Goal: Task Accomplishment & Management: Manage account settings

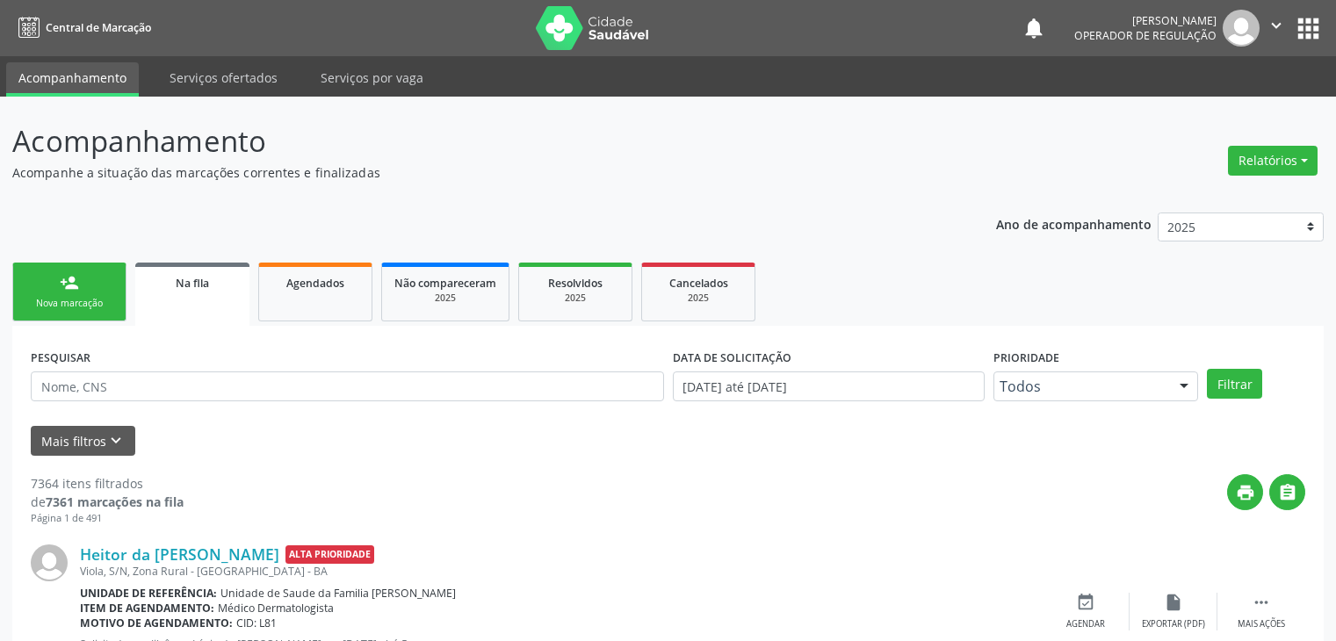
scroll to position [88, 0]
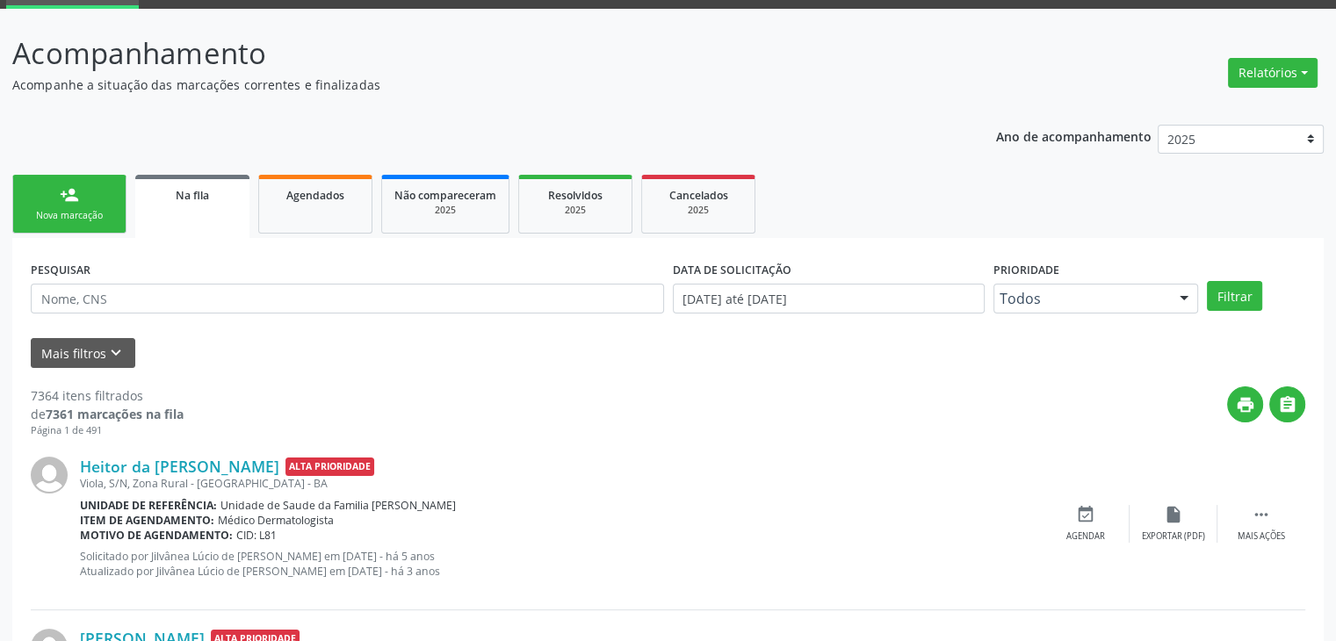
click at [550, 84] on p "Acompanhe a situação das marcações correntes e finalizadas" at bounding box center [471, 85] width 918 height 18
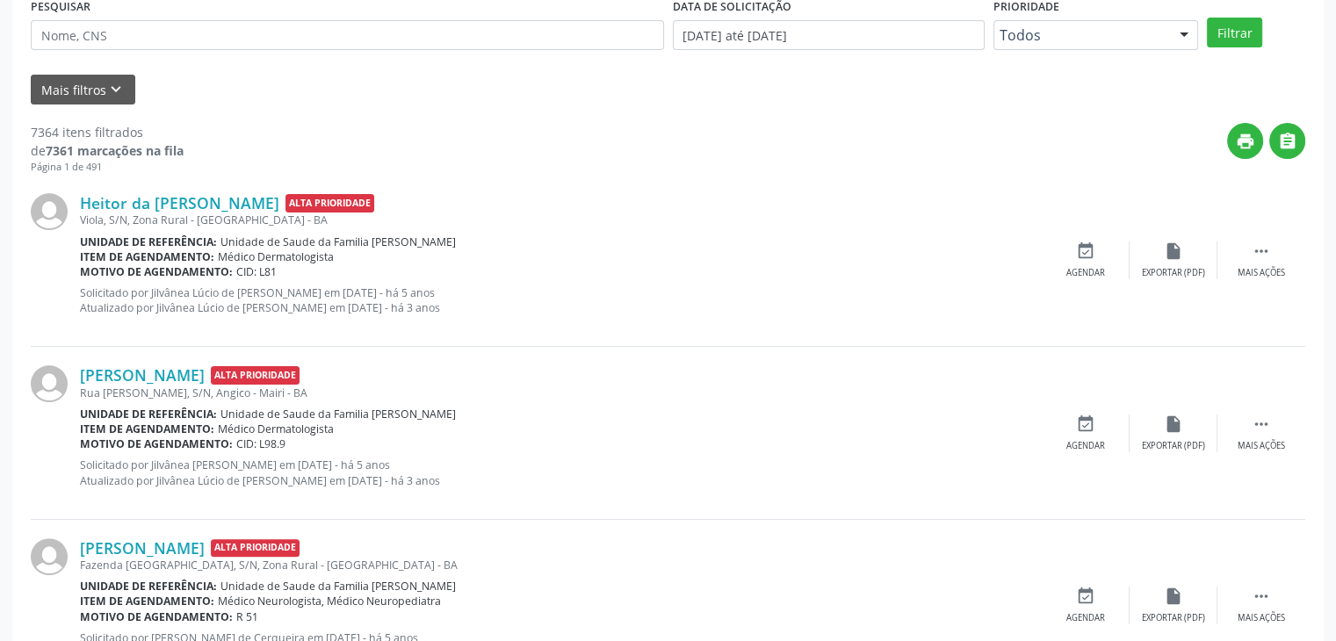
click at [692, 124] on div "print " at bounding box center [745, 149] width 1122 height 52
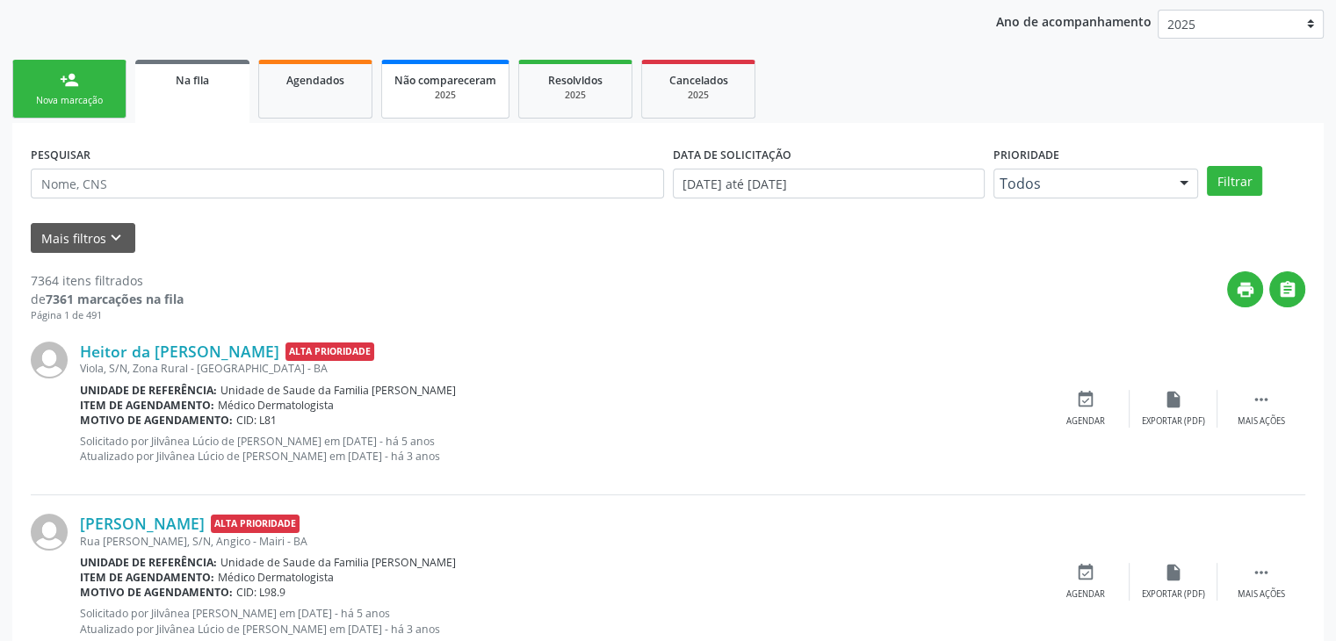
scroll to position [264, 0]
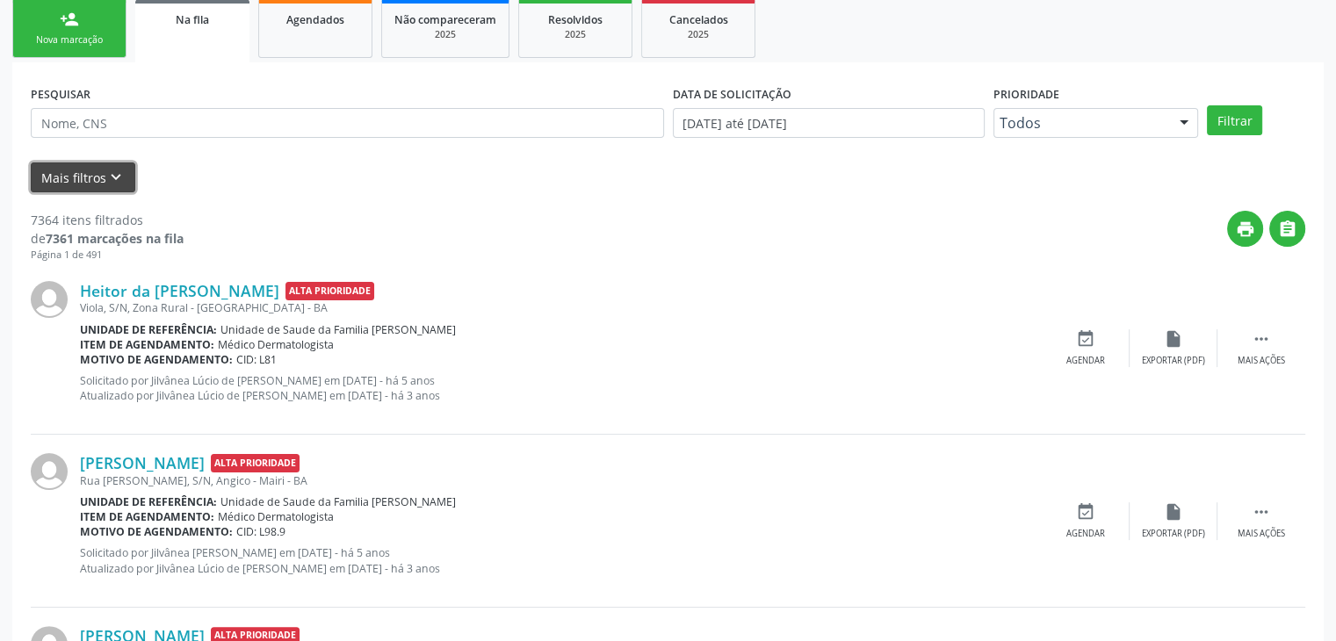
click at [98, 190] on button "Mais filtros keyboard_arrow_down" at bounding box center [83, 178] width 105 height 31
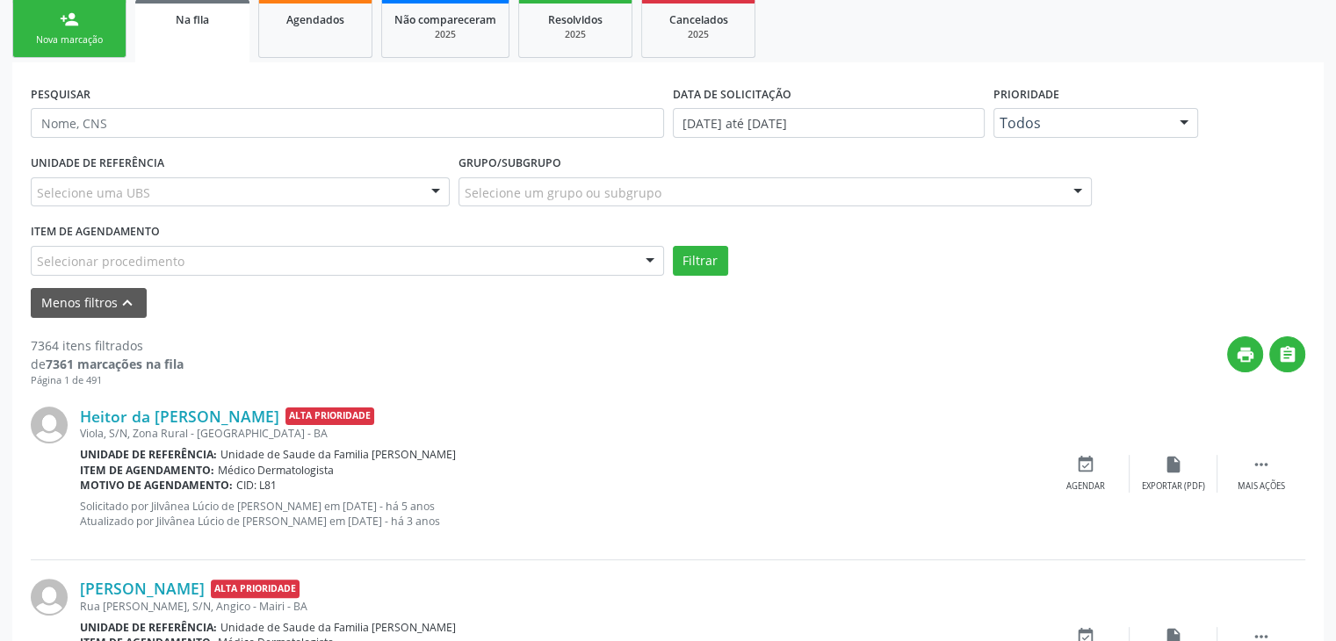
click at [186, 192] on div "Selecione uma UBS" at bounding box center [240, 192] width 419 height 30
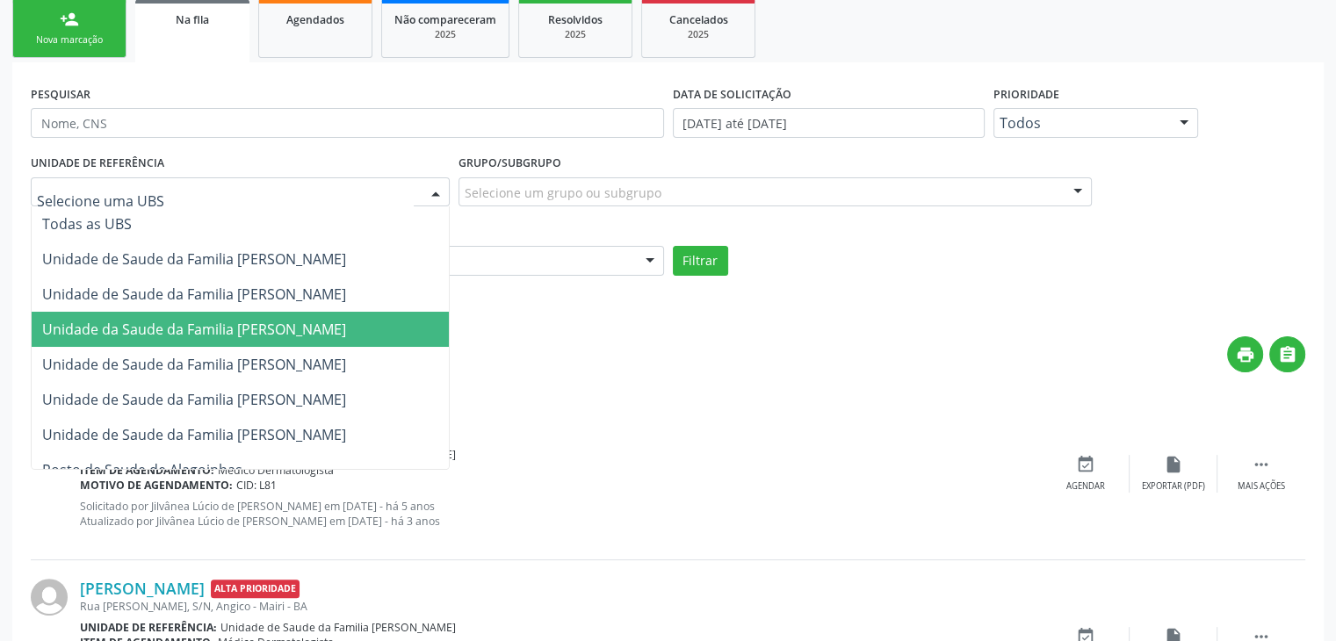
click at [259, 333] on span "Unidade da Saude da Familia [PERSON_NAME]" at bounding box center [194, 329] width 304 height 19
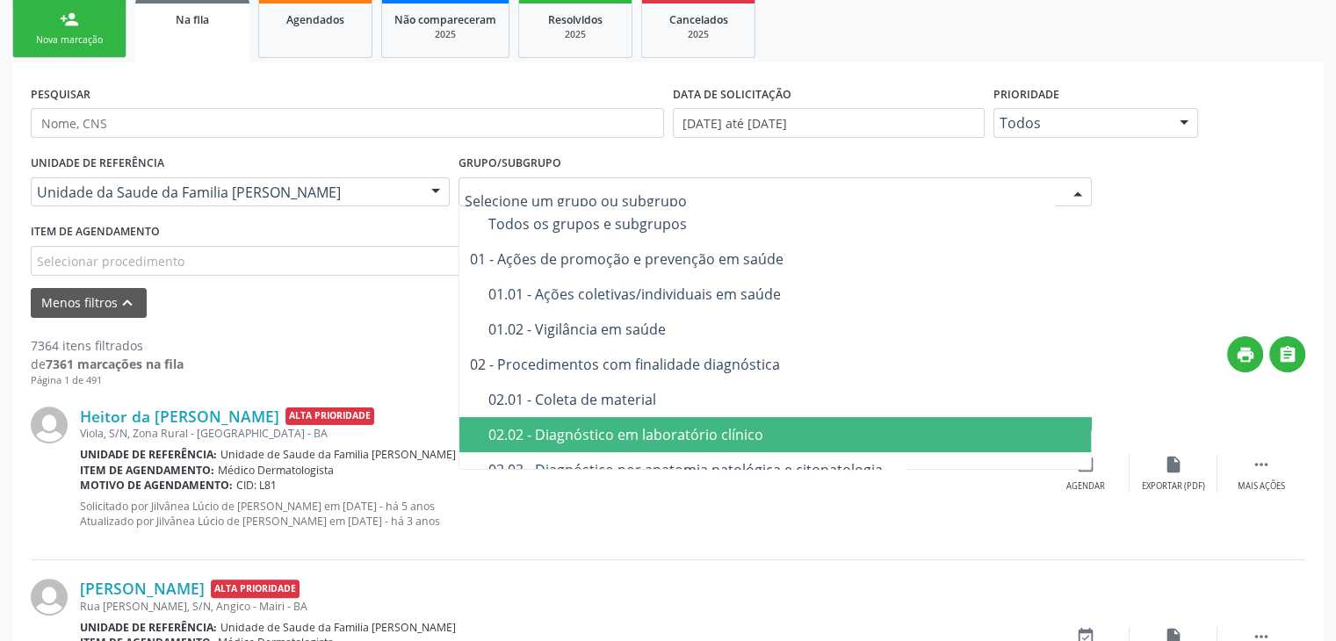
click at [611, 428] on div "02.02 - Diagnóstico em laboratório clínico" at bounding box center [786, 435] width 594 height 14
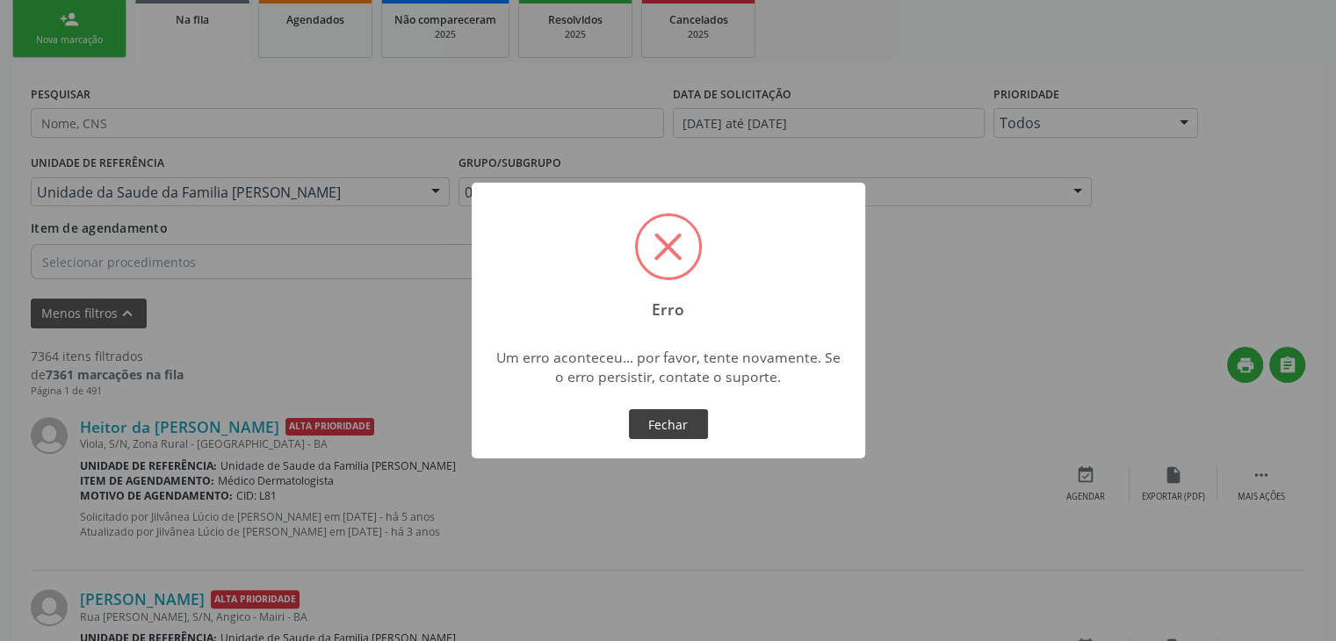
click at [647, 433] on button "Fechar" at bounding box center [668, 424] width 79 height 30
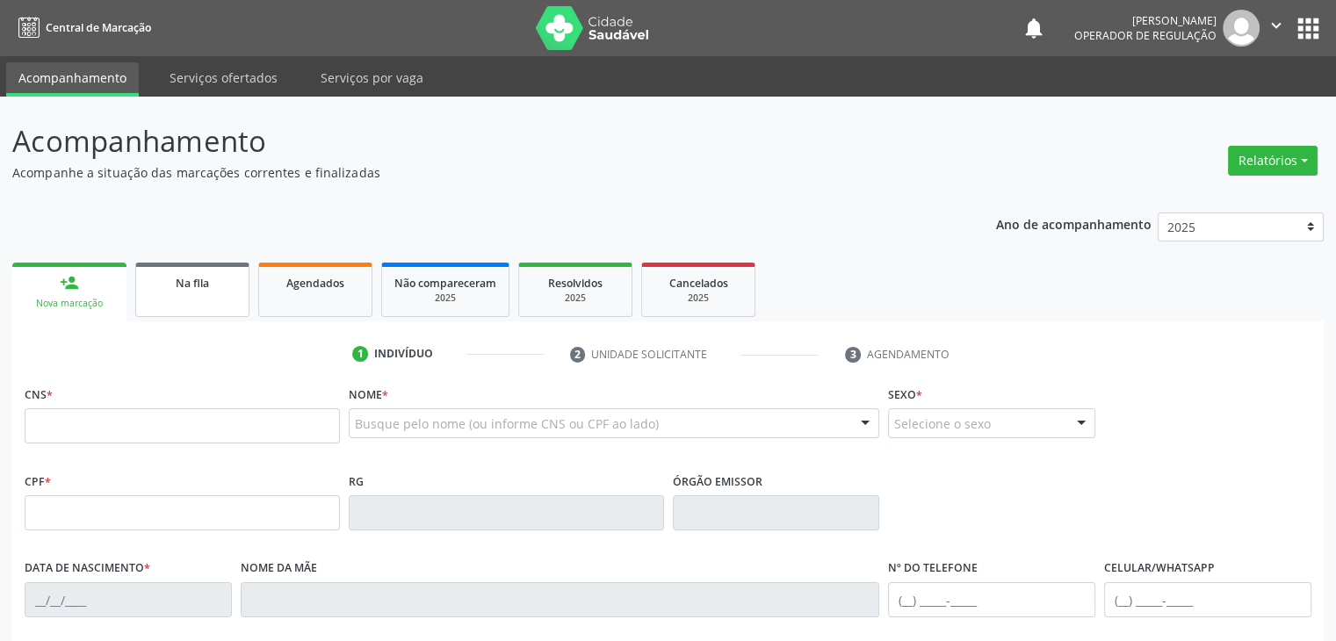
click at [186, 296] on link "Na fila" at bounding box center [192, 290] width 114 height 54
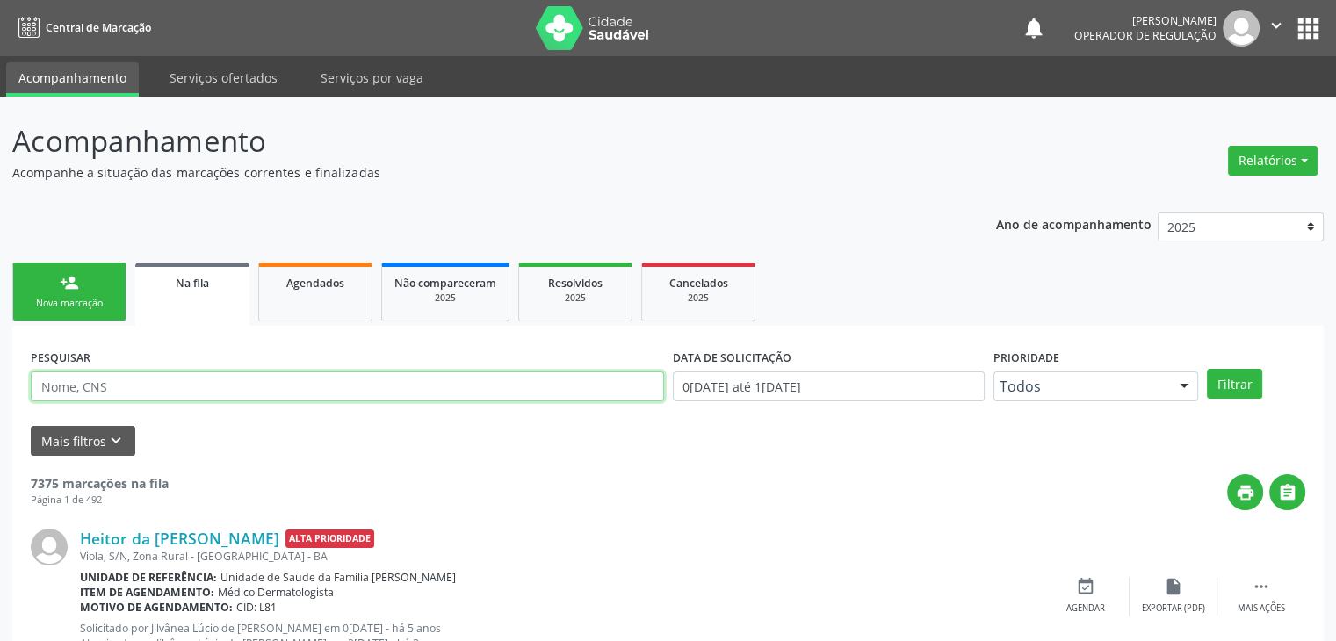
click at [183, 383] on input "text" at bounding box center [348, 387] width 634 height 30
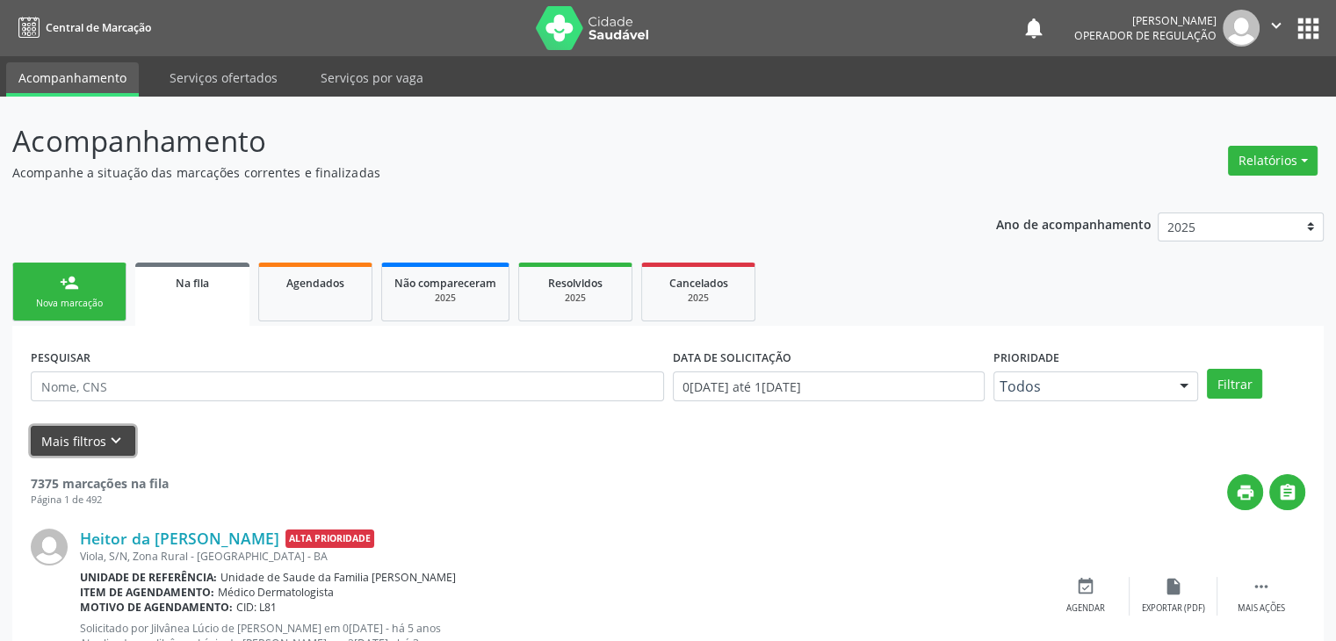
click at [67, 436] on button "Mais filtros keyboard_arrow_down" at bounding box center [83, 441] width 105 height 31
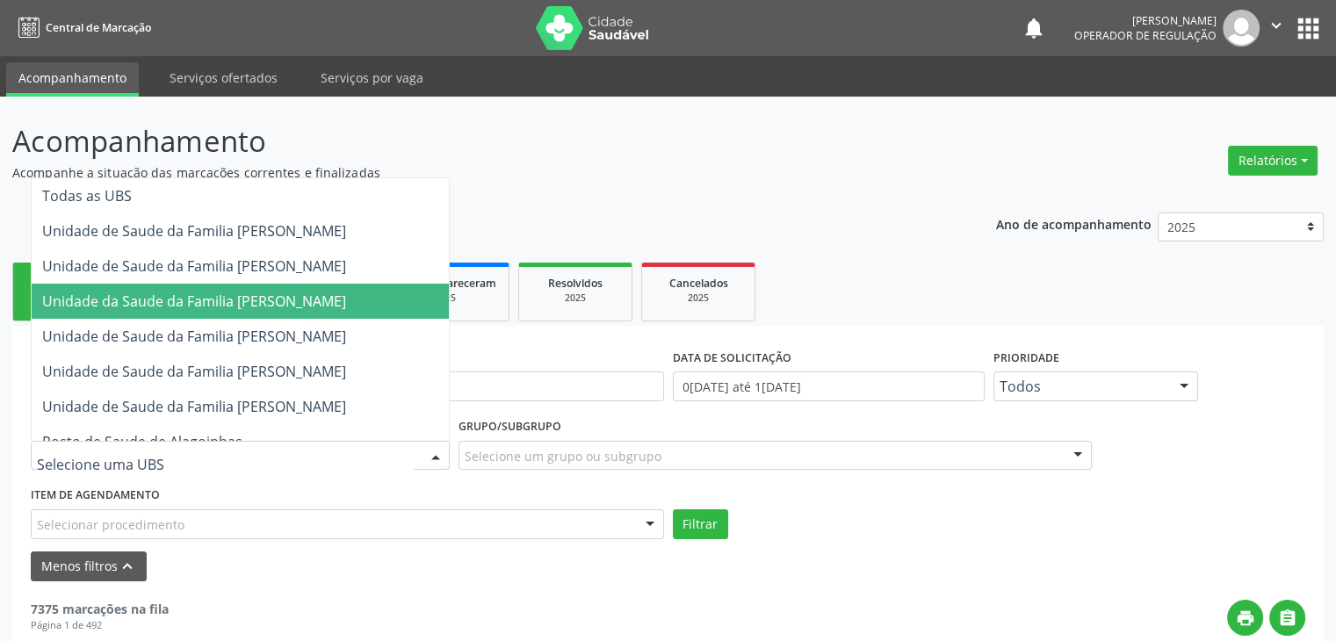
click at [251, 301] on span "Unidade da Saude da Familia [PERSON_NAME]" at bounding box center [194, 301] width 304 height 19
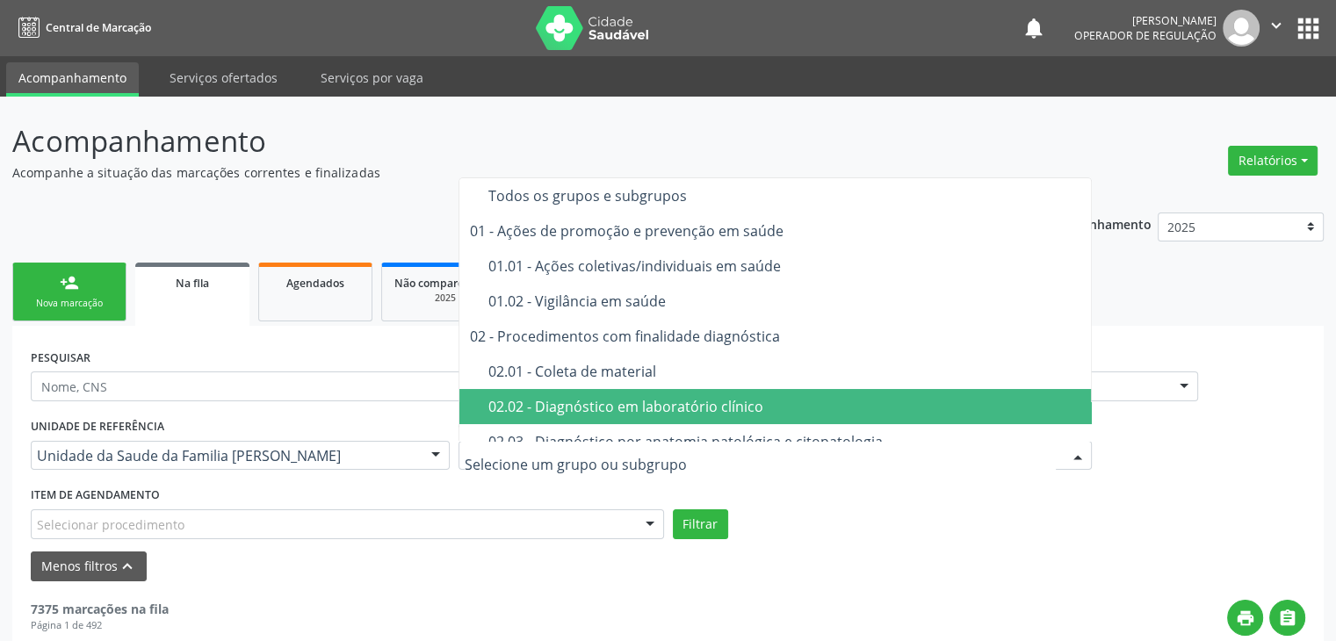
click at [593, 414] on div "02.02 - Diagnóstico em laboratório clínico" at bounding box center [786, 407] width 594 height 14
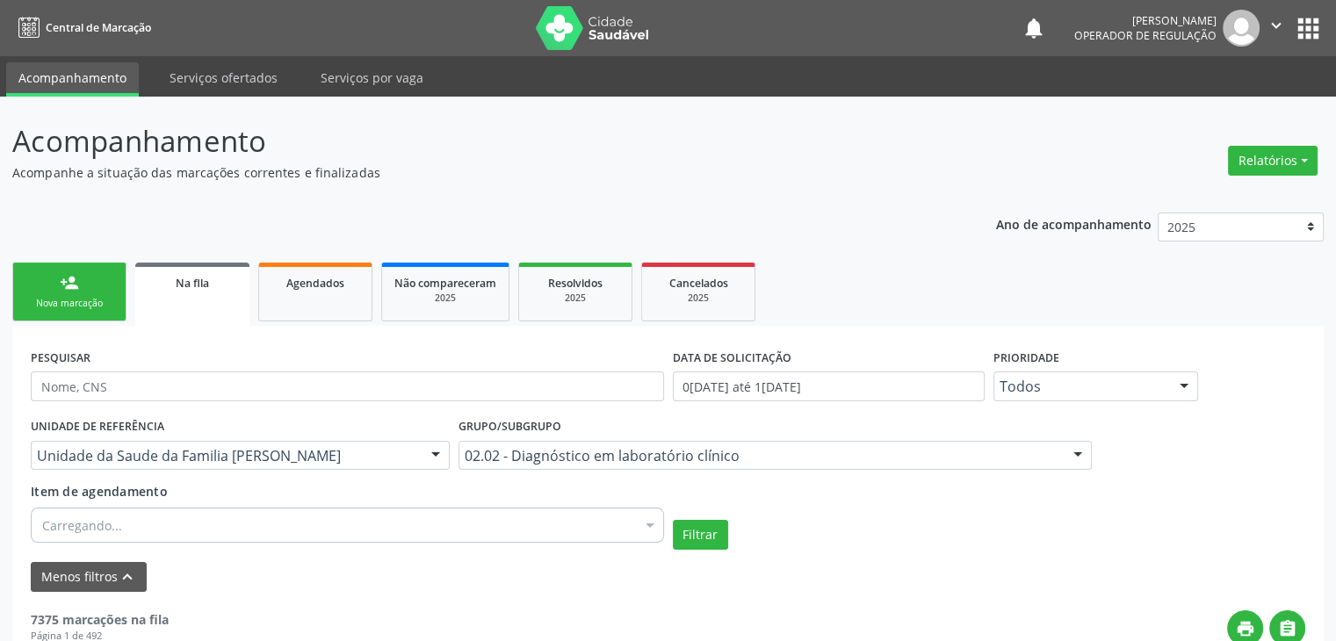
click at [285, 521] on div "Carregando..." at bounding box center [348, 525] width 634 height 35
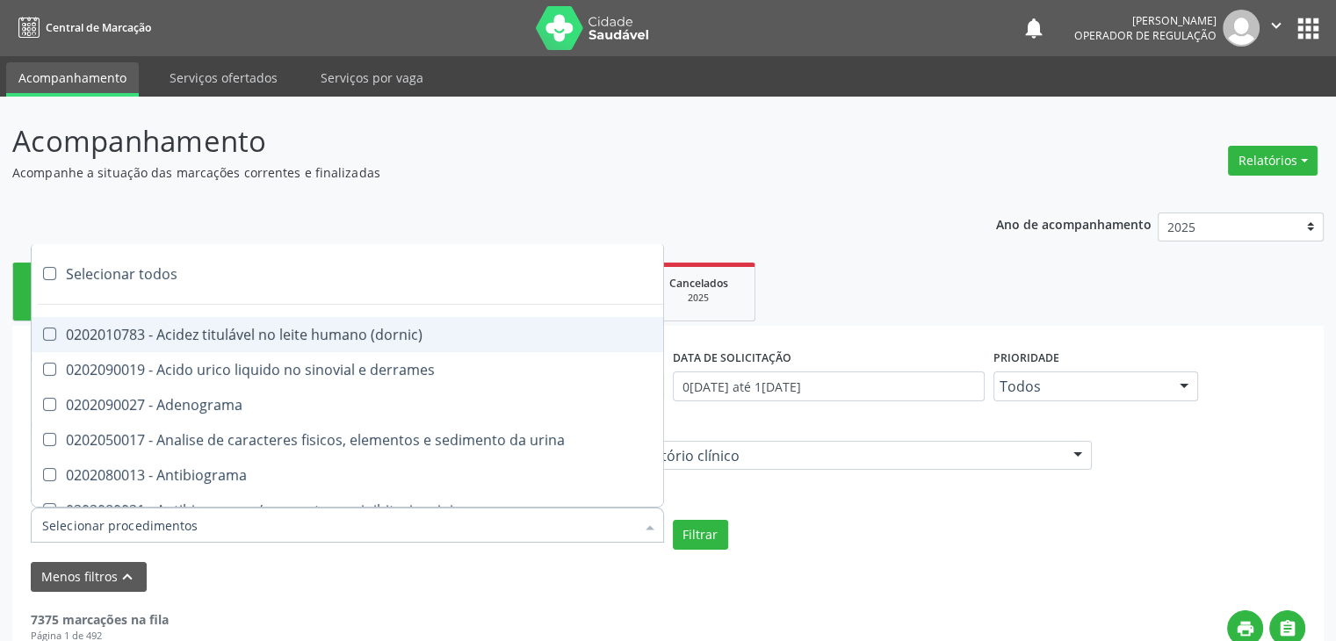
click at [163, 280] on div "Selecionar todos" at bounding box center [510, 274] width 957 height 35
checkbox input "true"
checkbox \(dornic\) "true"
checkbox derrames "true"
checkbox Adenograma "true"
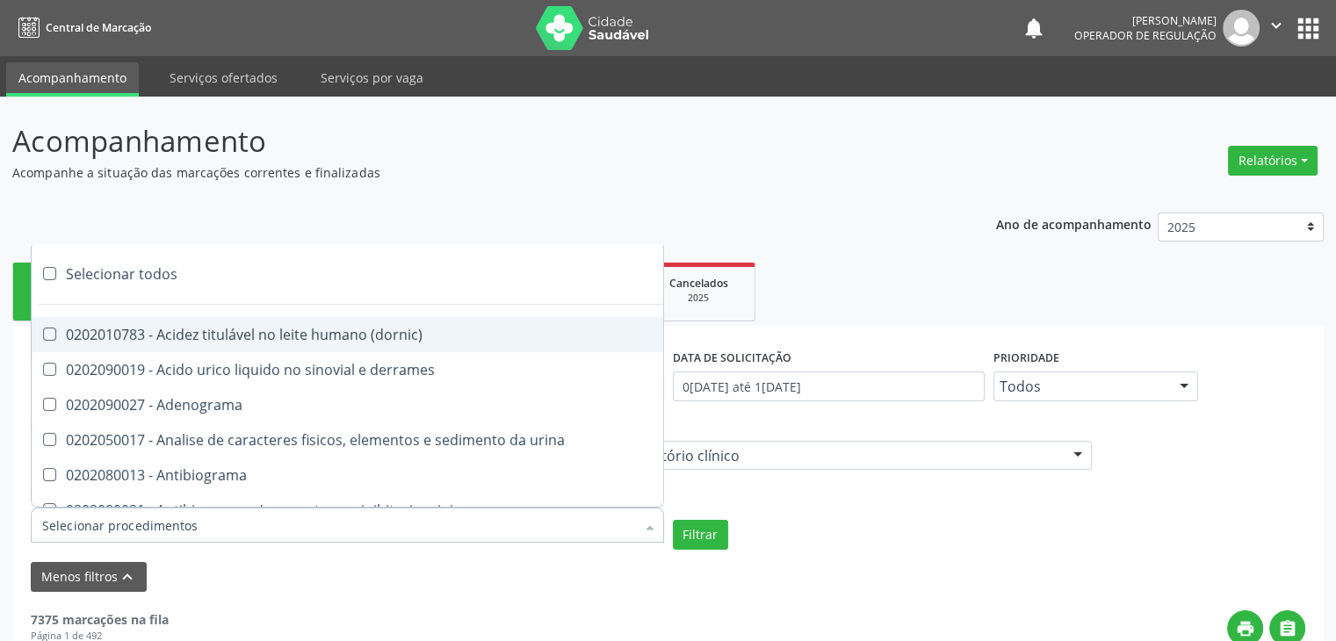
checkbox urina "true"
checkbox Antibiograma "true"
checkbox minima "true"
checkbox micobacterias "true"
checkbox blot "true"
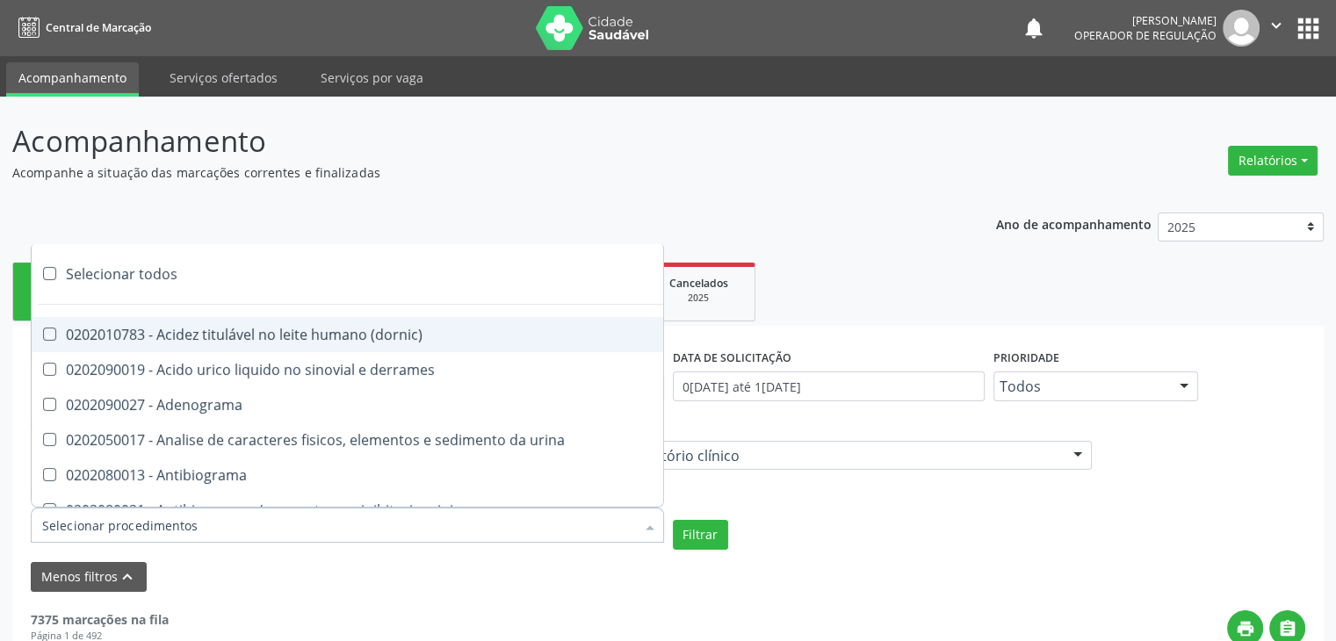
checkbox mlpa "true"
checkbox \(hanseniase\) "true"
checkbox \(controle\) "true"
checkbox \(diagnóstica\) "true"
checkbox \(gram\) "true"
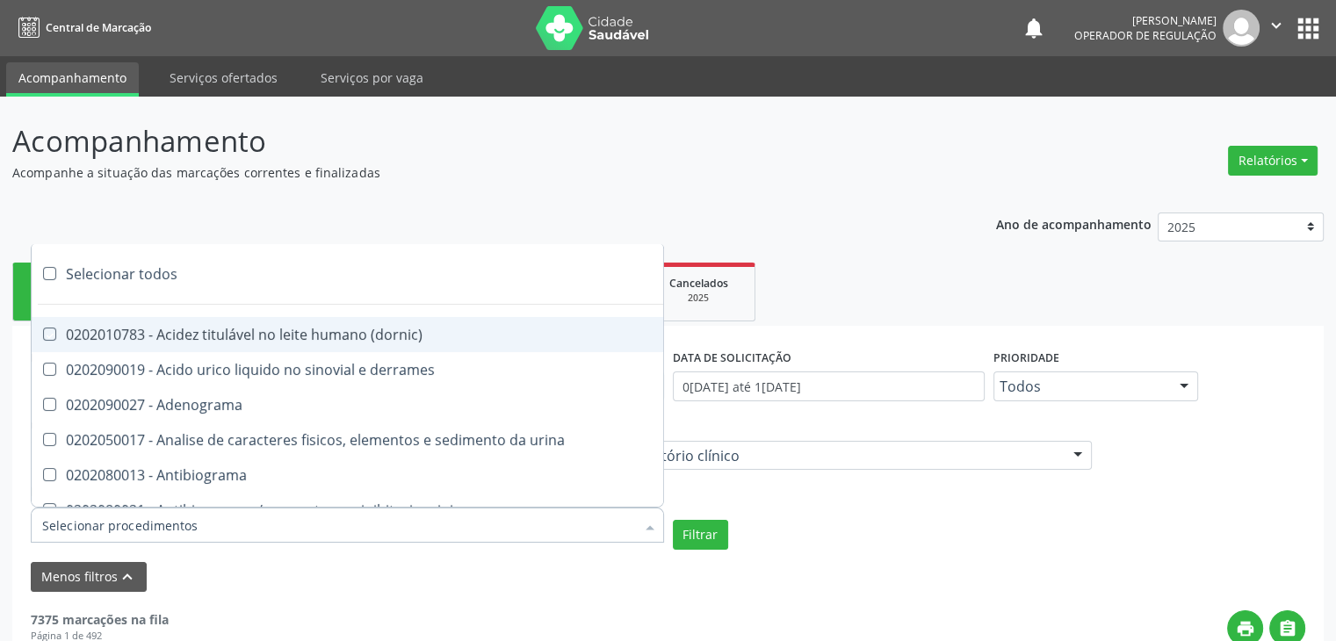
checkbox clamidia "true"
checkbox herpesvirus "true"
checkbox hematologica "true"
checkbox creatinina "true"
checkbox fosfato "true"
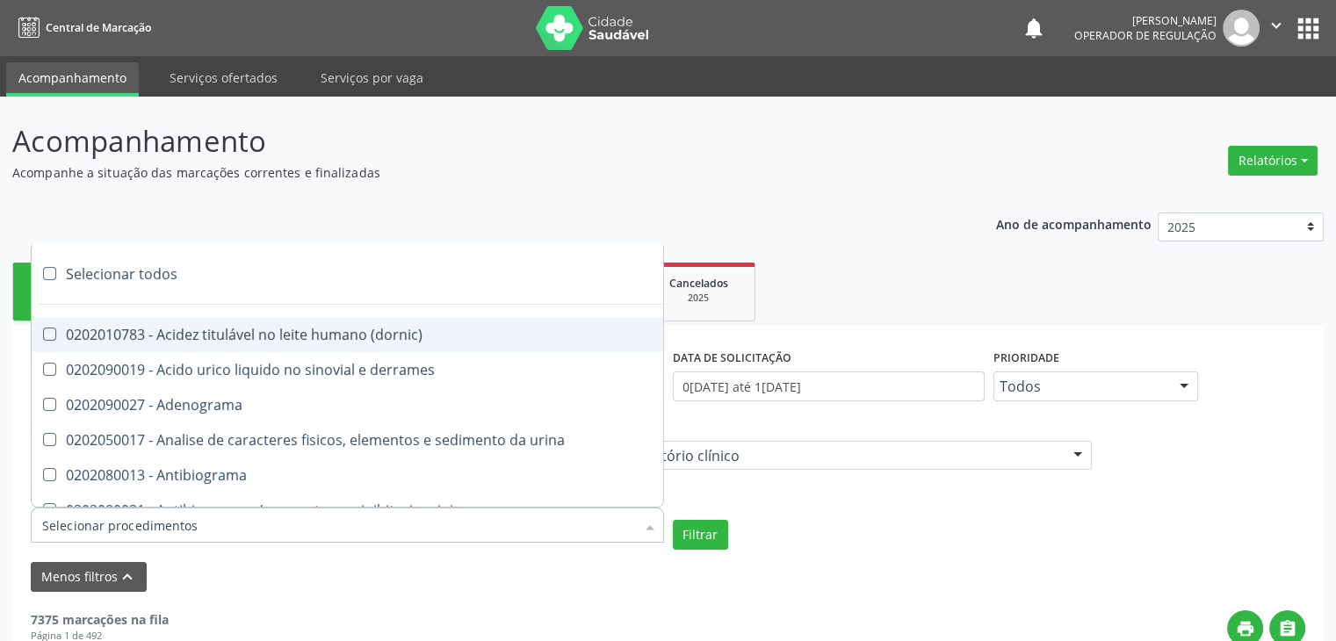
checkbox ureia "true"
checkbox osmolar "true"
checkbox addis "true"
checkbox b "true"
checkbox cd4\/cd8 "true"
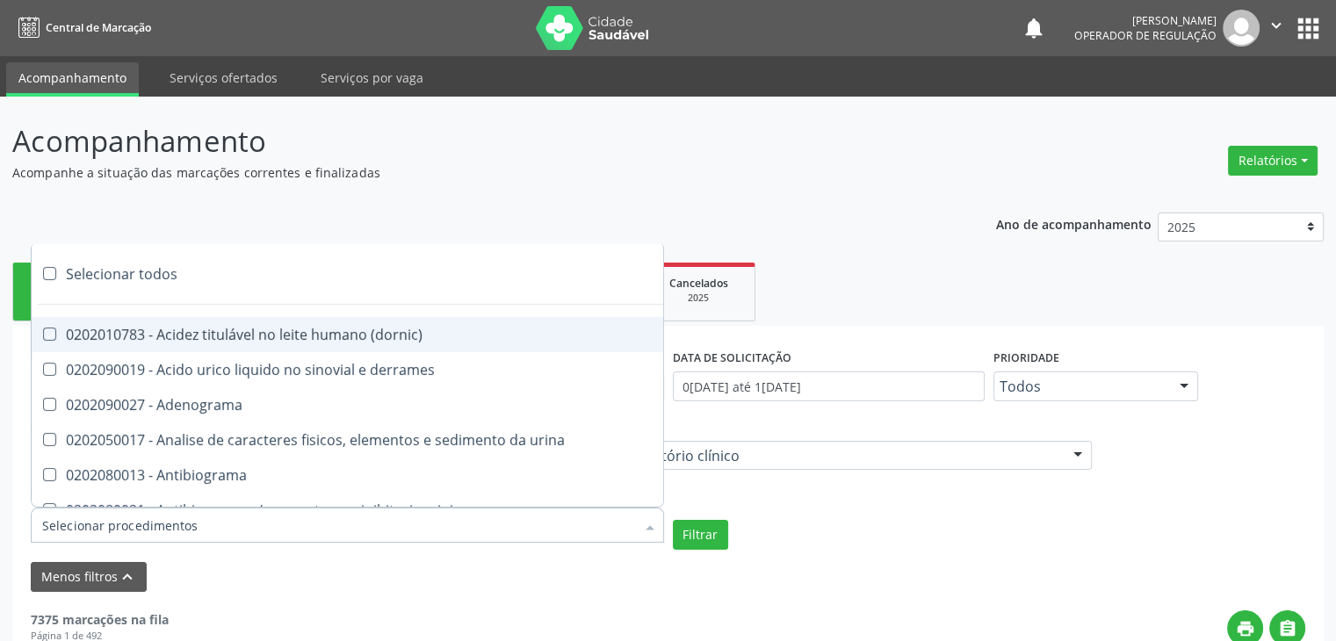
checkbox totais "true"
checkbox plaquetas "true"
checkbox reticulocitos "true"
checkbox liquor "true"
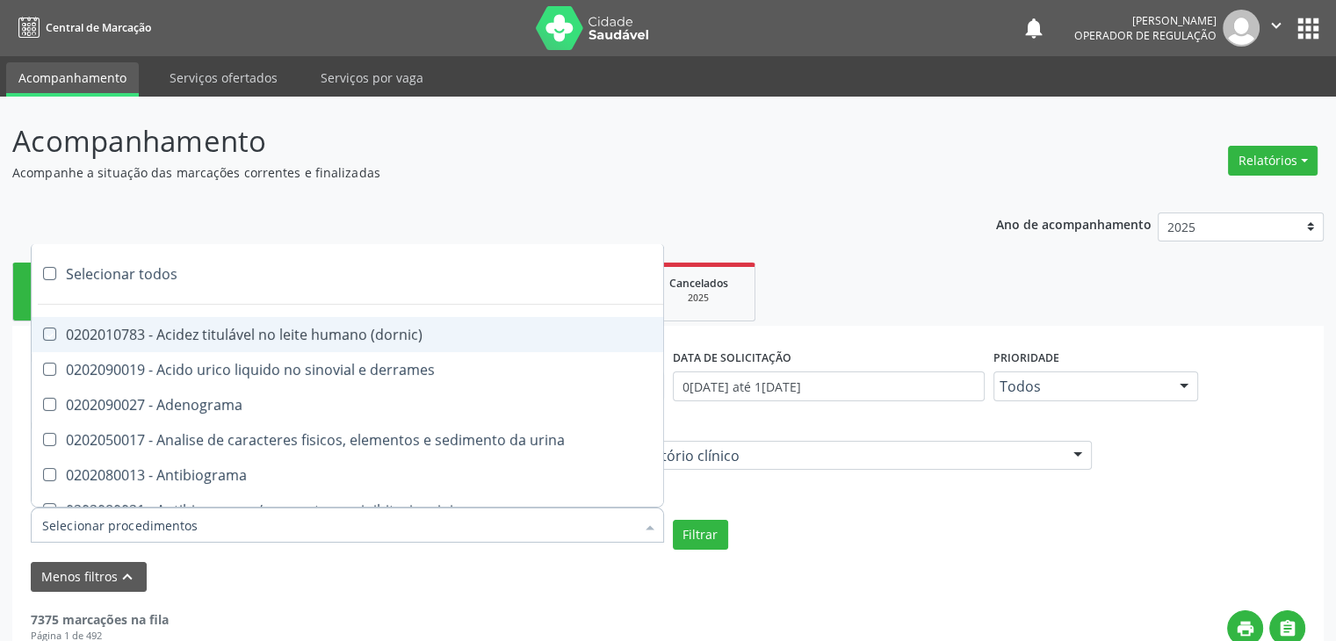
checkbox identificacao "true"
checkbox \(pos-pasteurização\) "true"
checkbox herpesvirus "true"
checkbox baar "true"
checkbox anaerobicas "true"
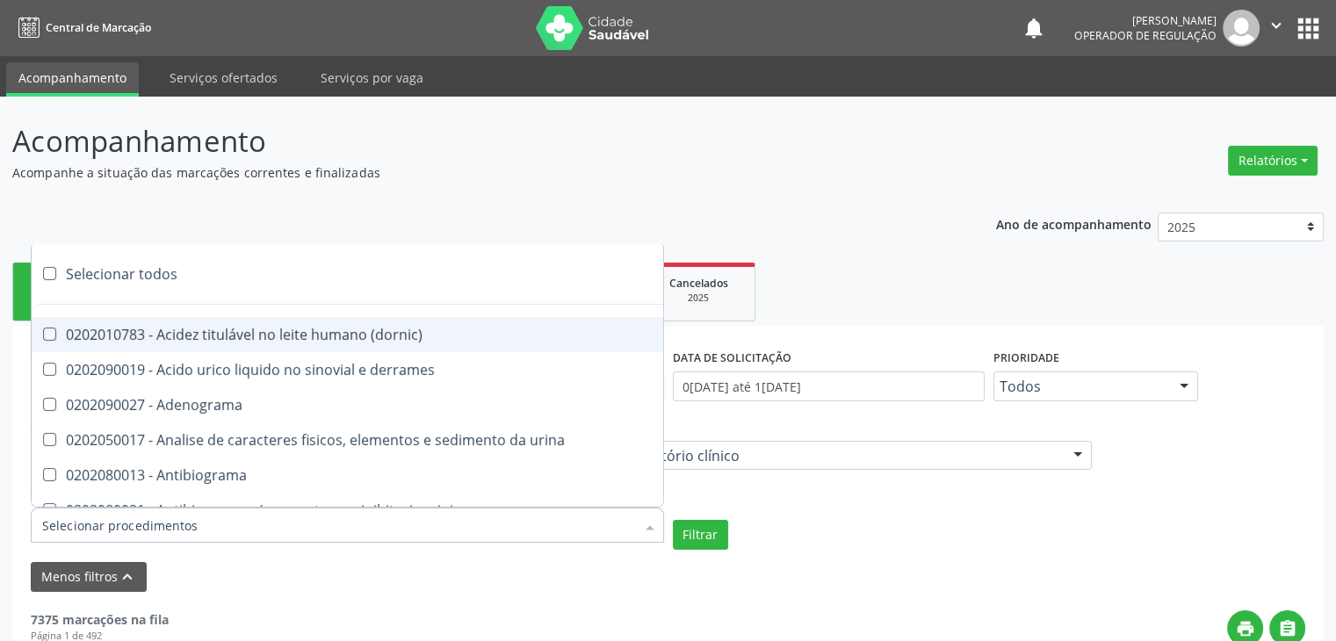
checkbox fungos "true"
checkbox \(qualitativo\) "true"
checkbox tardio\) "true"
checkbox \(qualitativo\) "true"
checkbox \(confirmatorio\) "true"
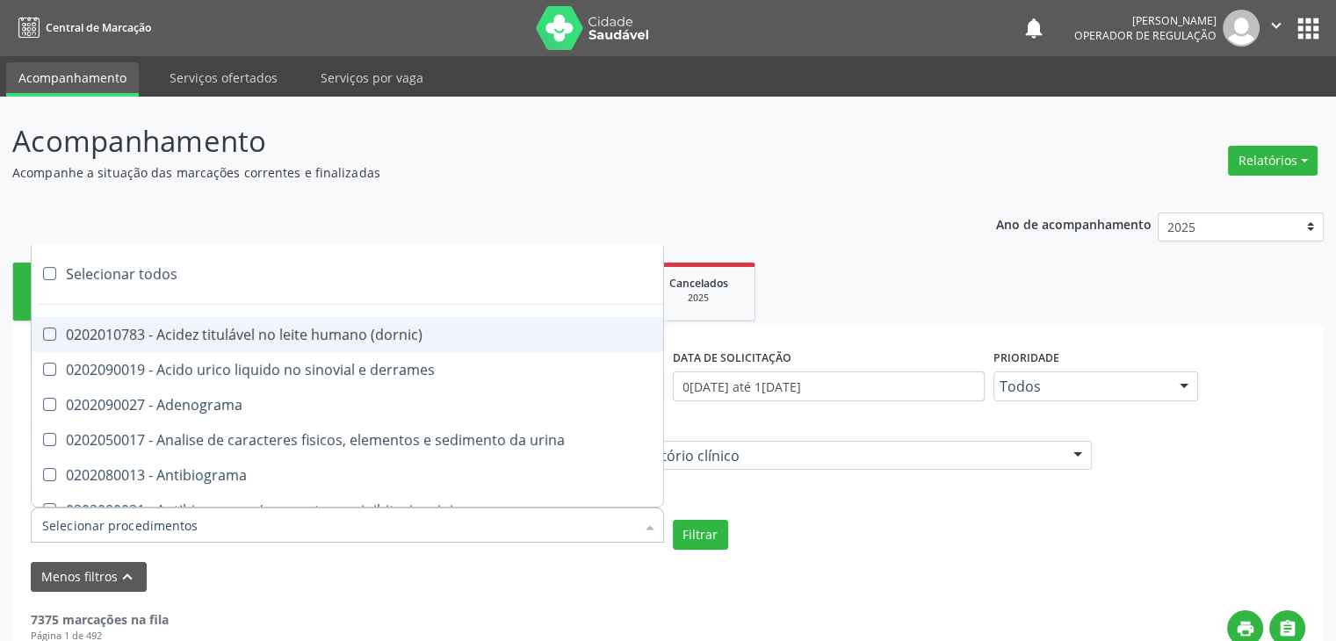
checkbox \(confirmatorio\) "true"
checkbox molecular "true"
checkbox htlv-1 "true"
checkbox biotinidase "true"
checkbox congênita "true"
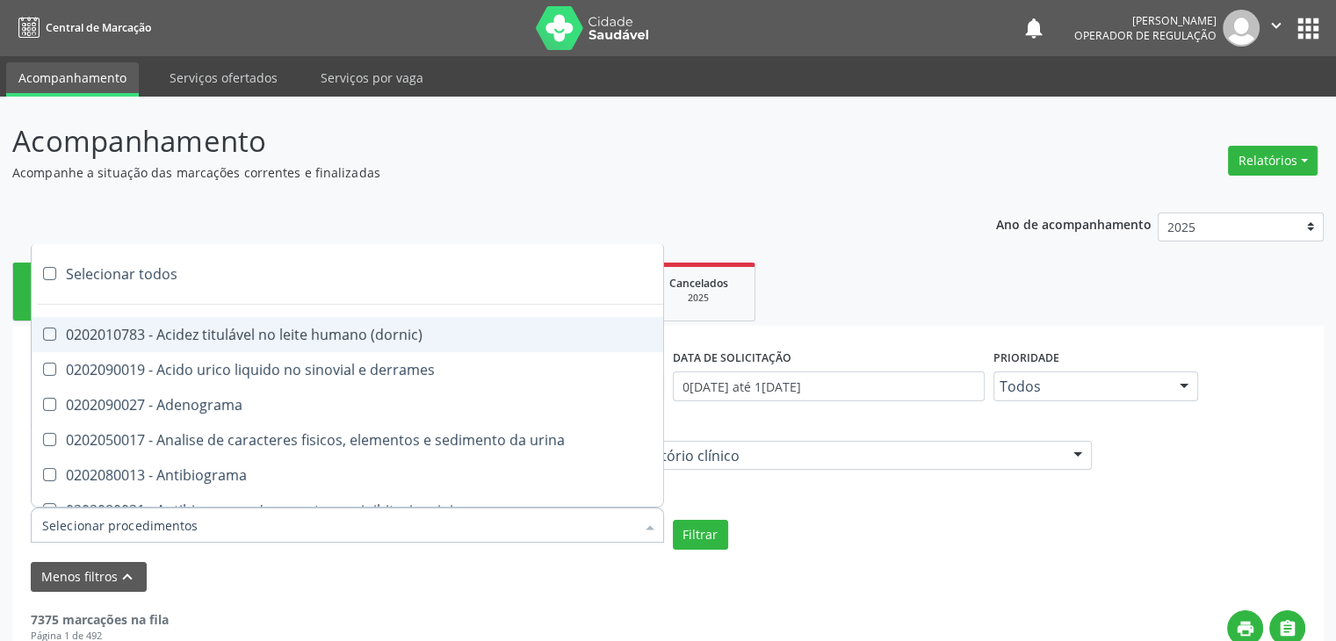
checkbox antiplaquetarios "true"
checkbox ferro "true"
checkbox bandas\) "true"
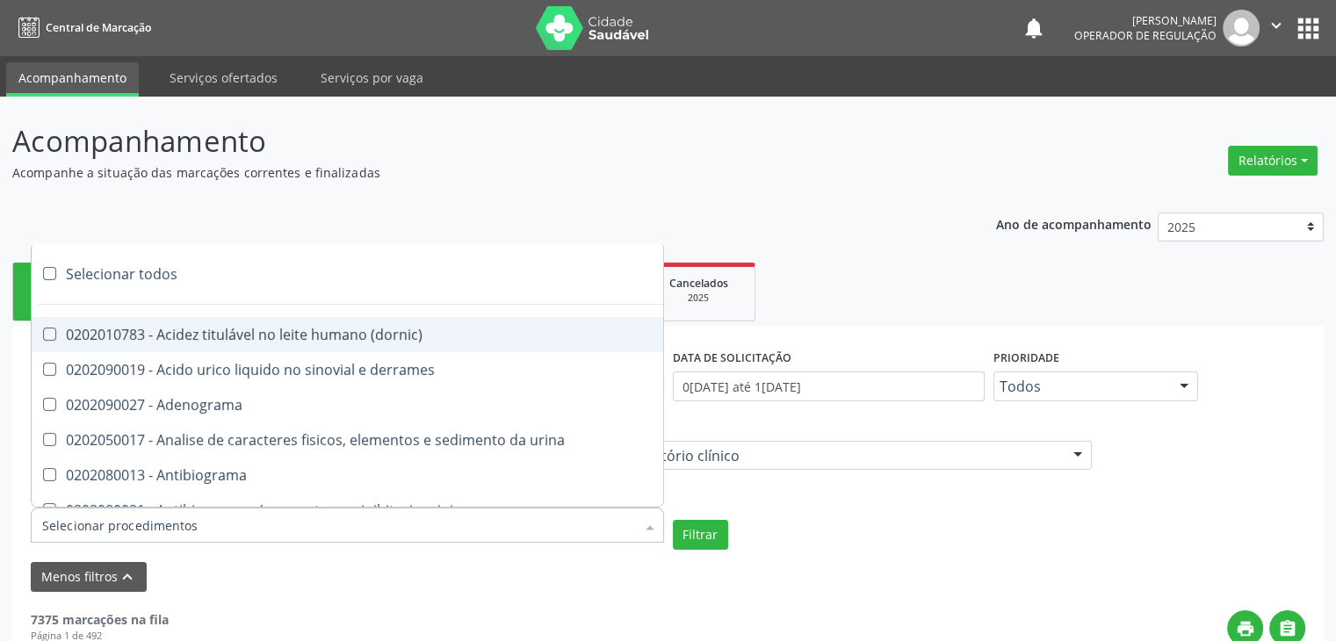
checkbox \(ch50\) "true"
checkbox aminoacidos "true"
checkbox globular "true"
checkbox dosagens\) "true"
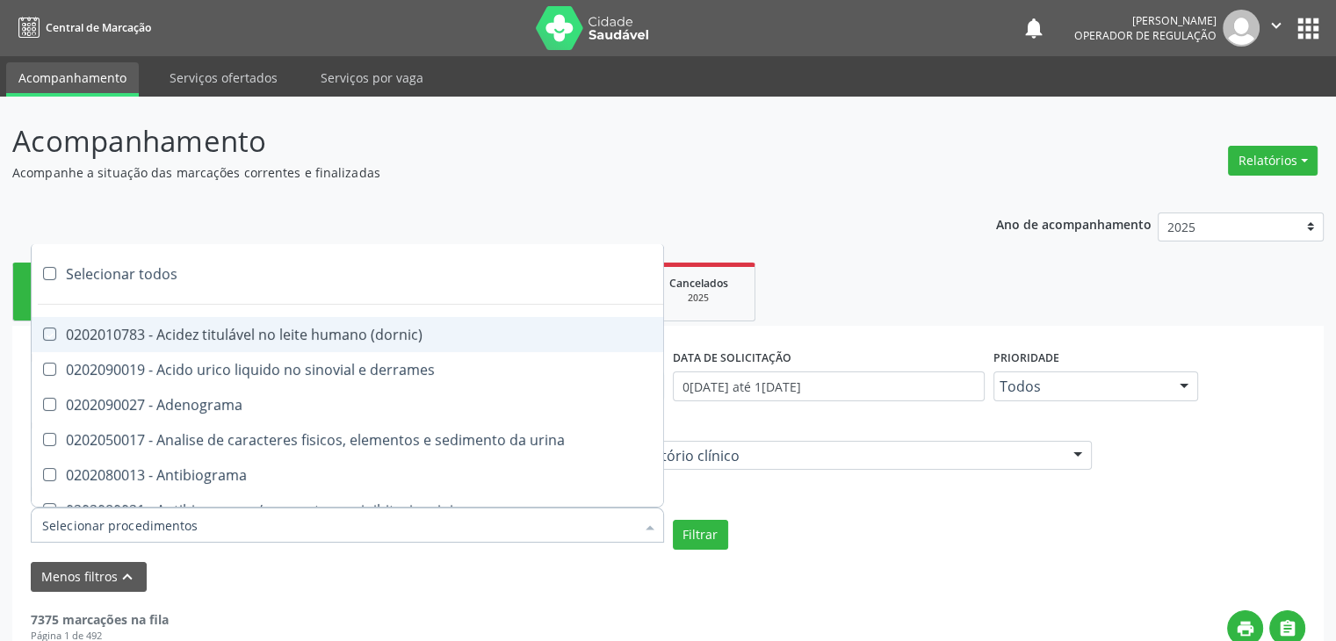
checkbox dosagens\) "true"
checkbox \(cada\) "true"
checkbox reumatoide "true"
checkbox amniotico "true"
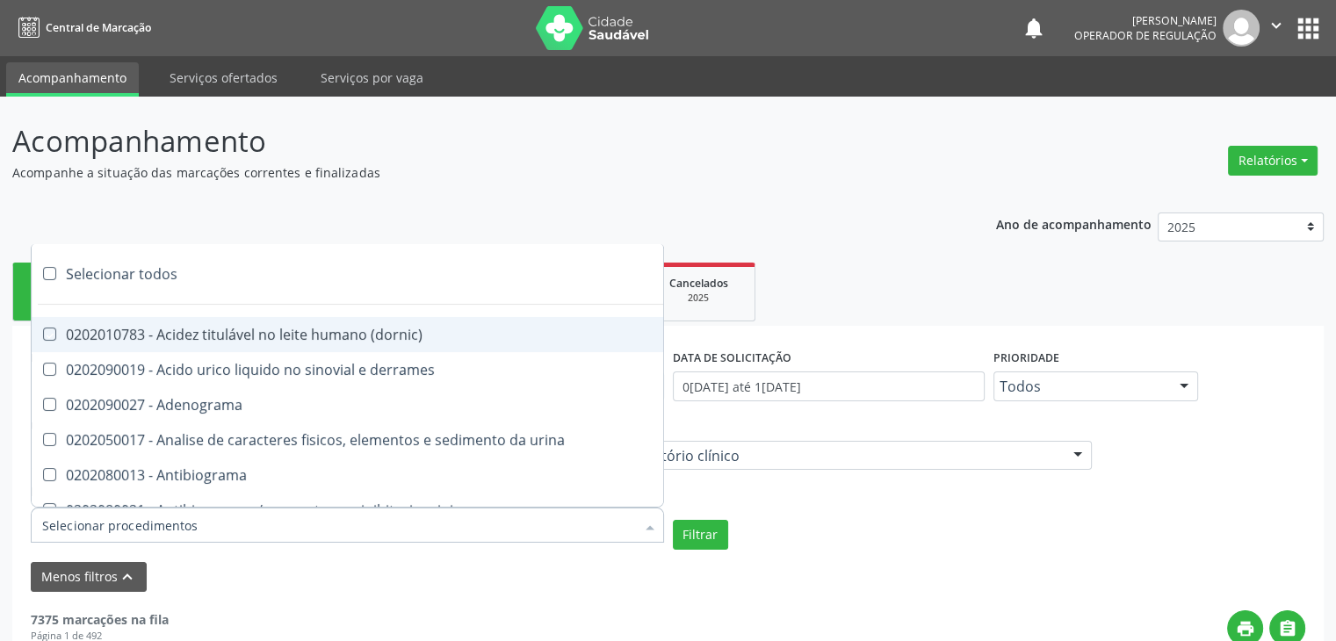
checkbox livre "true"
checkbox osmolalidade "true"
checkbox osmolaridade "true"
checkbox t3 "true"
checkbox sulfo-hemoglobina "true"
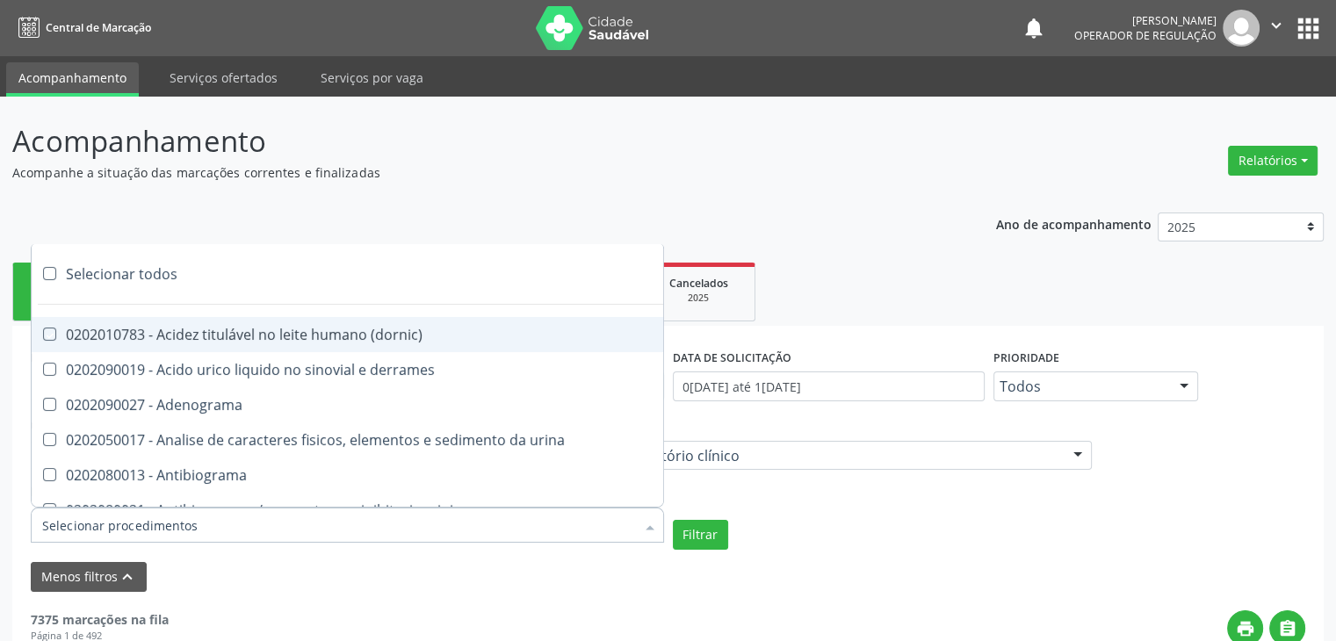
checkbox reverso "true"
checkbox coagulacao "true"
checkbox euglobulina "true"
checkbox -duke "true"
checkbox ivy "true"
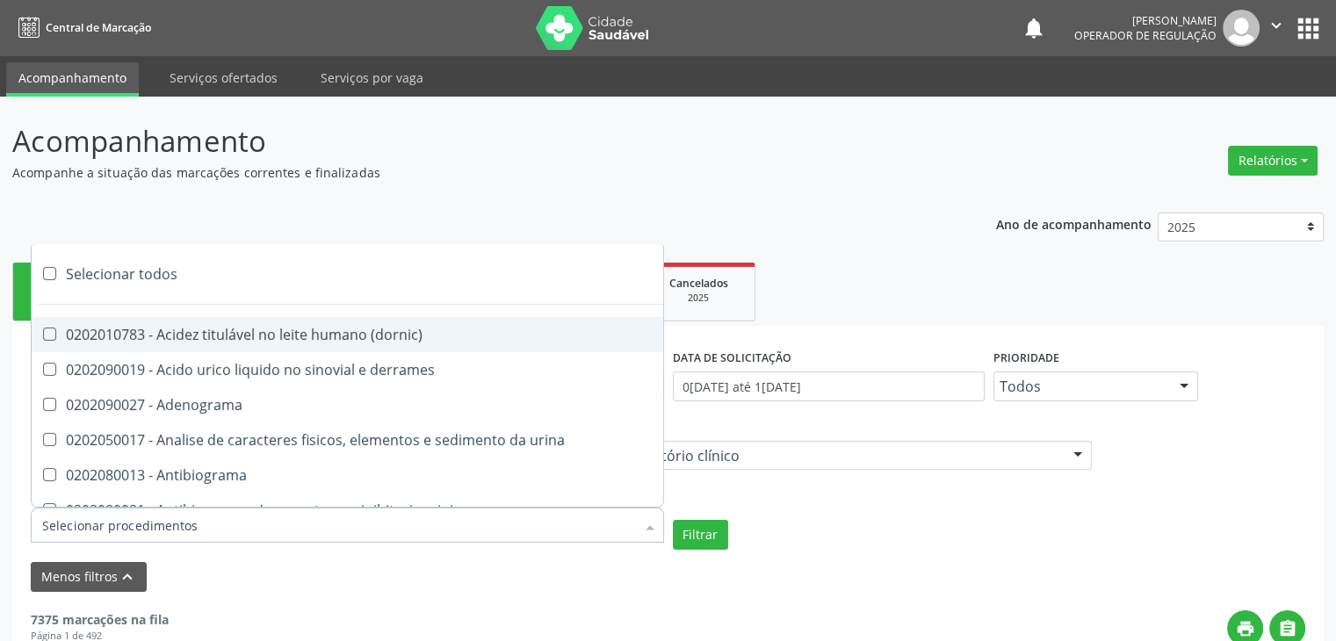
checkbox hemacias "true"
checkbox trombina "true"
checkbox ativada\) "true"
checkbox \(tap\) "true"
checkbox \(vhs\) "true"
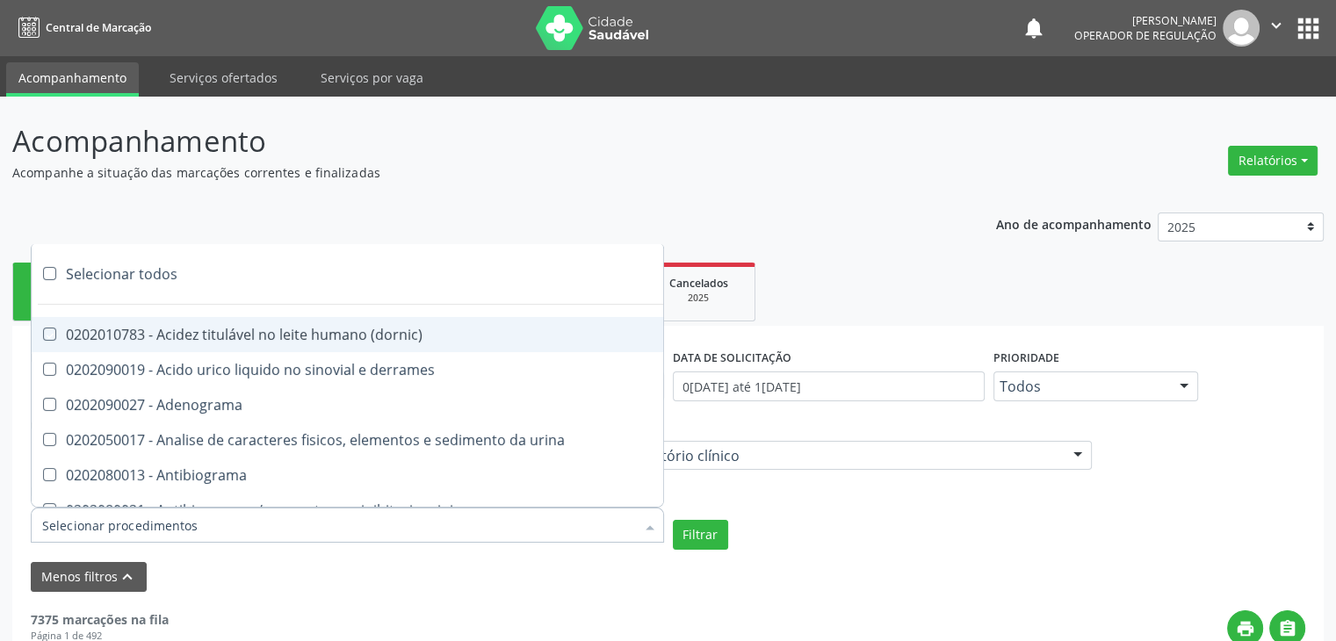
checkbox abo "true"
checkbox reativa "true"
checkbox ordenhado "true"
checkbox pezinho\) "true"
checkbox complemento "true"
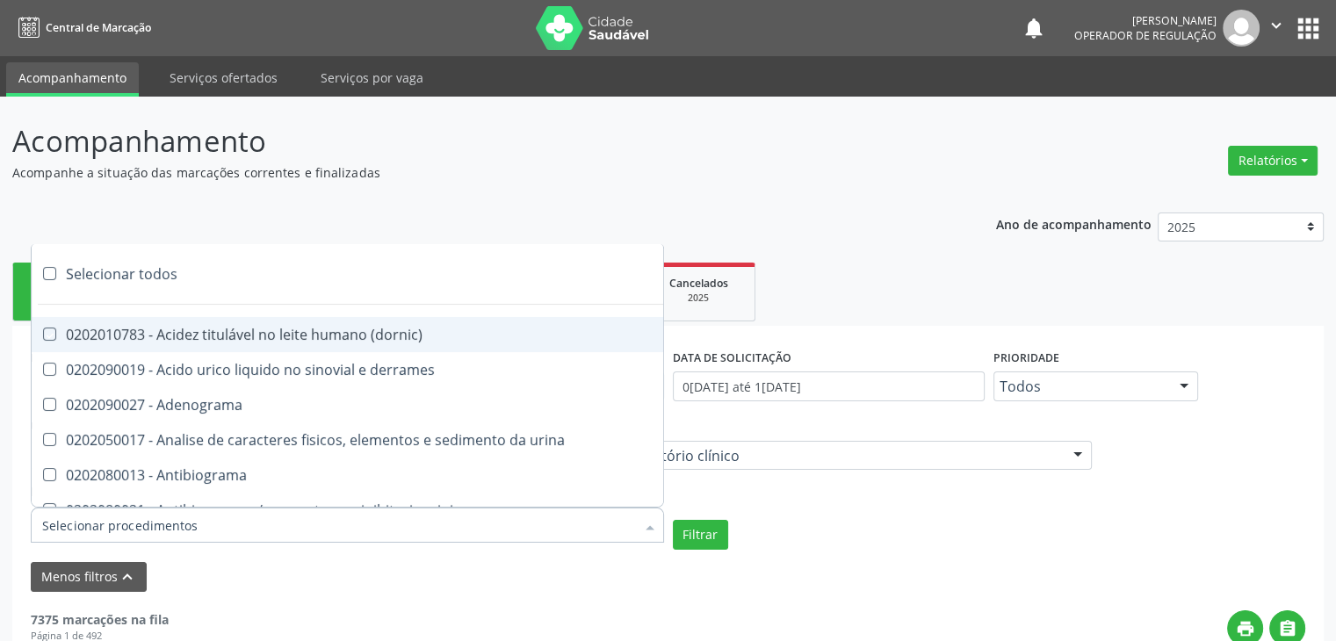
checkbox pezinho\) "true"
checkbox 17-alfa-hidroxiprogesterona "true"
checkbox totais "true"
checkbox 17-hidroxicorticosteroides "true"
checkbox d "true"
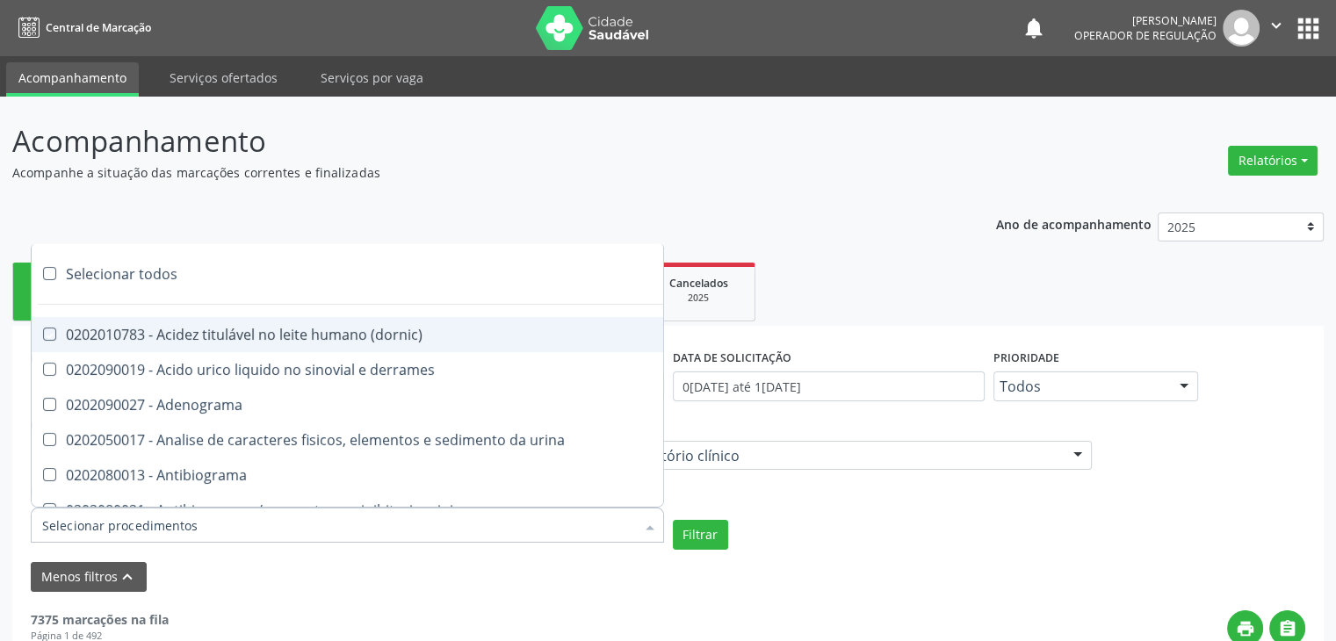
checkbox 5-nucleotidase "true"
checkbox acetona "true"
checkbox \(serotonina\) "true"
checkbox ascorbico "true"
checkbox delta-aminolevulinico "true"
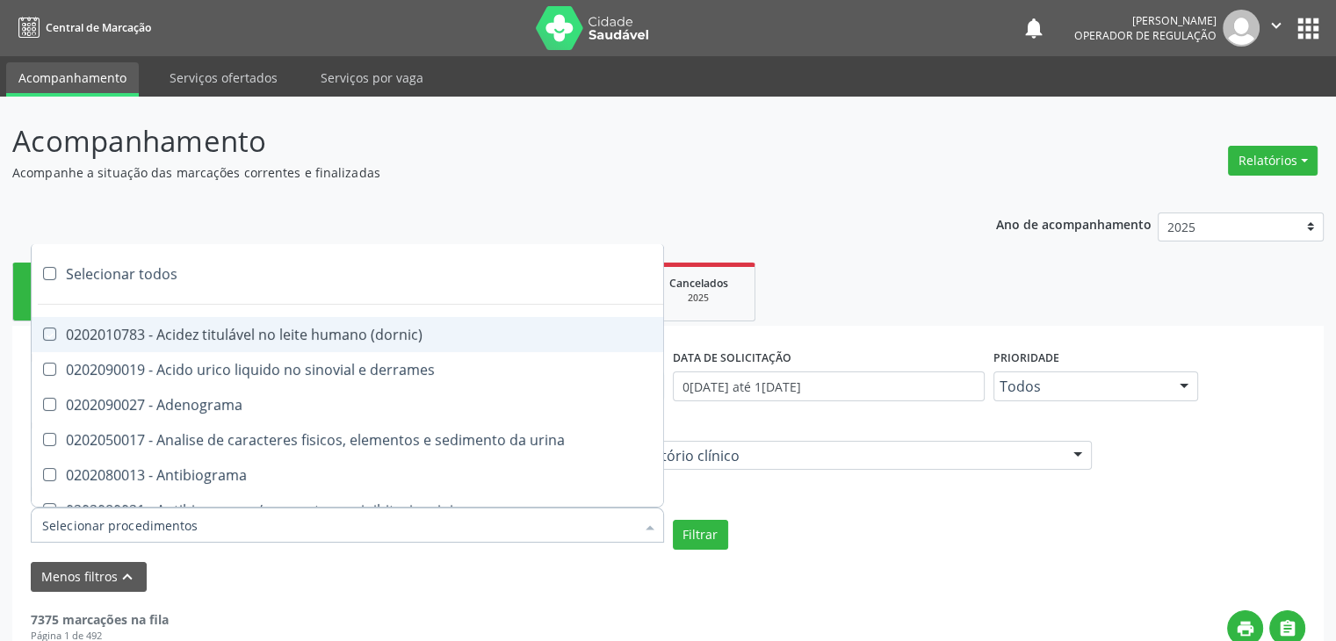
checkbox hipurico "true"
checkbox mandelico "true"
checkbox metil-hipurico "true"
checkbox urico "true"
checkbox valproico "true"
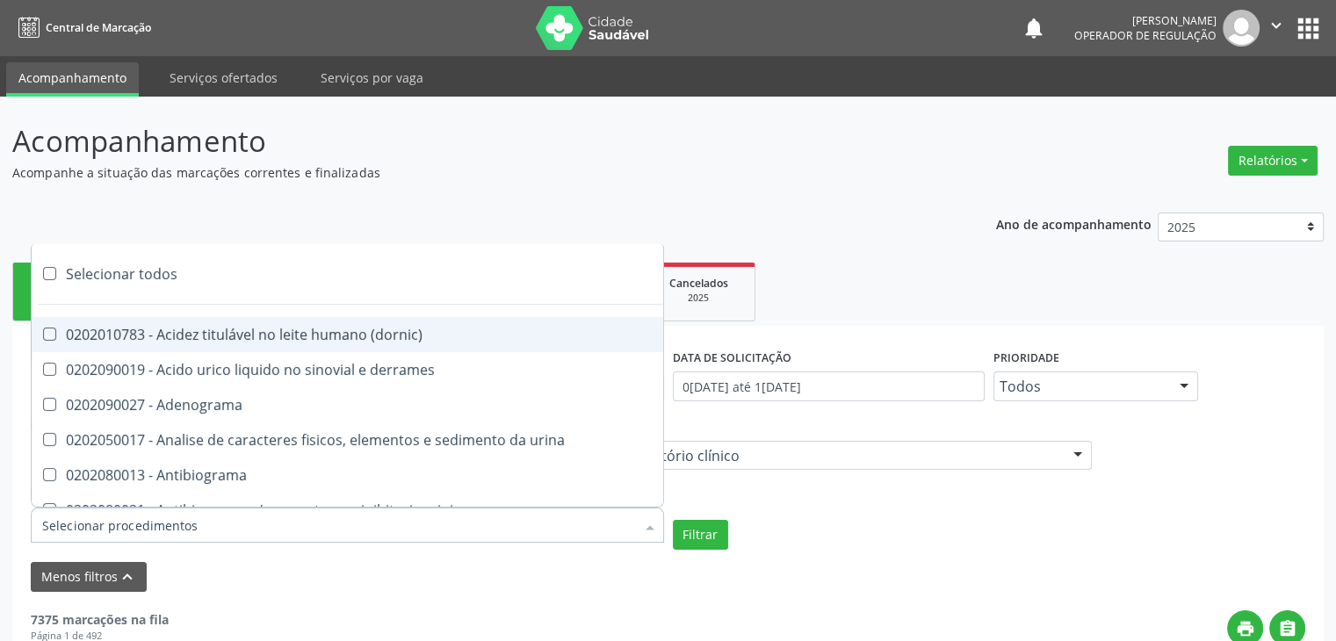
checkbox vanilmandelico "true"
checkbox \(acth\) "true"
checkbox ala-desidratase "true"
checkbox etilico "true"
checkbox aldolase "true"
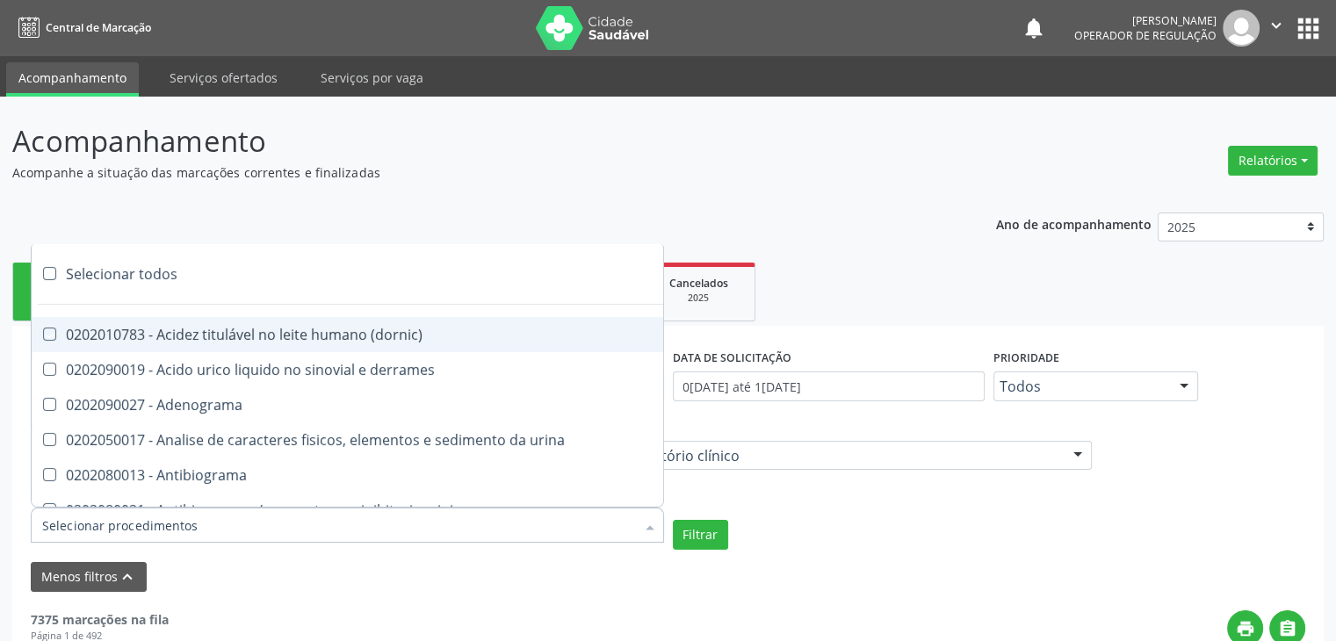
checkbox aldosterona "true"
checkbox alfa-1-antitripsina "true"
checkbox acida "true"
checkbox alfa-2-macroglobulina "true"
checkbox alfa-fetoproteina "true"
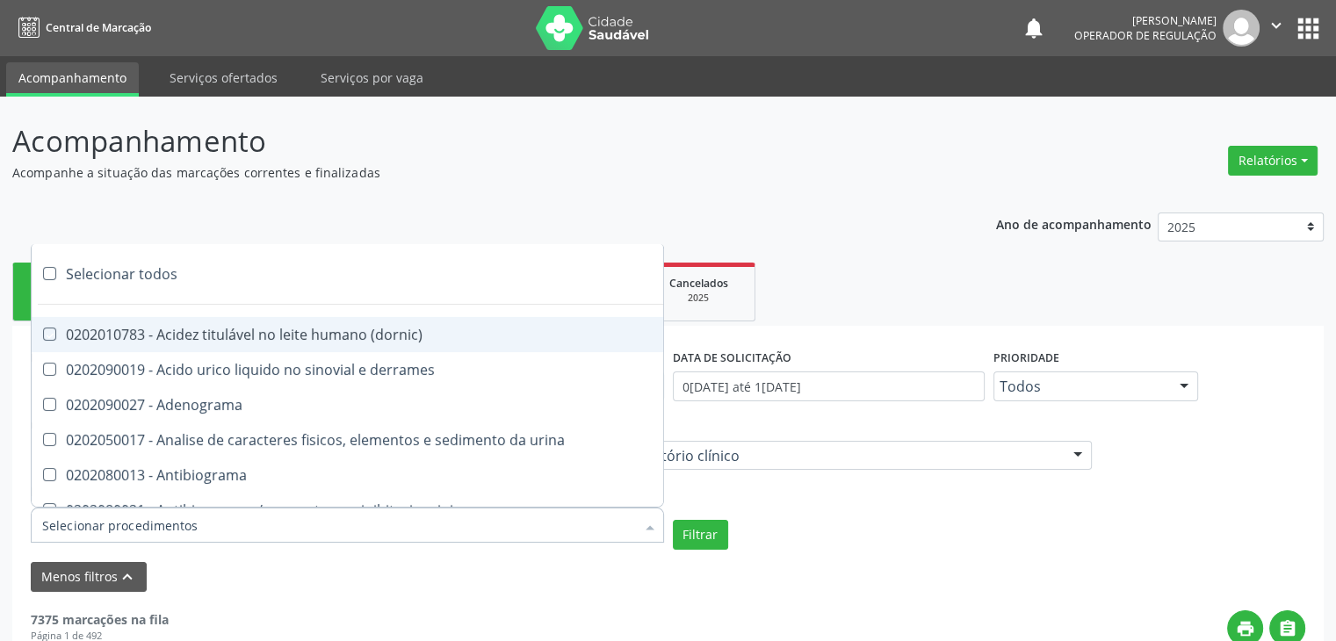
checkbox aluminio "true"
checkbox amilase "true"
checkbox aminoglicosideos "true"
checkbox amonia "true"
checkbox ciclico "true"
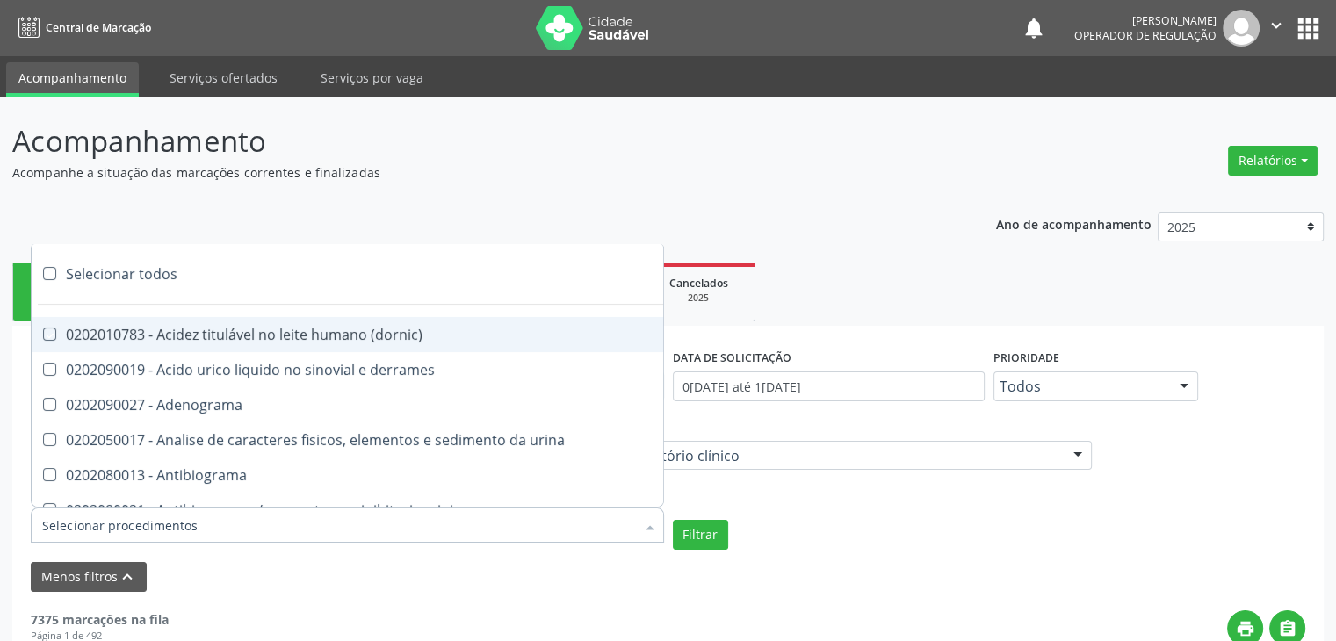
checkbox androstenediona "true"
checkbox anfetaminas "true"
checkbox circulante "true"
checkbox iga "true"
checkbox triciclicos "true"
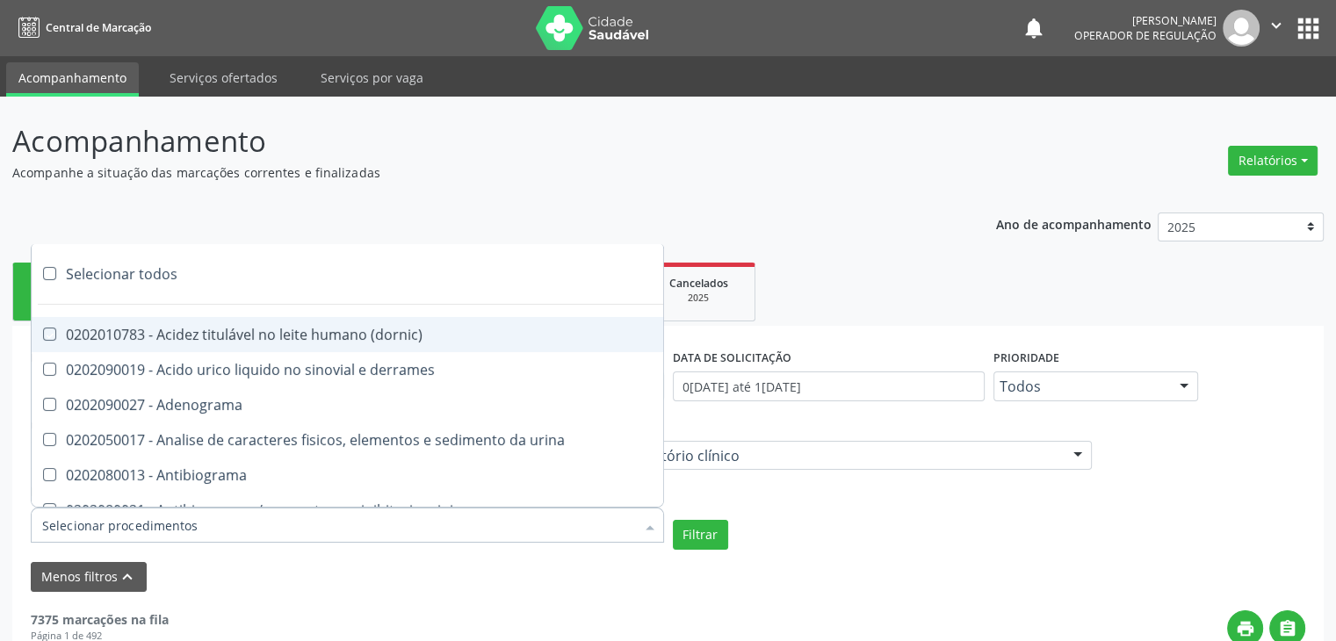
checkbox \(psa\) "true"
checkbox iii "true"
checkbox barbituratos "true"
checkbox benzodiazepinicos "true"
checkbox beta-2-microglobulina "true"
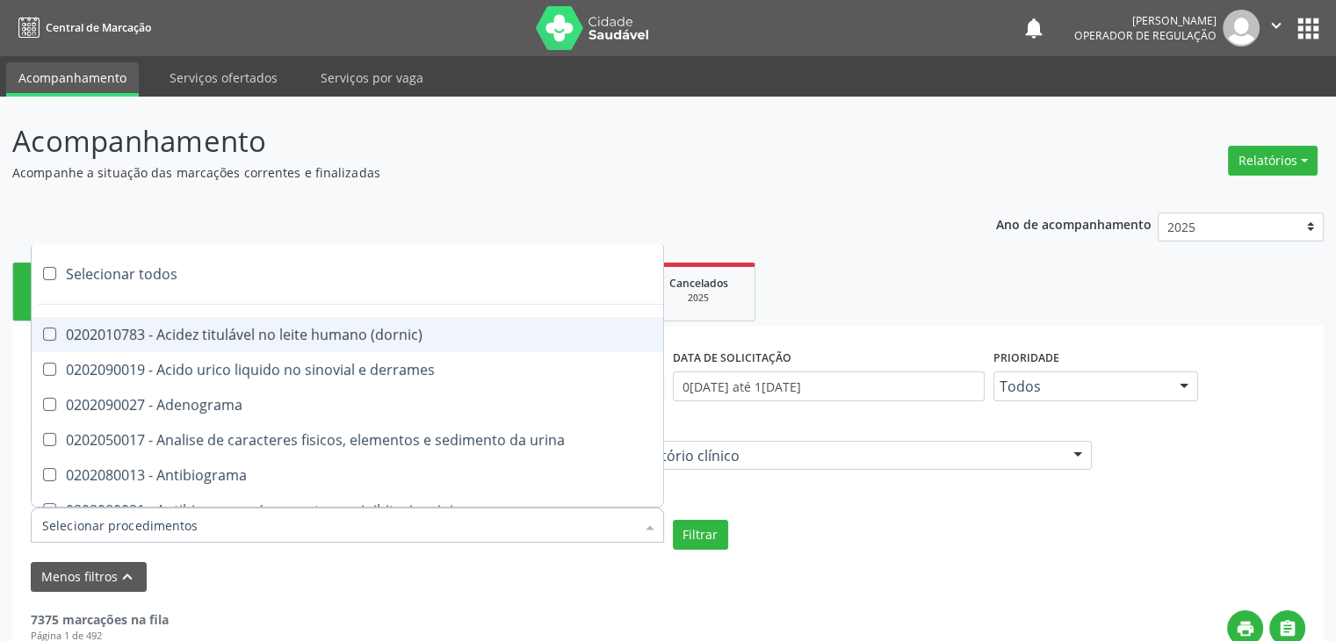
checkbox fracoes "true"
checkbox cadmio "true"
checkbox calcio "true"
checkbox ionizavel "true"
checkbox calcitonina "true"
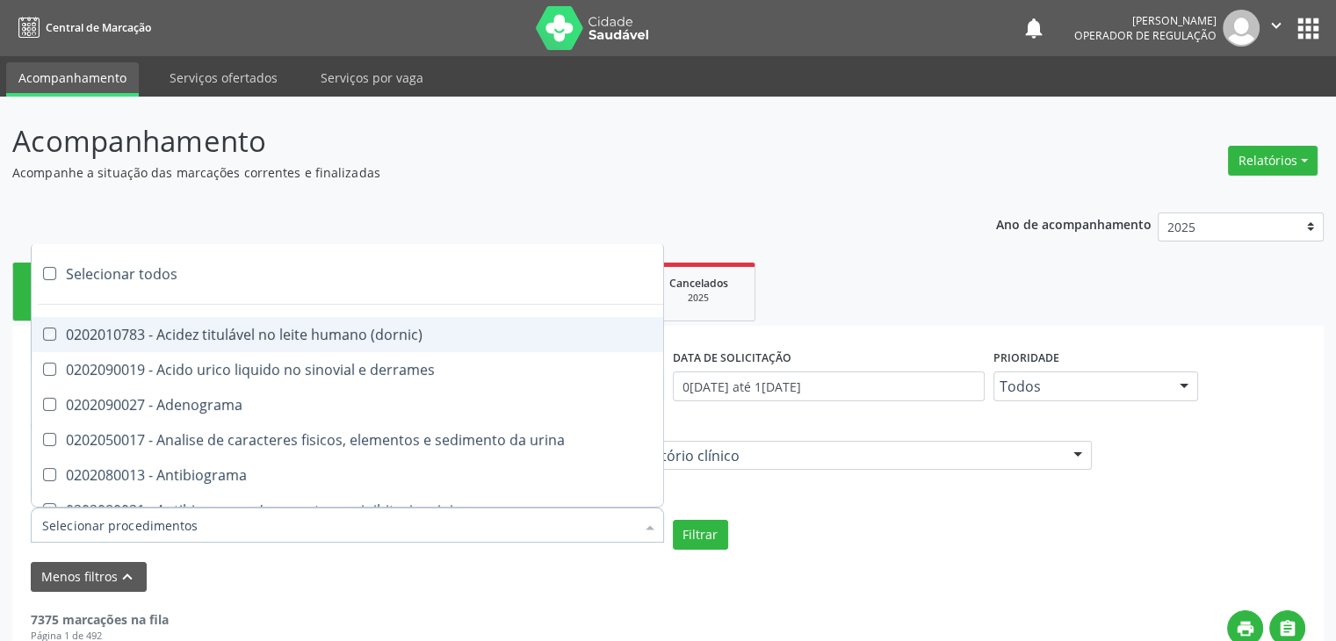
checkbox carbamazepina "true"
checkbox carboxi-hemoglobina "true"
checkbox caroteno "true"
checkbox catecolaminas "true"
checkbox chumbo "true"
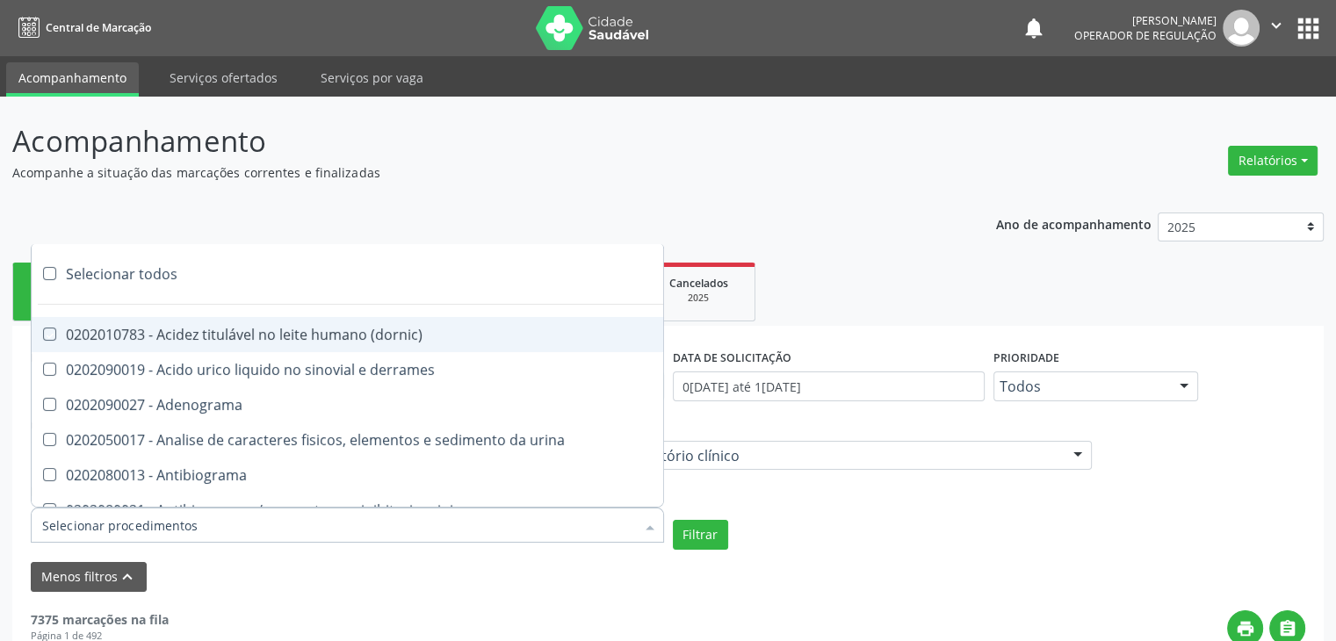
checkbox ciclosporina "true"
checkbox citrato "true"
checkbox cloreto "true"
checkbox suor "true"
checkbox cobre "true"
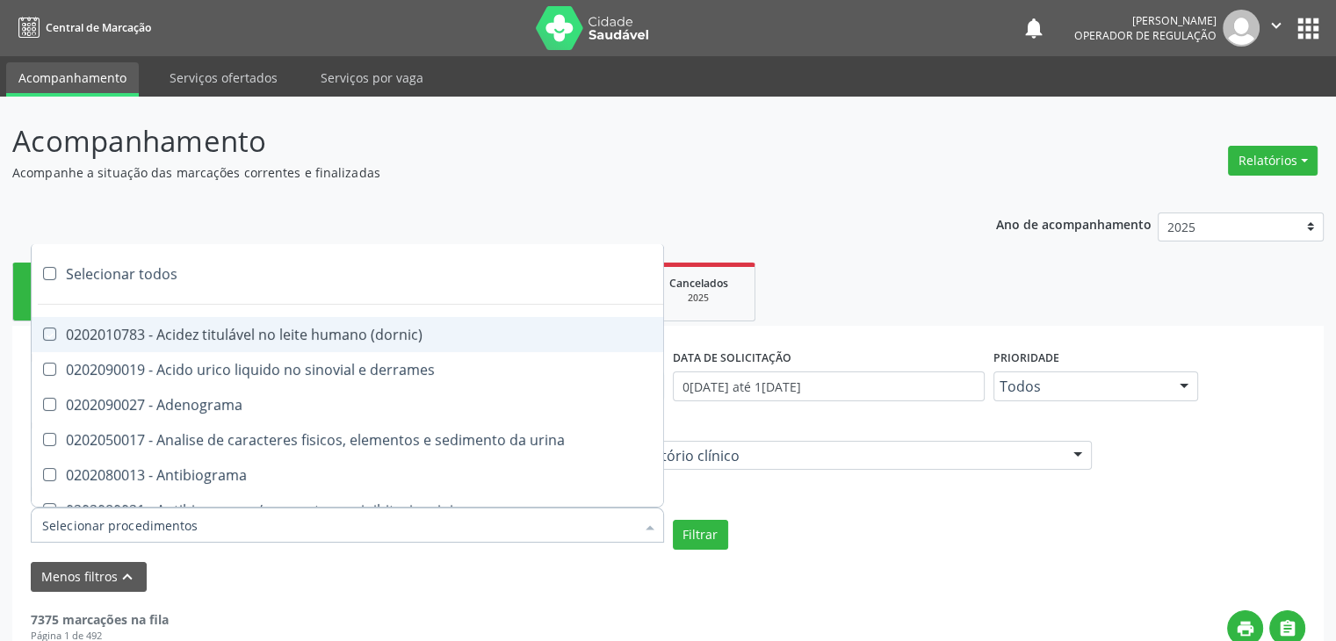
checkbox hdl "true"
checkbox ldl "true"
checkbox colinesterase "true"
checkbox c3 "true"
checkbox c4 "true"
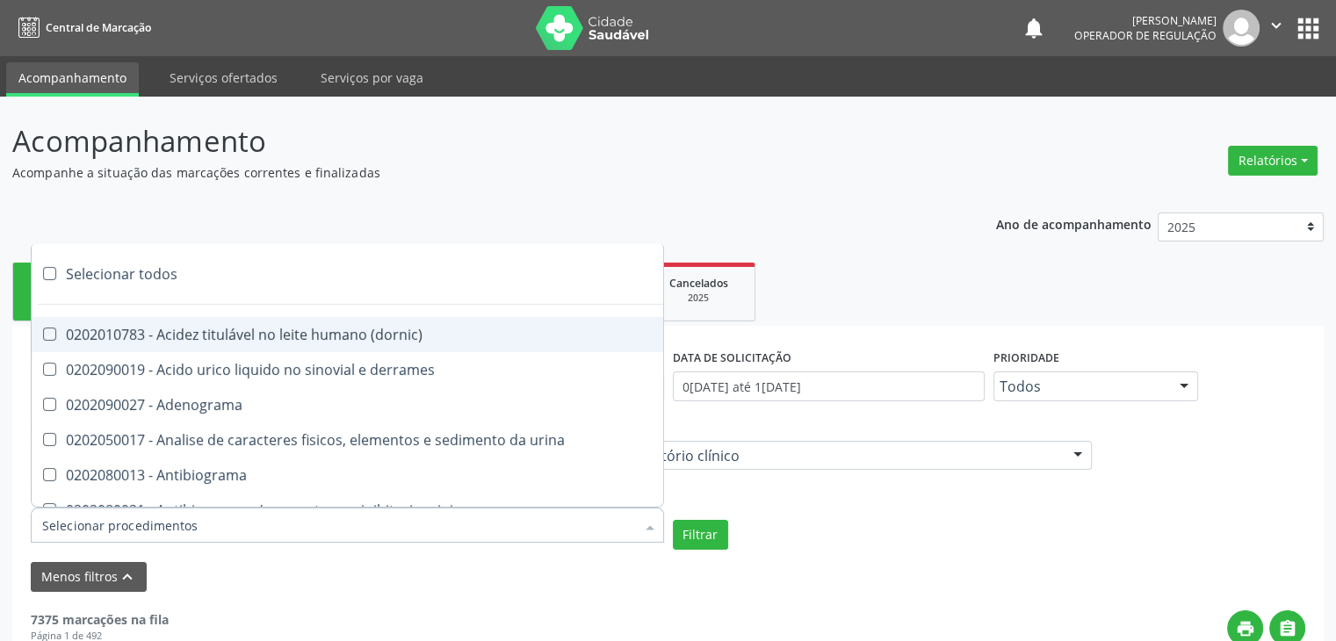
checkbox cortisol "true"
checkbox creatinina "true"
checkbox amniotico "true"
checkbox \(cpk\) "true"
checkbox crioaglutinina "true"
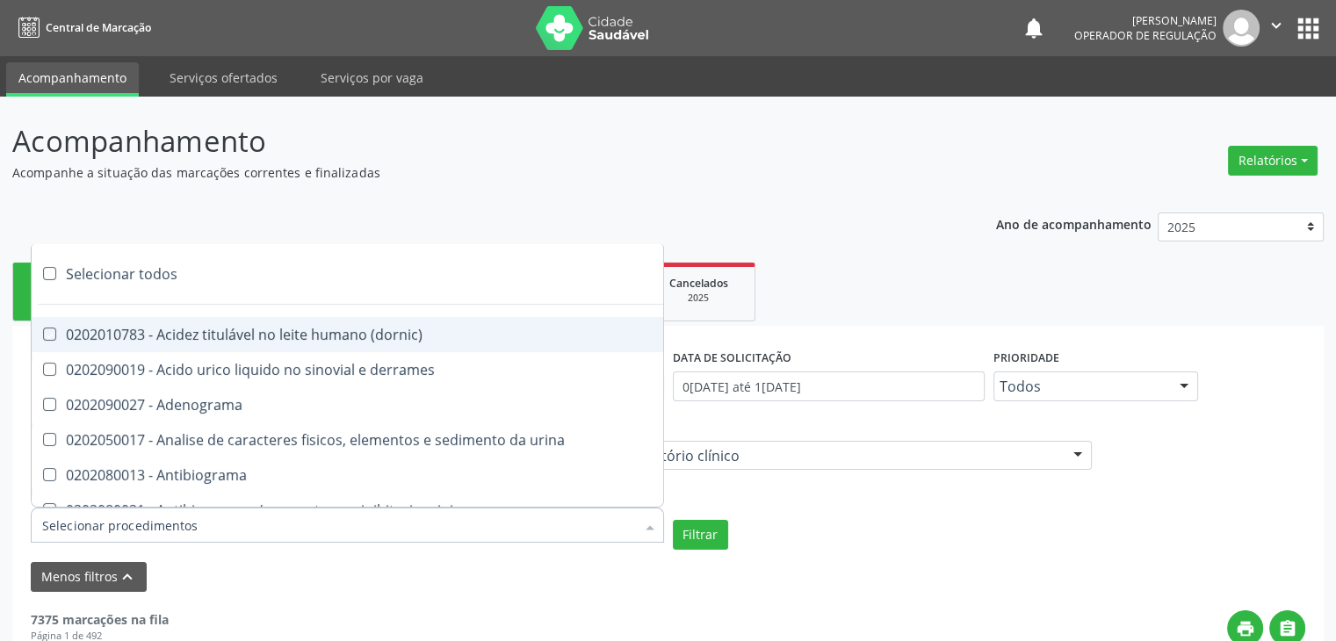
checkbox \(dhea\) "true"
checkbox alfa-hidroxibutirica "true"
checkbox glutamica "true"
checkbox latica "true"
checkbox fracionadas\) "true"
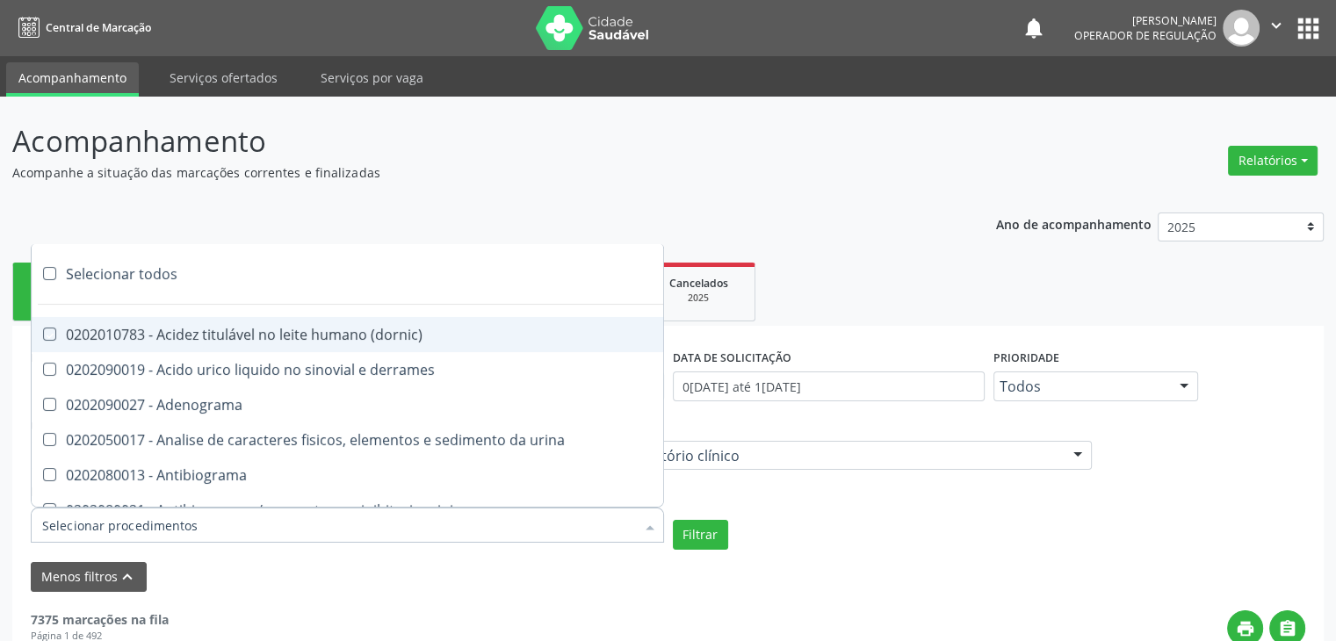
checkbox digitoxina\) "true"
checkbox \(dht\) "true"
checkbox fecal "true"
checkbox estradiol "true"
checkbox estriol "true"
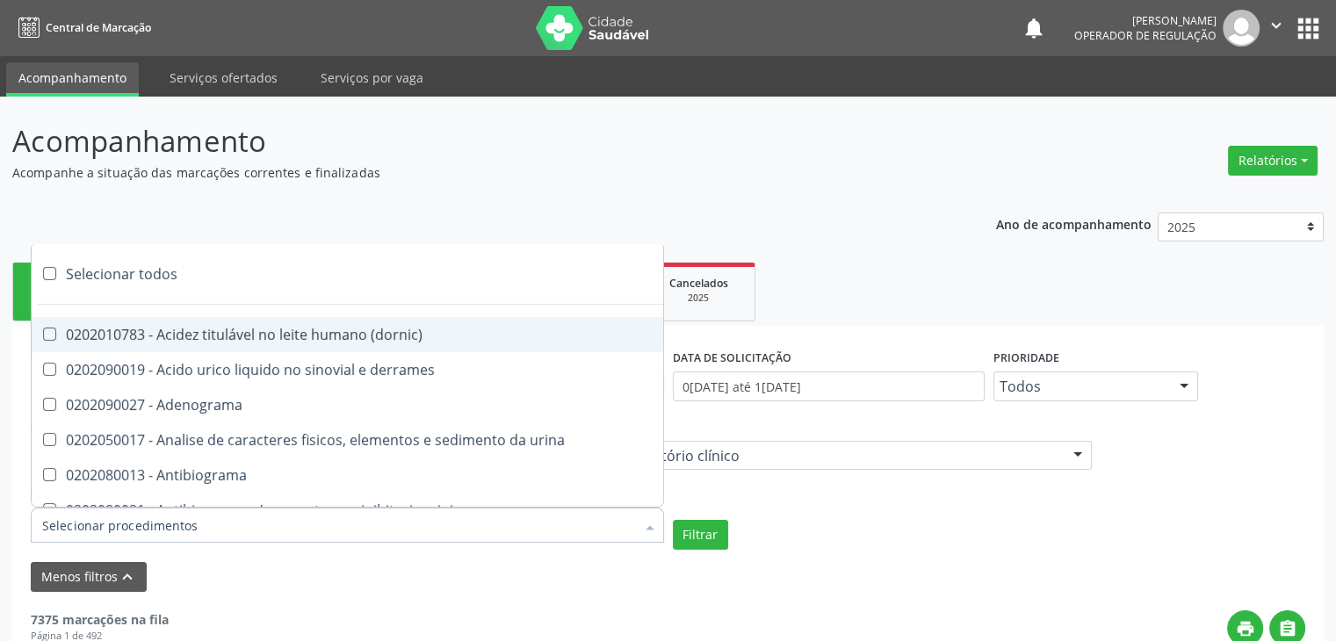
checkbox estrona "true"
checkbox etossuximida "true"
checkbox ii "true"
checkbox ix "true"
checkbox v "true"
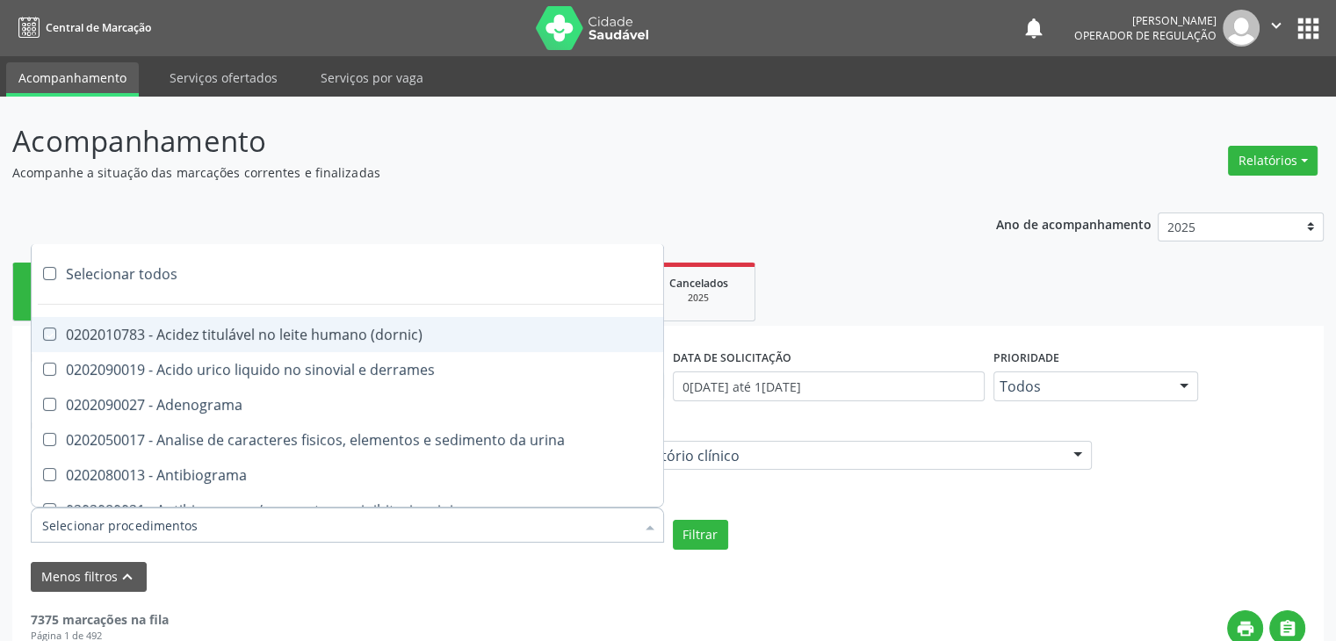
checkbox vii "true"
checkbox viii "true"
checkbox \(inibidor\) "true"
checkbox \(antigeno\) "true"
checkbox x "true"
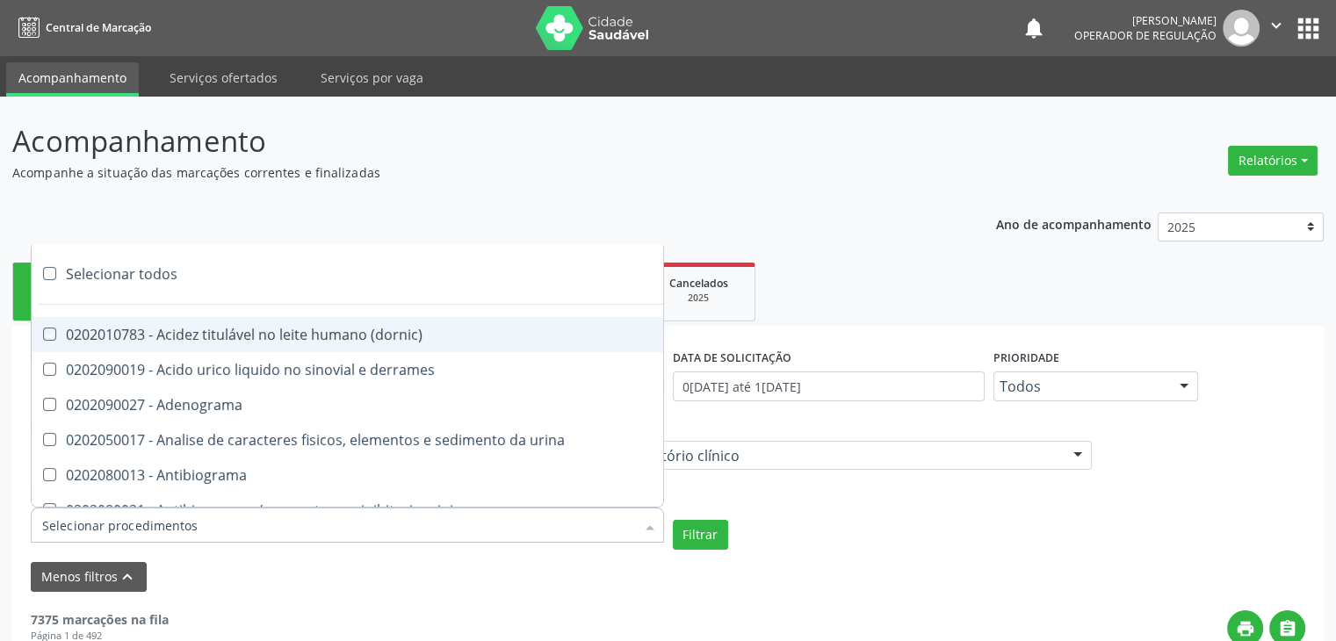
checkbox xi "true"
checkbox xii "true"
checkbox xiii "true"
checkbox tardio\) "true"
checkbox t4 "true"
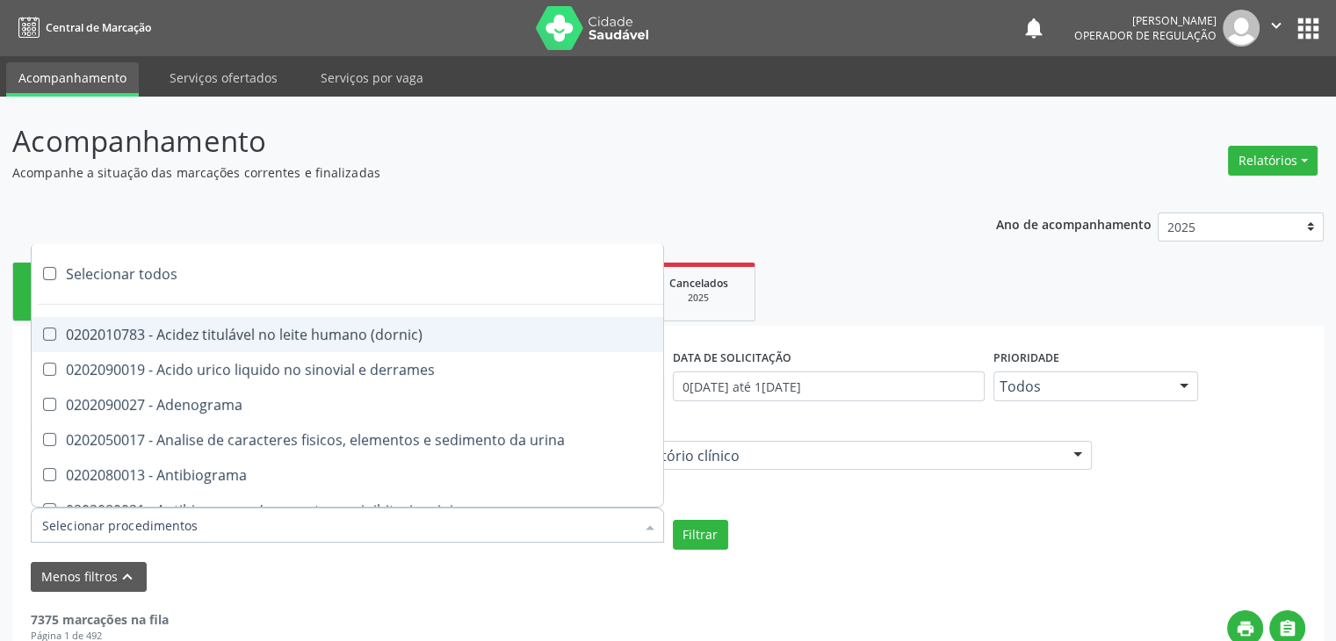
checkbox pezinho\) "true"
checkbox fenitoina "true"
checkbox fenol "true"
checkbox ferritina "true"
checkbox serico "true"
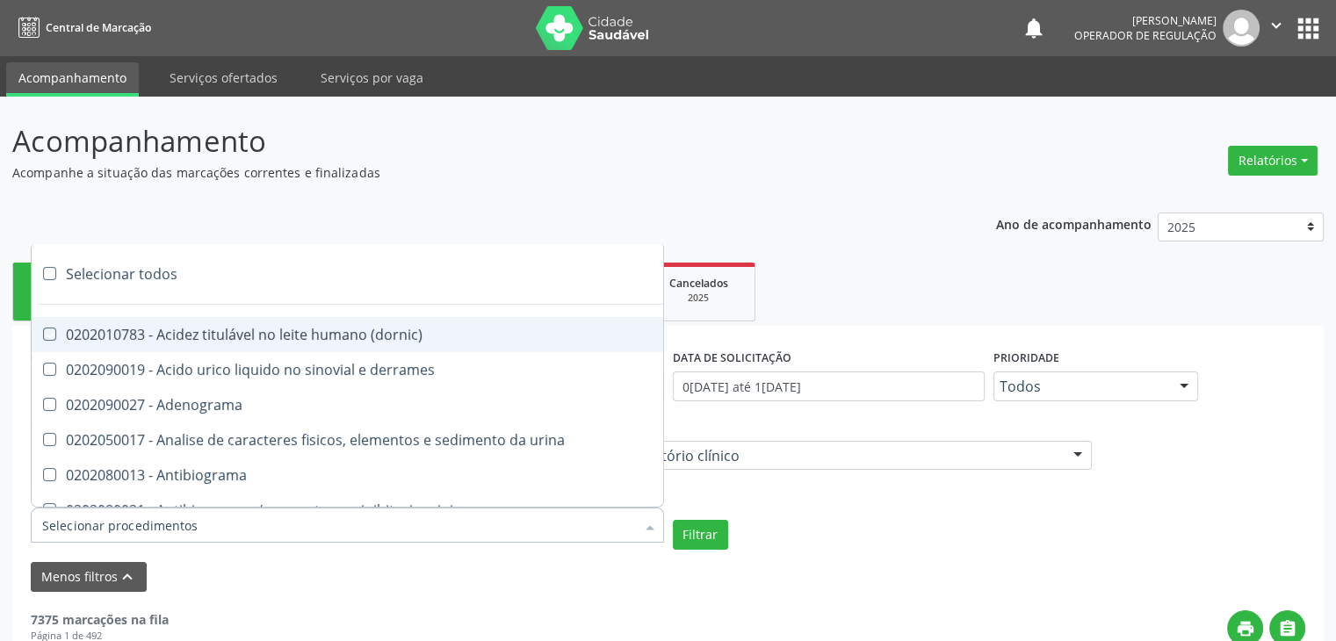
checkbox fibrinogenio "true"
checkbox folato "true"
checkbox formaldeido "true"
checkbox total "true"
checkbox alcalina "true"
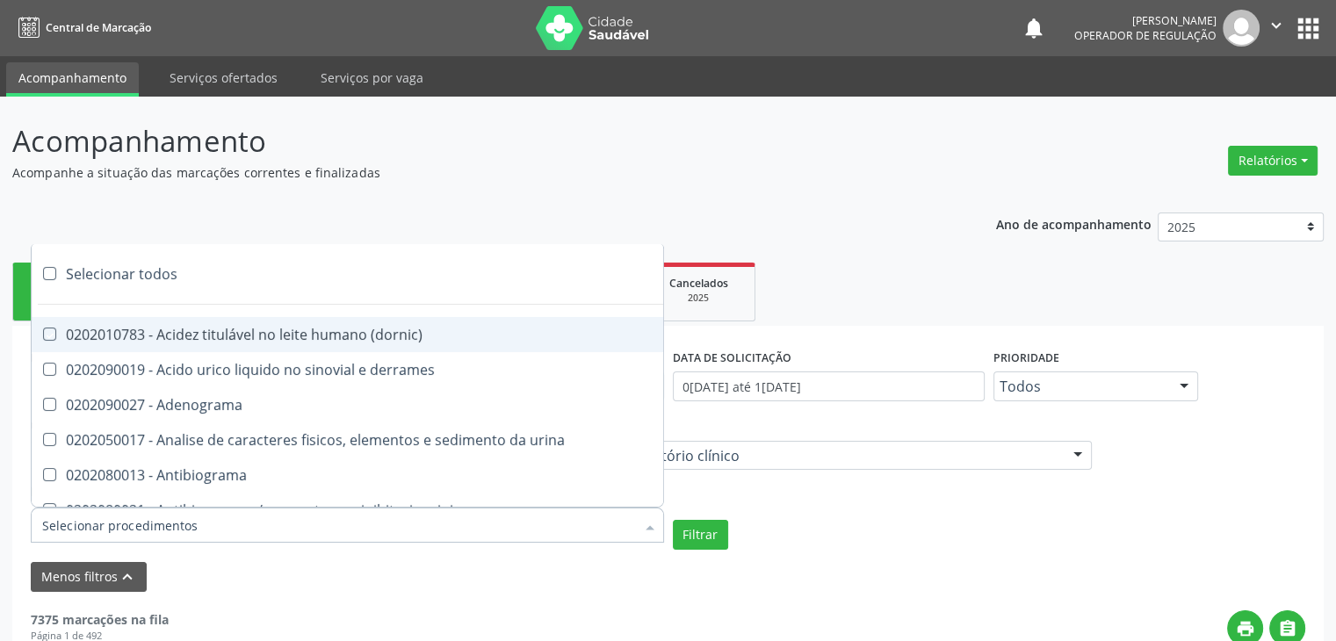
checkbox esperma "true"
checkbox fosforo "true"
checkbox acida "true"
checkbox frutose "true"
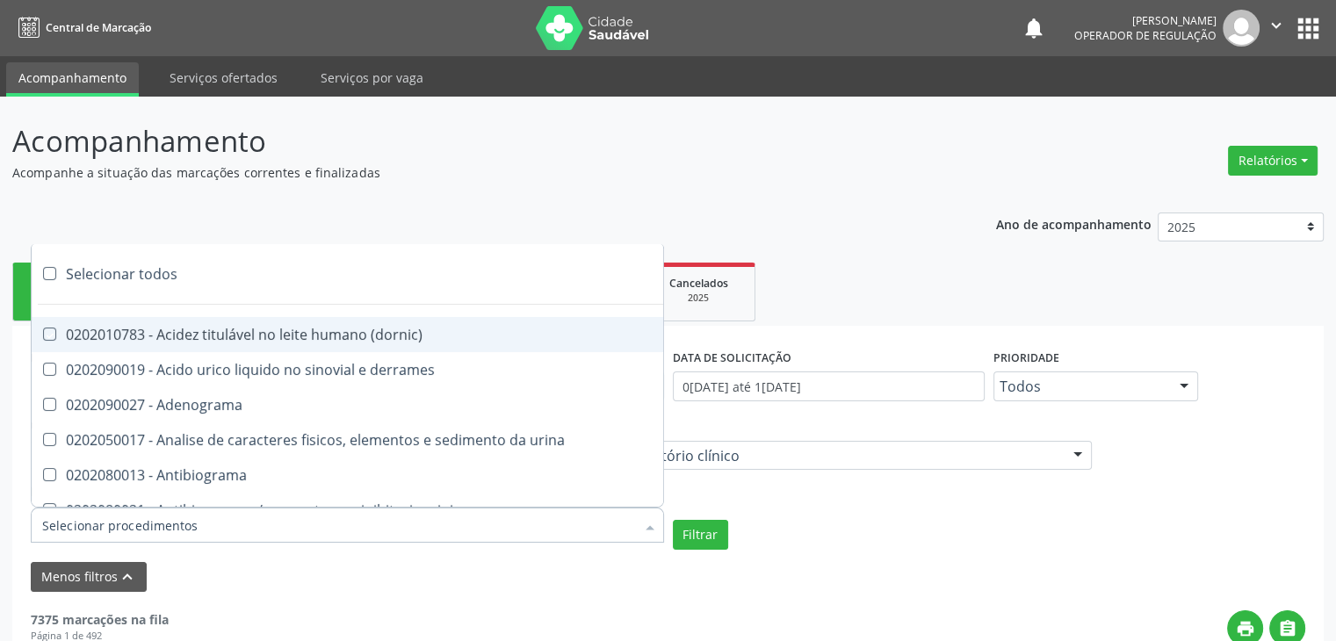
checkbox esperma "true"
checkbox galactose "true"
checkbox gt\) "true"
checkbox gastrina "true"
checkbox glicose "true"
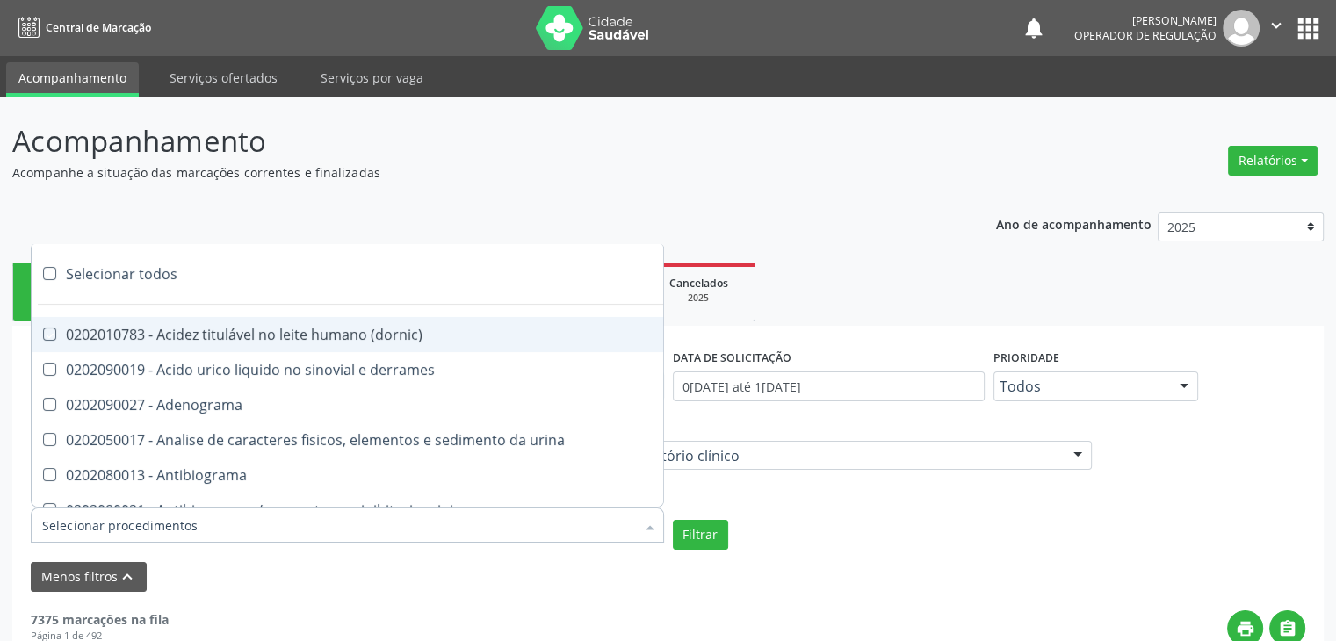
checkbox derrames "true"
checkbox desidrogenase "true"
checkbox tiroxina "true"
checkbox hcg\) "true"
checkbox fecal "true"
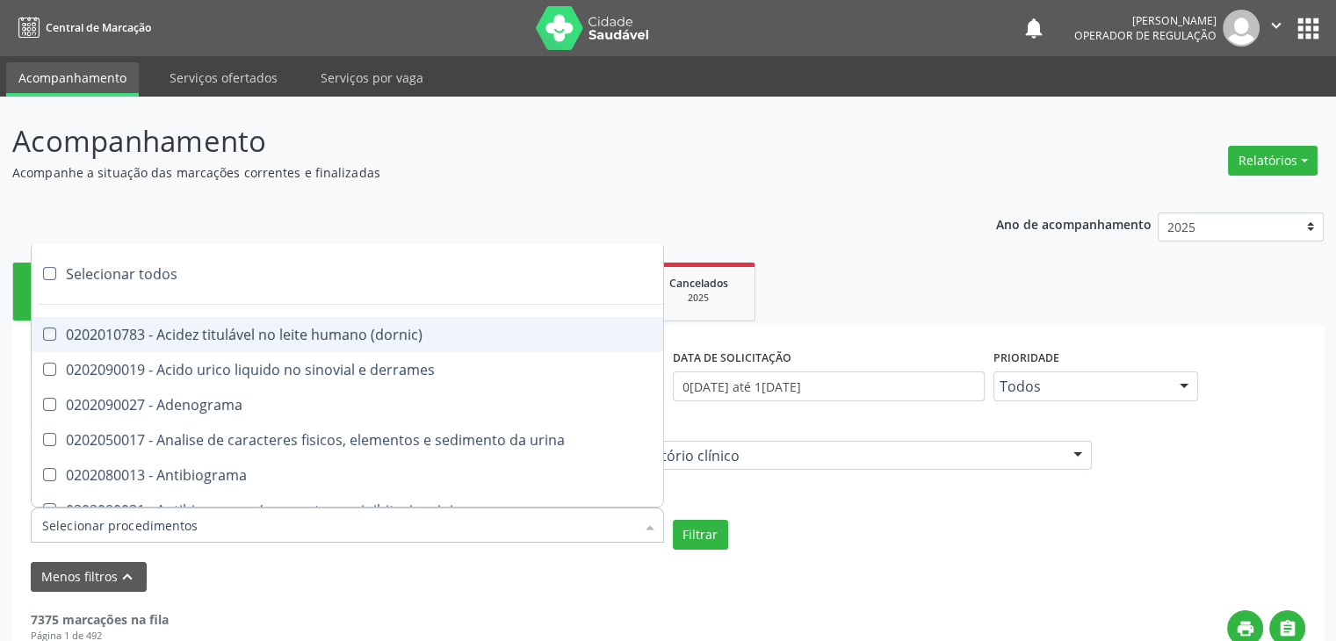
checkbox haptoglobina "true"
checkbox hemoglobina "true"
checkbox 37oc "true"
checkbox fetal "true"
checkbox glicosilada "true"
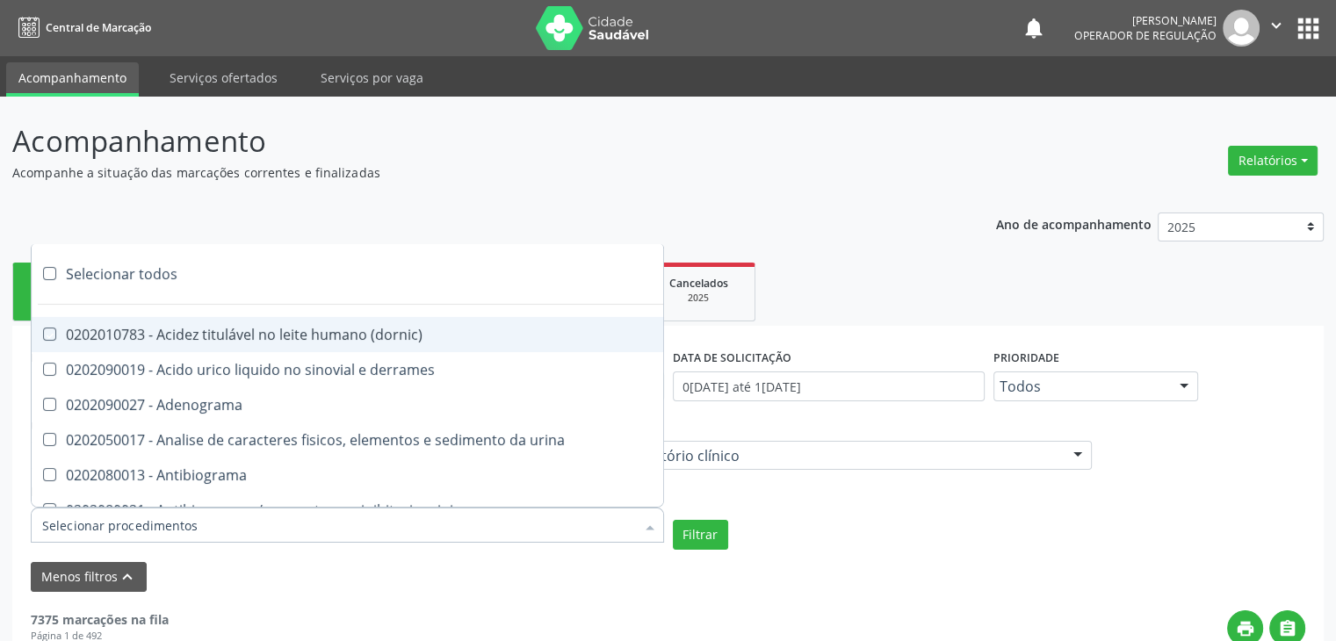
checkbox hemossiderina "true"
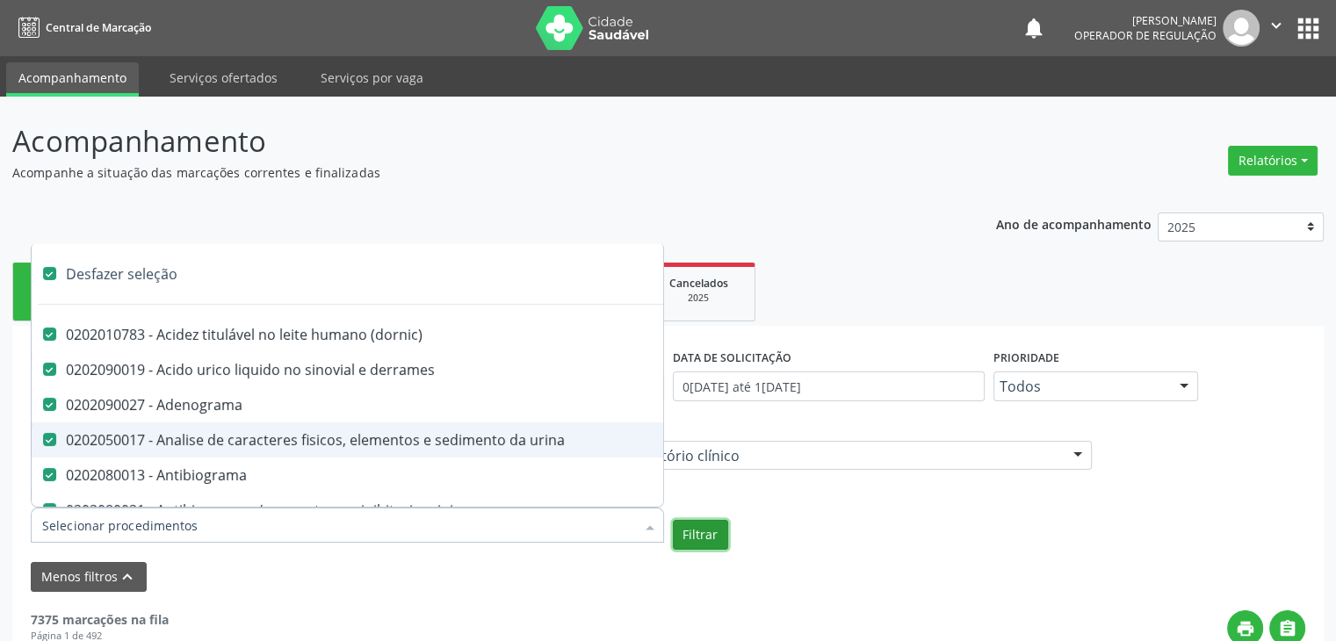
click at [713, 532] on button "Filtrar" at bounding box center [700, 535] width 55 height 30
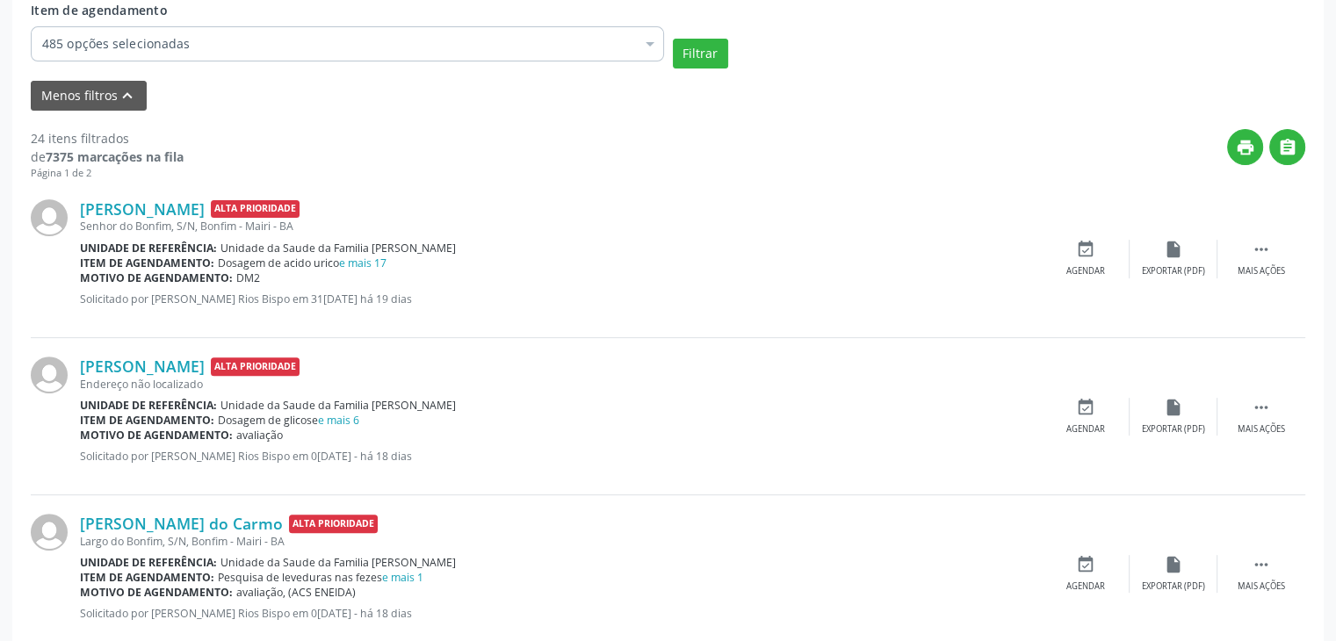
scroll to position [615, 0]
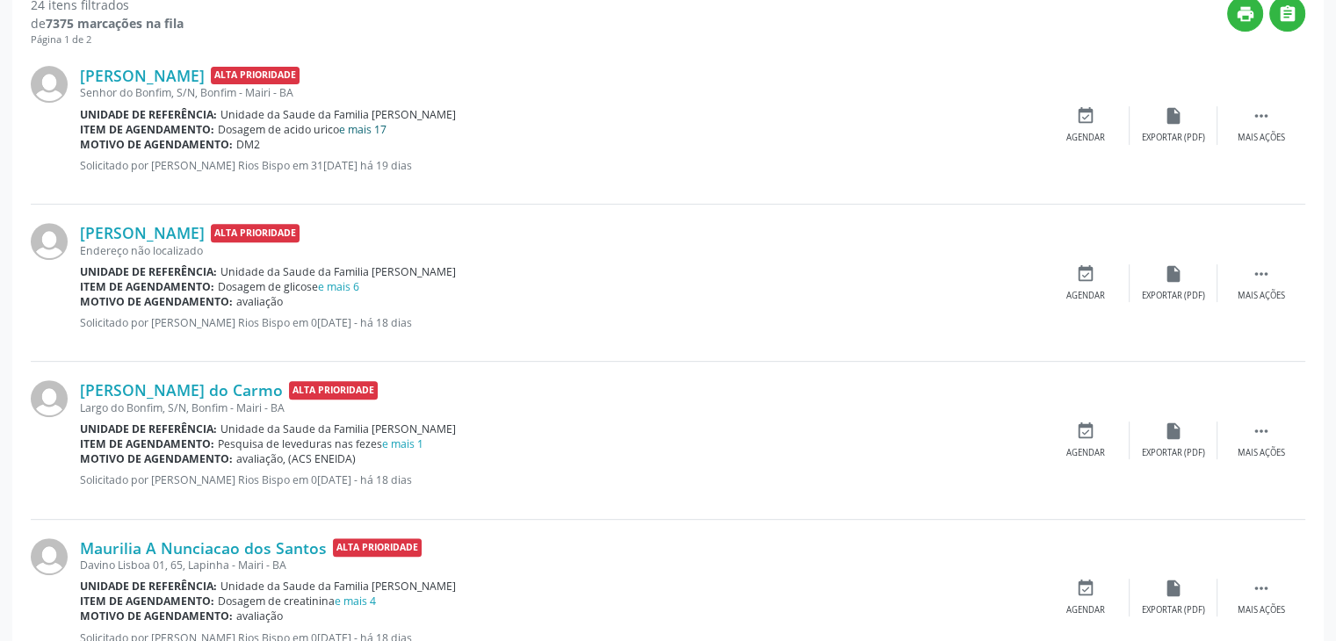
click at [373, 130] on link "e mais 17" at bounding box center [362, 129] width 47 height 15
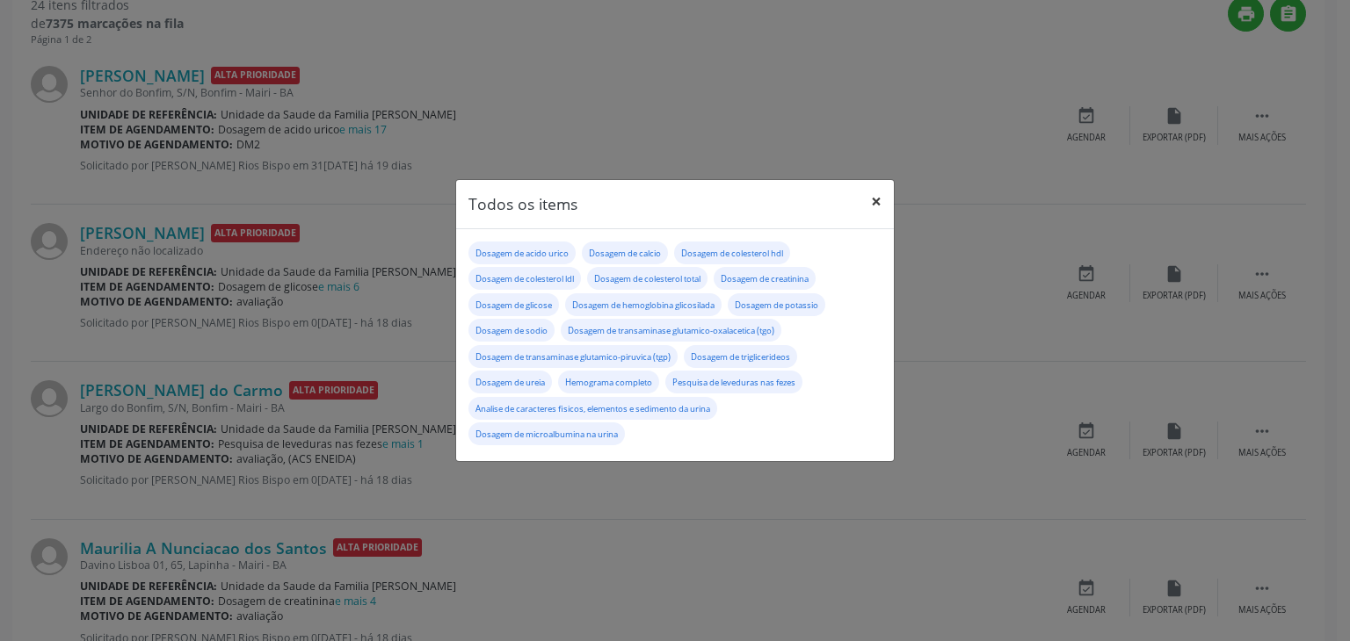
click at [875, 203] on button "×" at bounding box center [875, 201] width 35 height 43
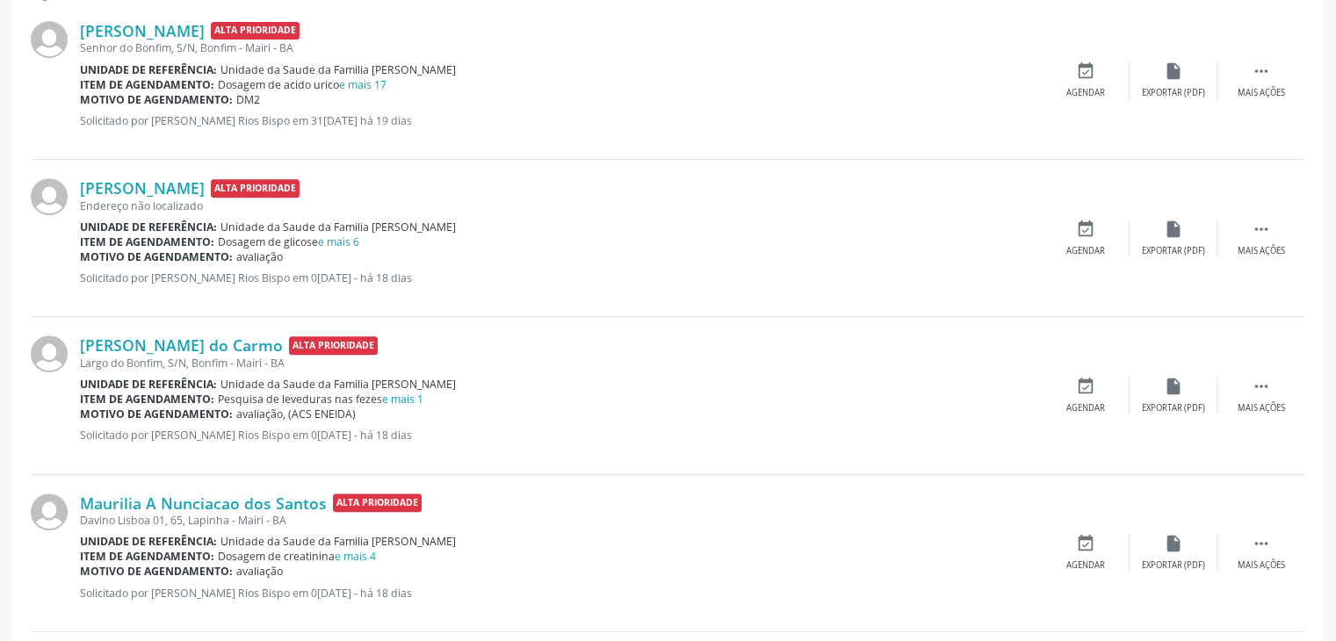
scroll to position [703, 0]
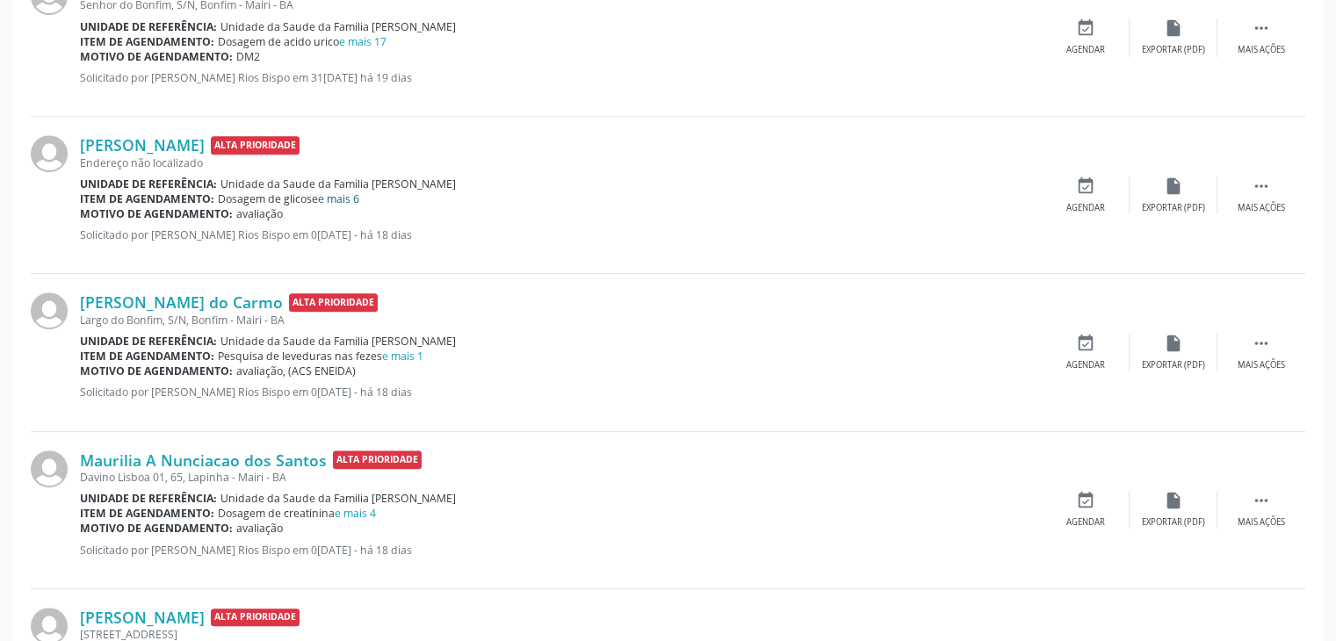
click at [331, 194] on link "e mais 6" at bounding box center [338, 199] width 41 height 15
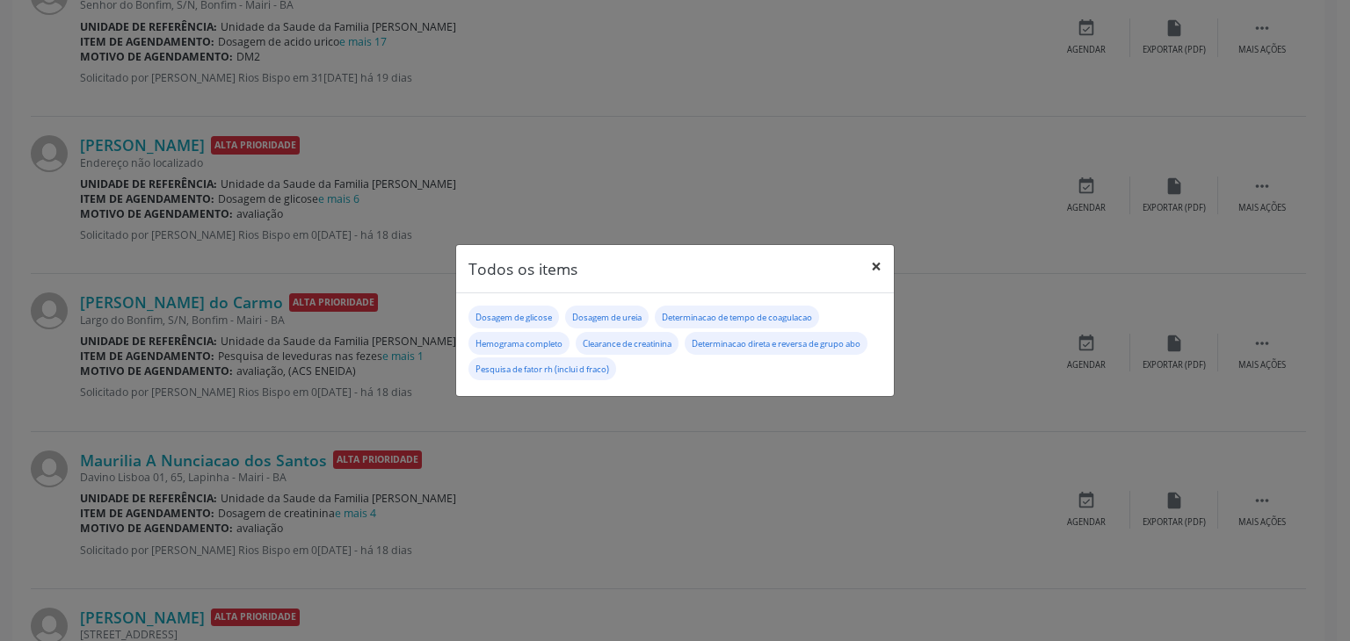
click at [871, 262] on button "×" at bounding box center [875, 266] width 35 height 43
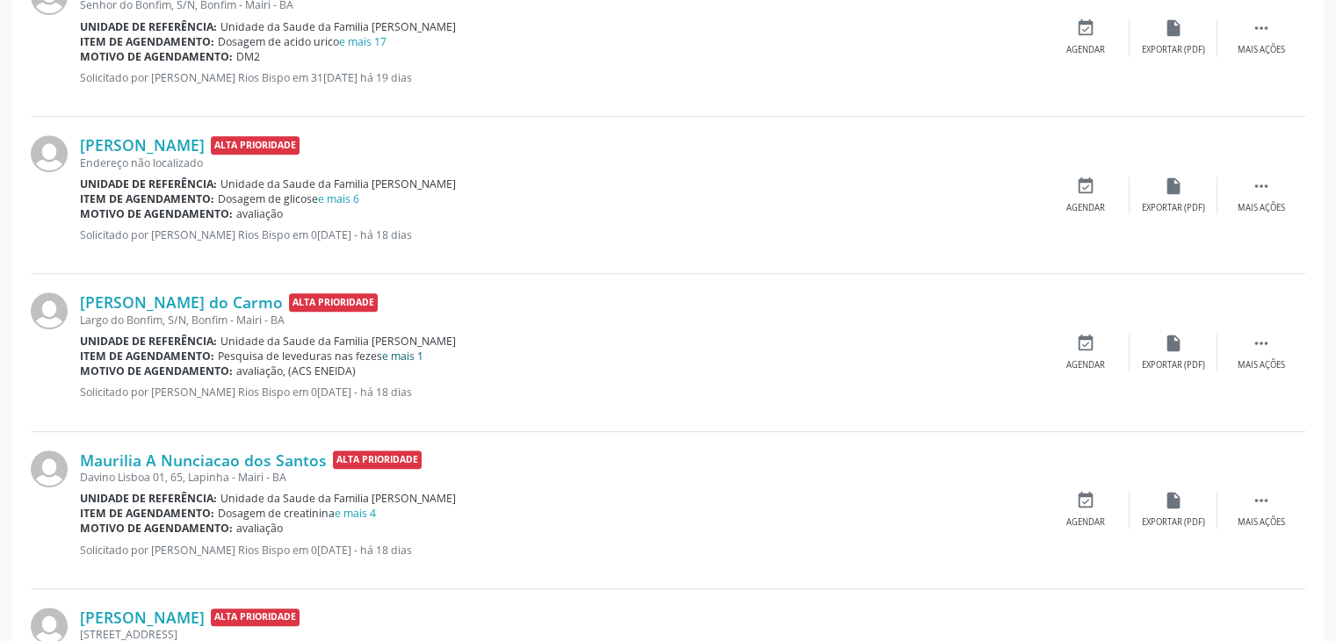
click at [402, 351] on link "e mais 1" at bounding box center [402, 356] width 41 height 15
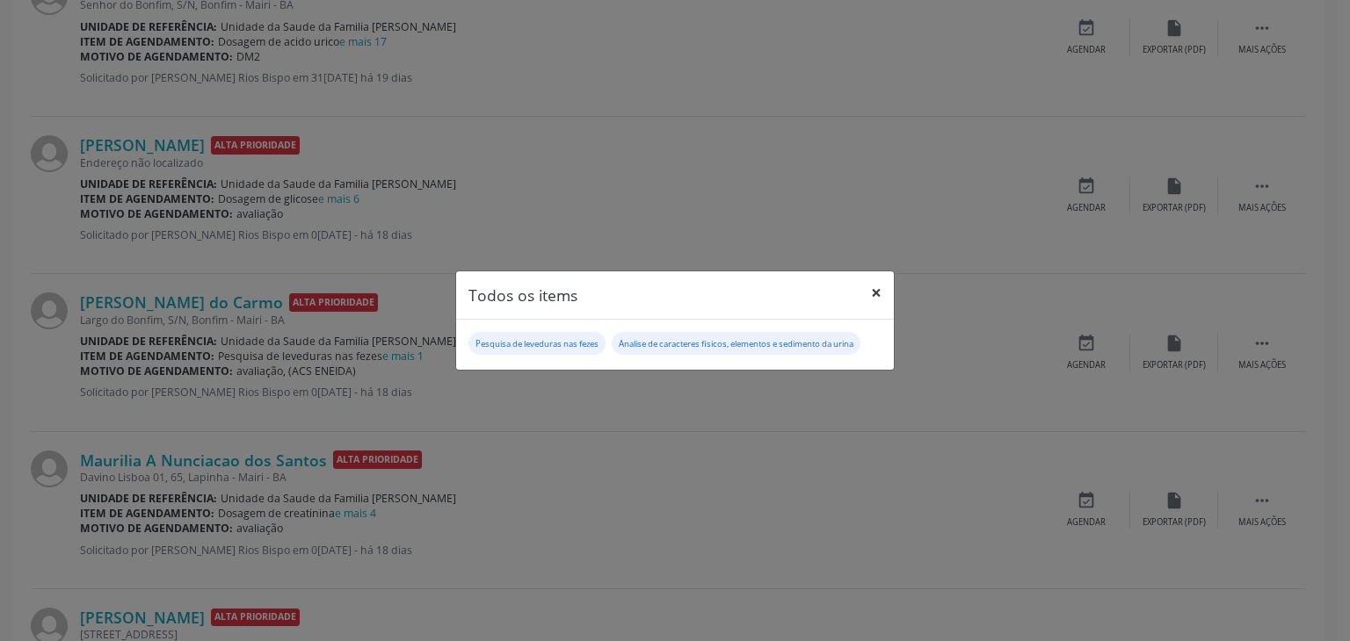
click at [873, 291] on button "×" at bounding box center [875, 293] width 35 height 43
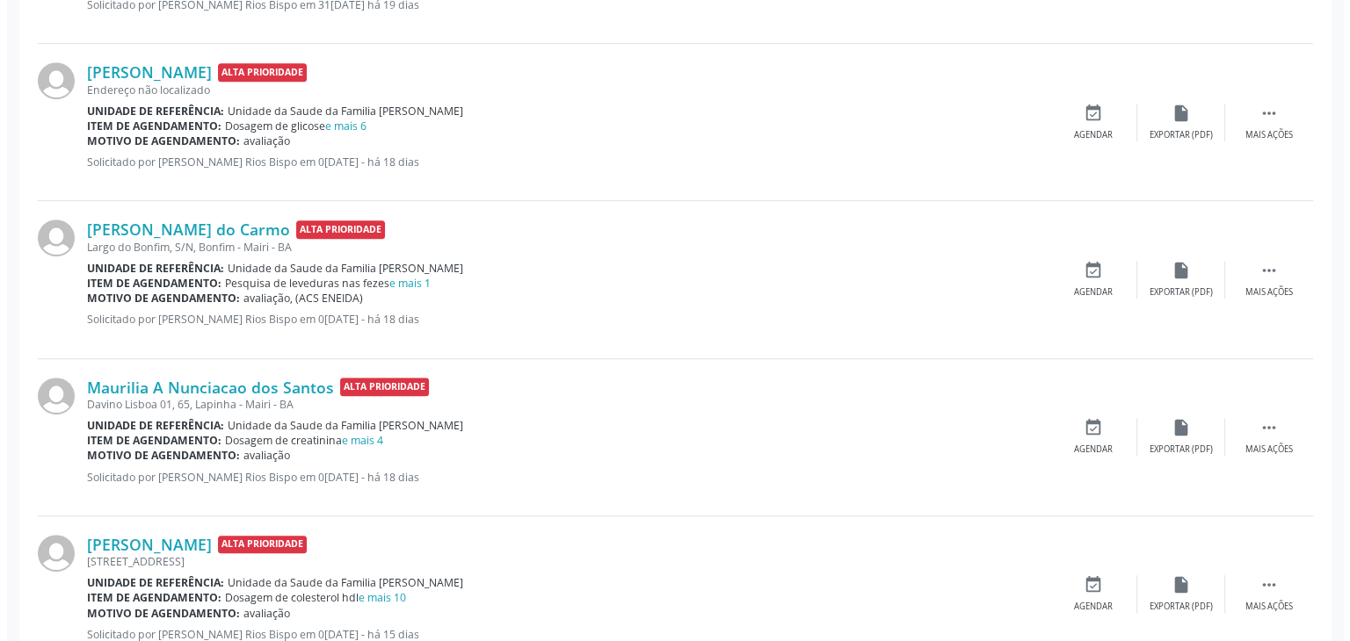
scroll to position [879, 0]
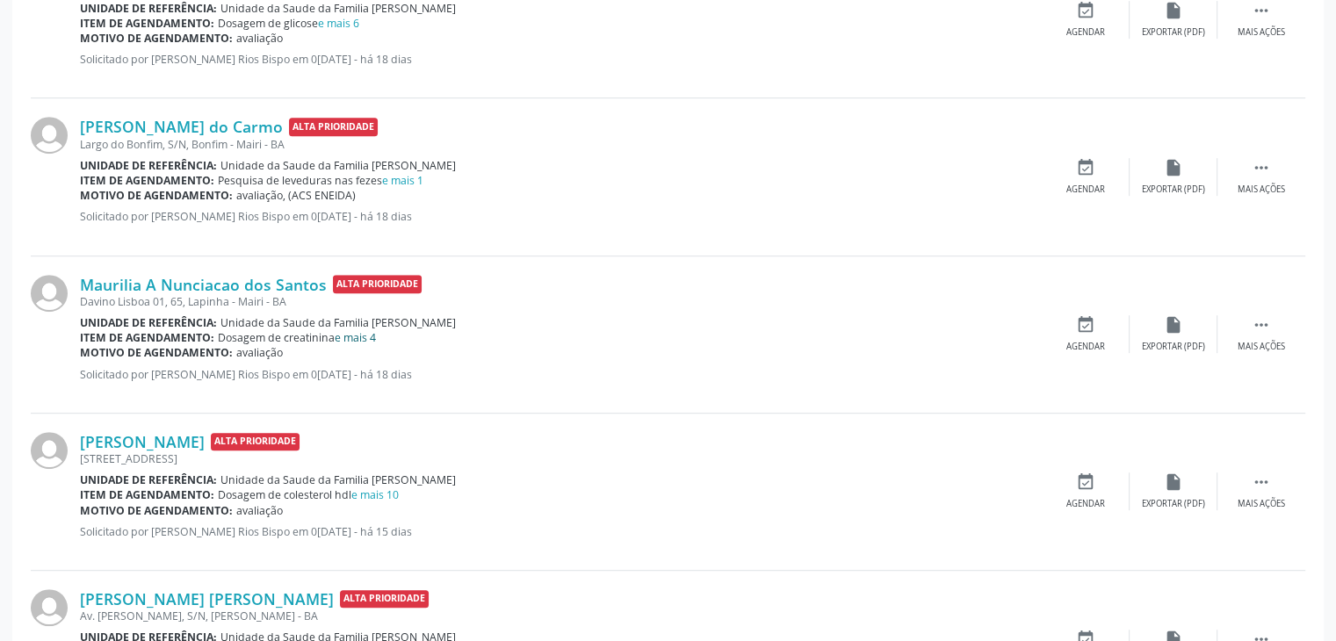
click at [351, 330] on link "e mais 4" at bounding box center [355, 337] width 41 height 15
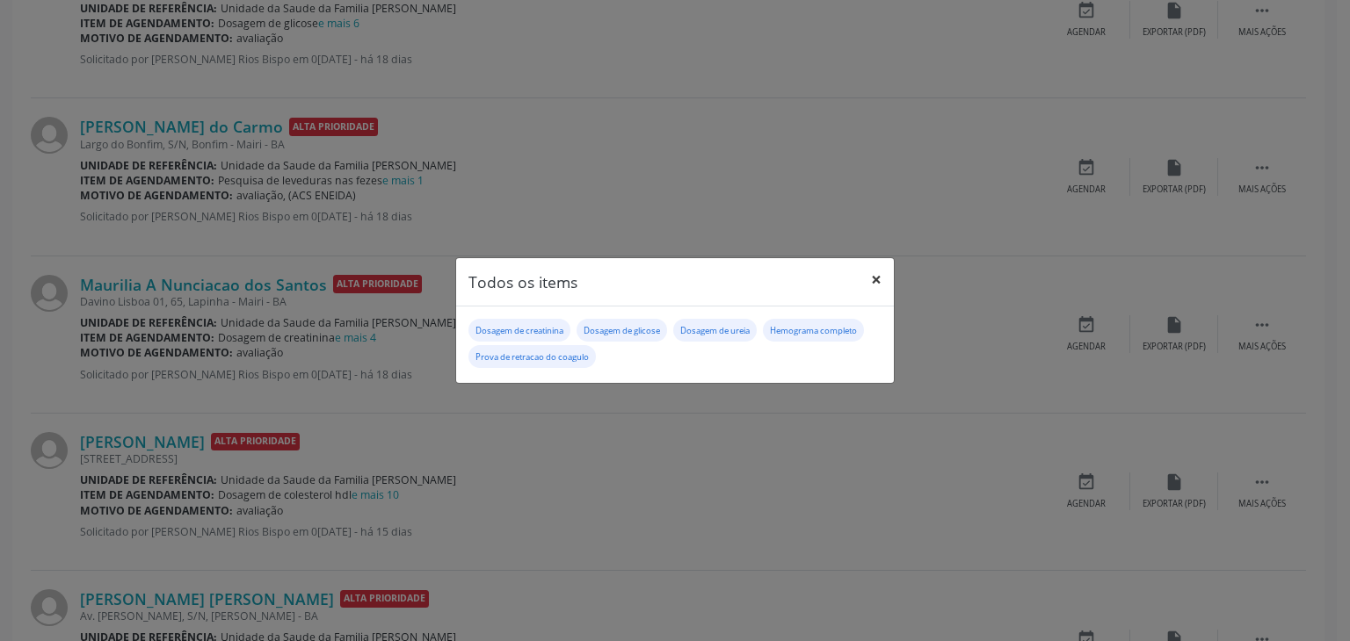
click at [868, 283] on button "×" at bounding box center [875, 279] width 35 height 43
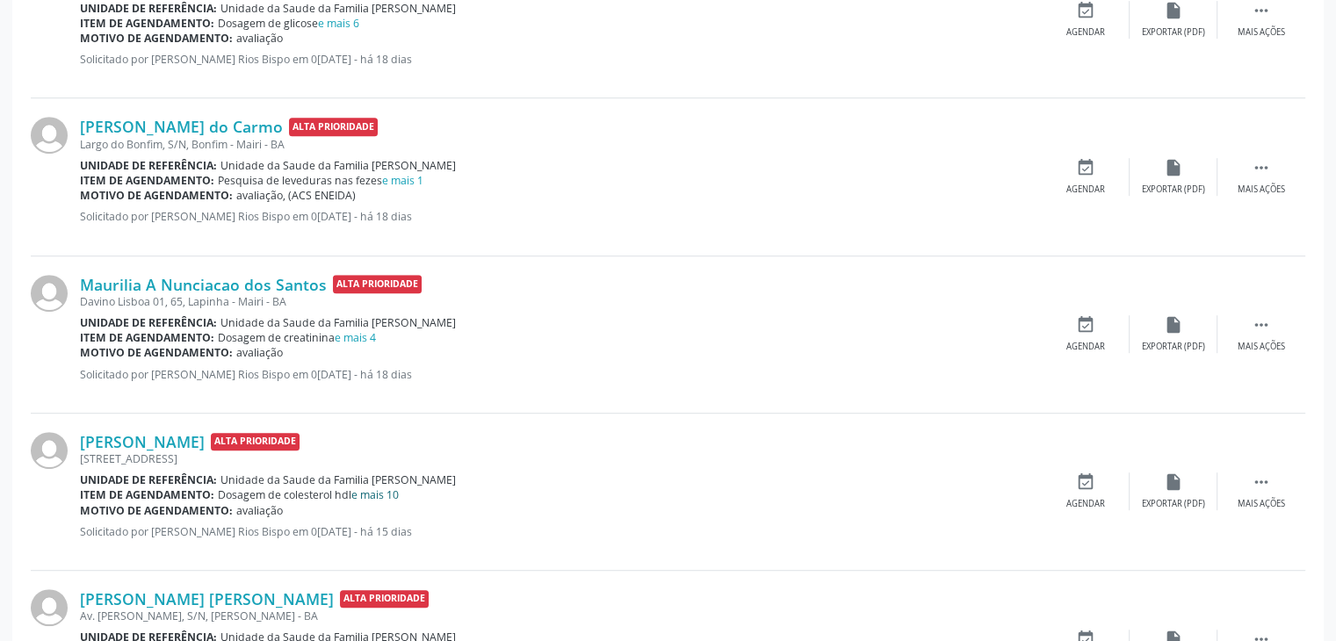
click at [393, 489] on link "e mais 10" at bounding box center [374, 495] width 47 height 15
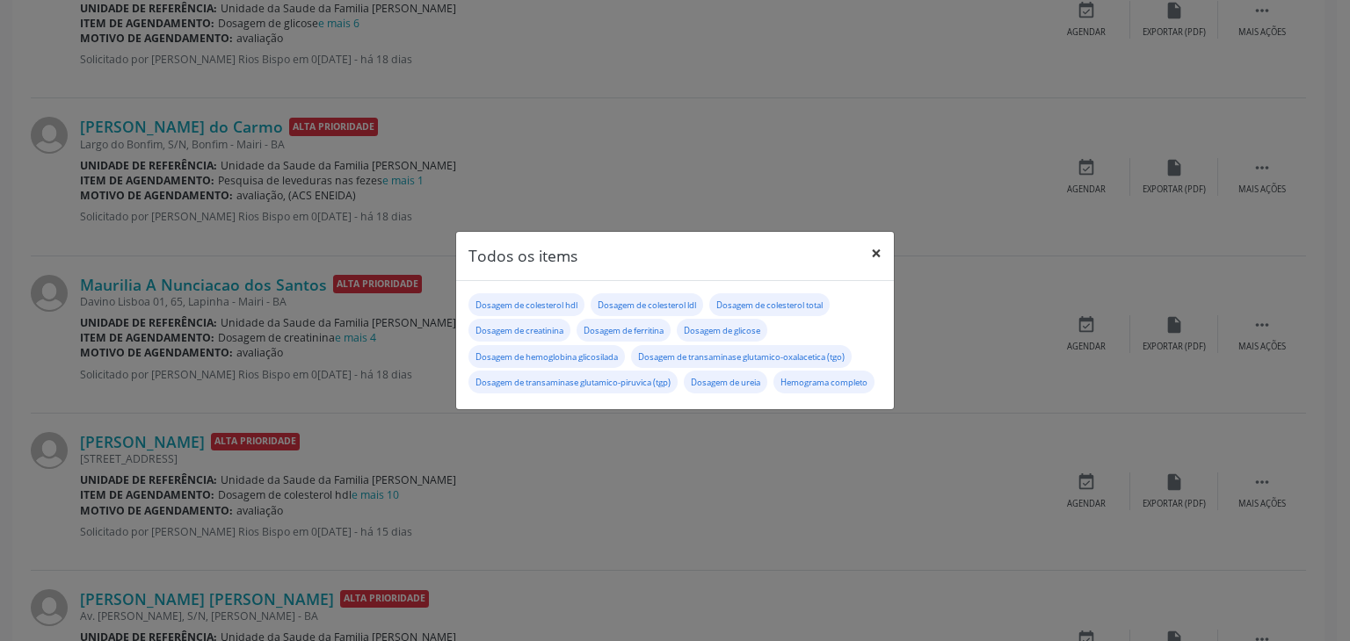
click at [870, 242] on button "×" at bounding box center [875, 253] width 35 height 43
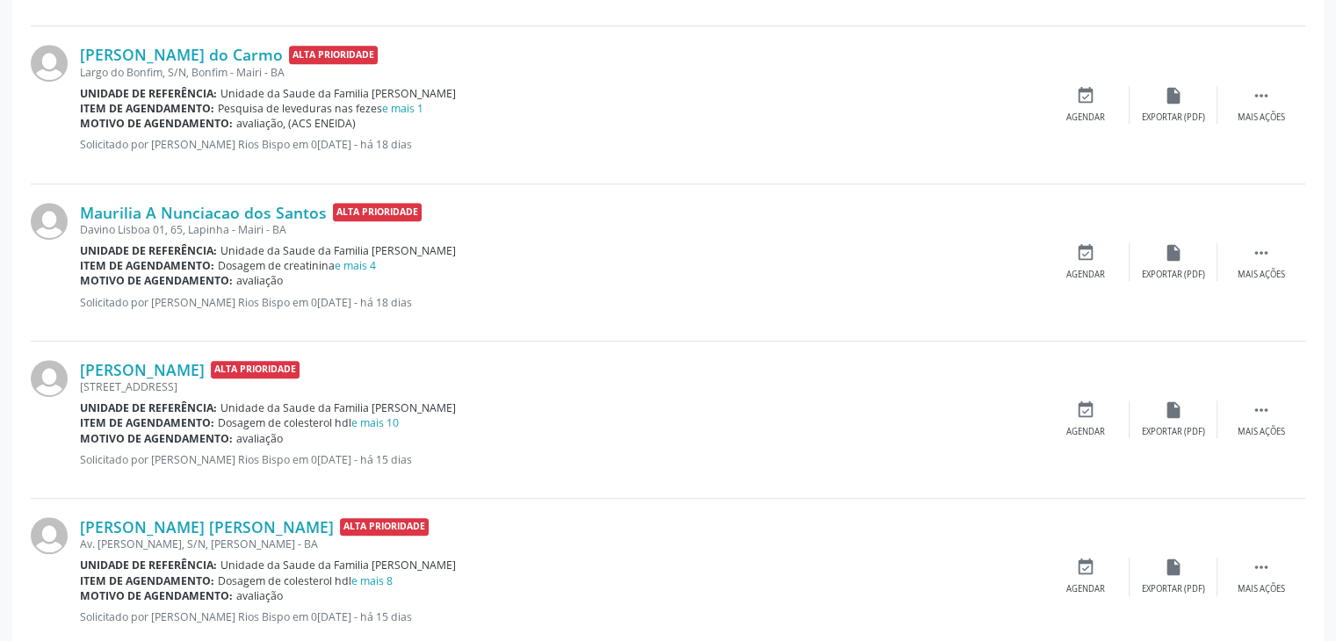
scroll to position [1054, 0]
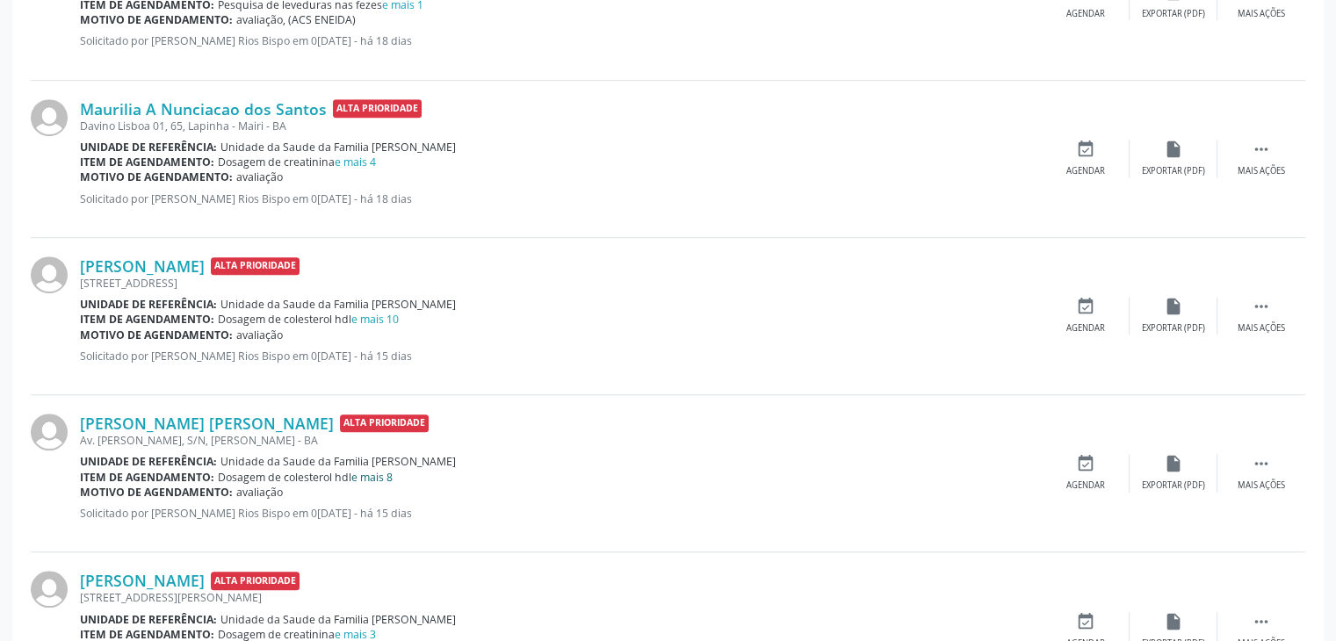
click at [372, 475] on link "e mais 8" at bounding box center [371, 477] width 41 height 15
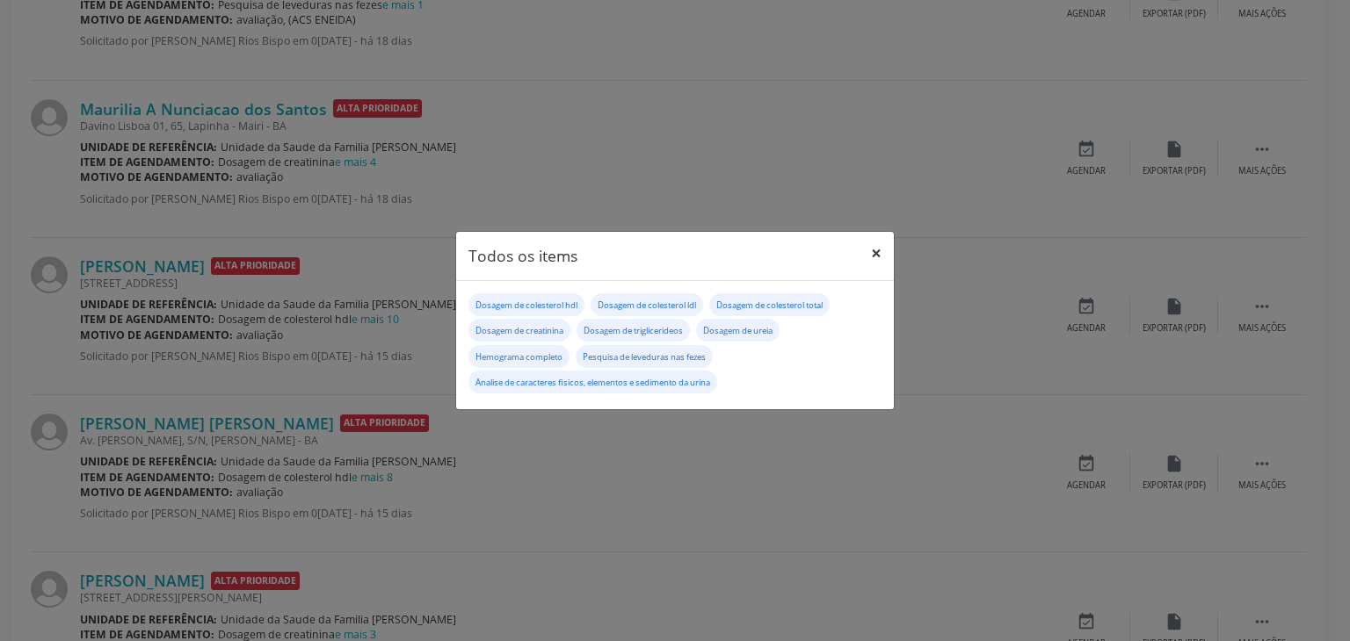
click at [887, 247] on button "×" at bounding box center [875, 253] width 35 height 43
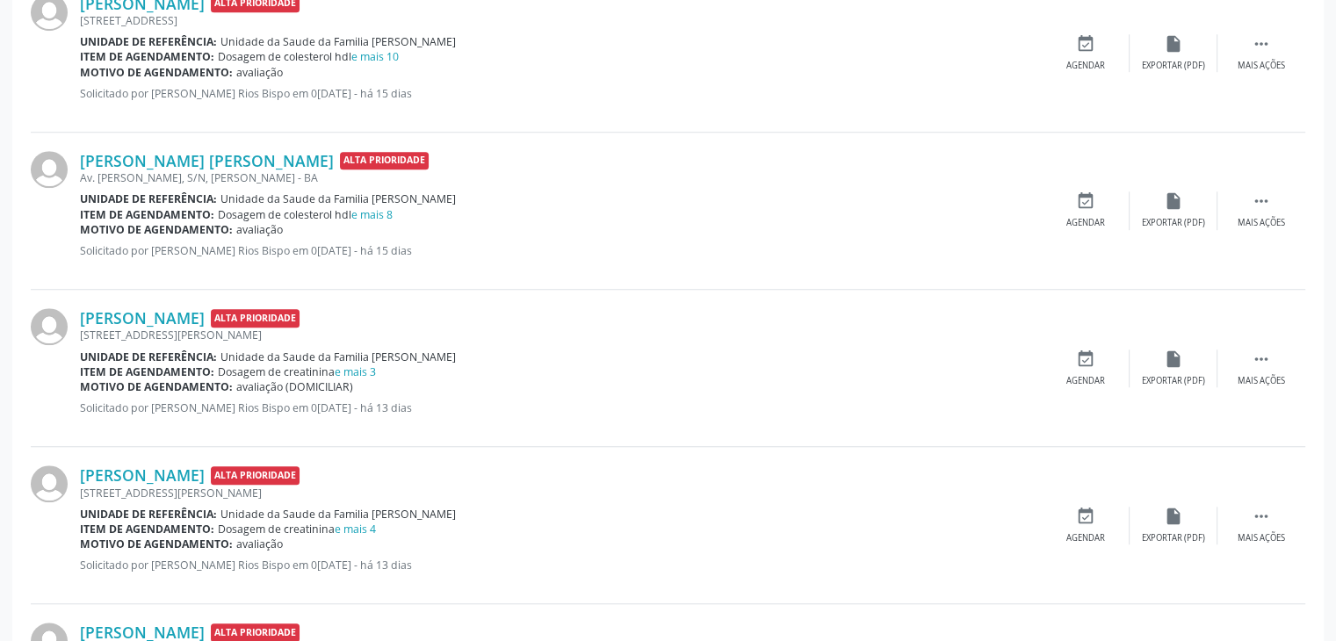
scroll to position [1318, 0]
click at [377, 369] on div "Item de agendamento: Dosagem de creatinina e mais 3" at bounding box center [561, 371] width 962 height 15
click at [374, 369] on link "e mais 3" at bounding box center [355, 371] width 41 height 15
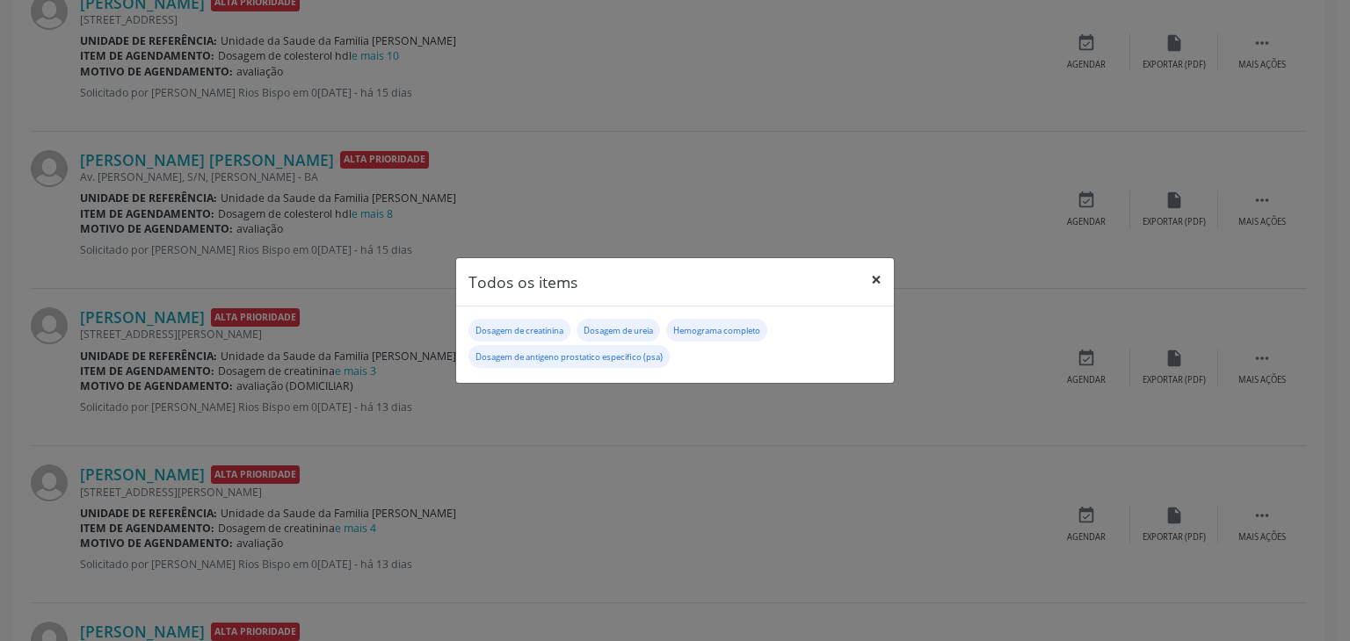
click at [886, 281] on button "×" at bounding box center [875, 279] width 35 height 43
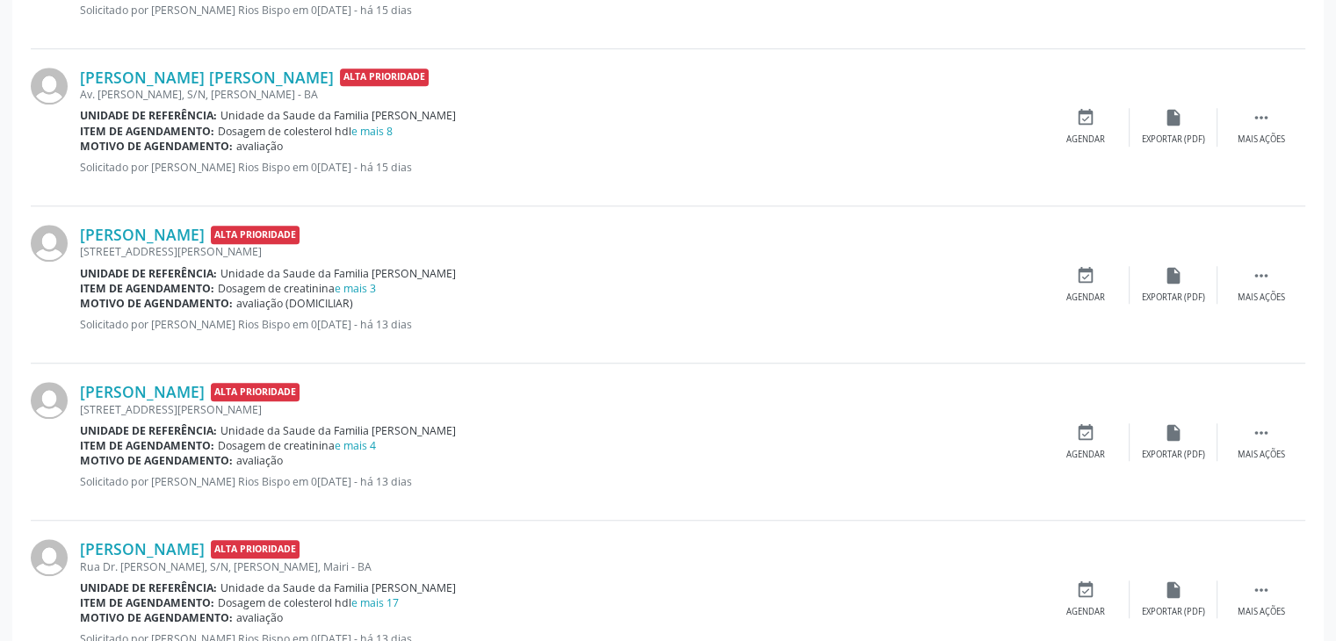
scroll to position [1494, 0]
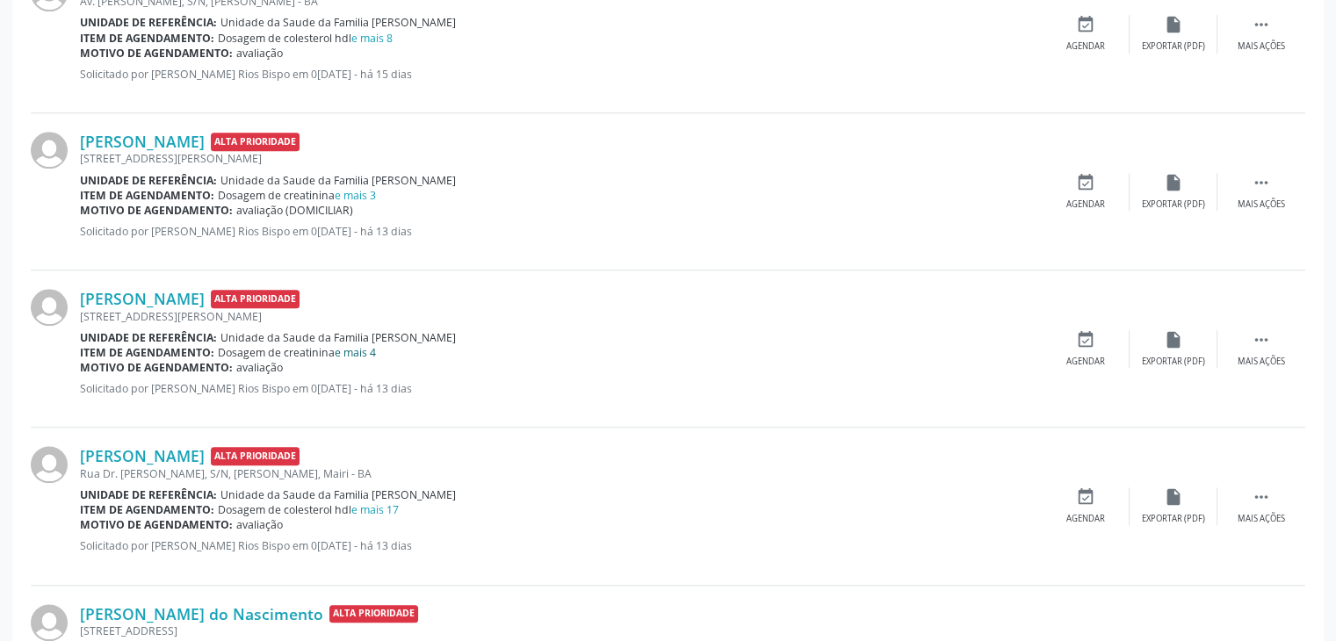
click at [356, 352] on link "e mais 4" at bounding box center [355, 352] width 41 height 15
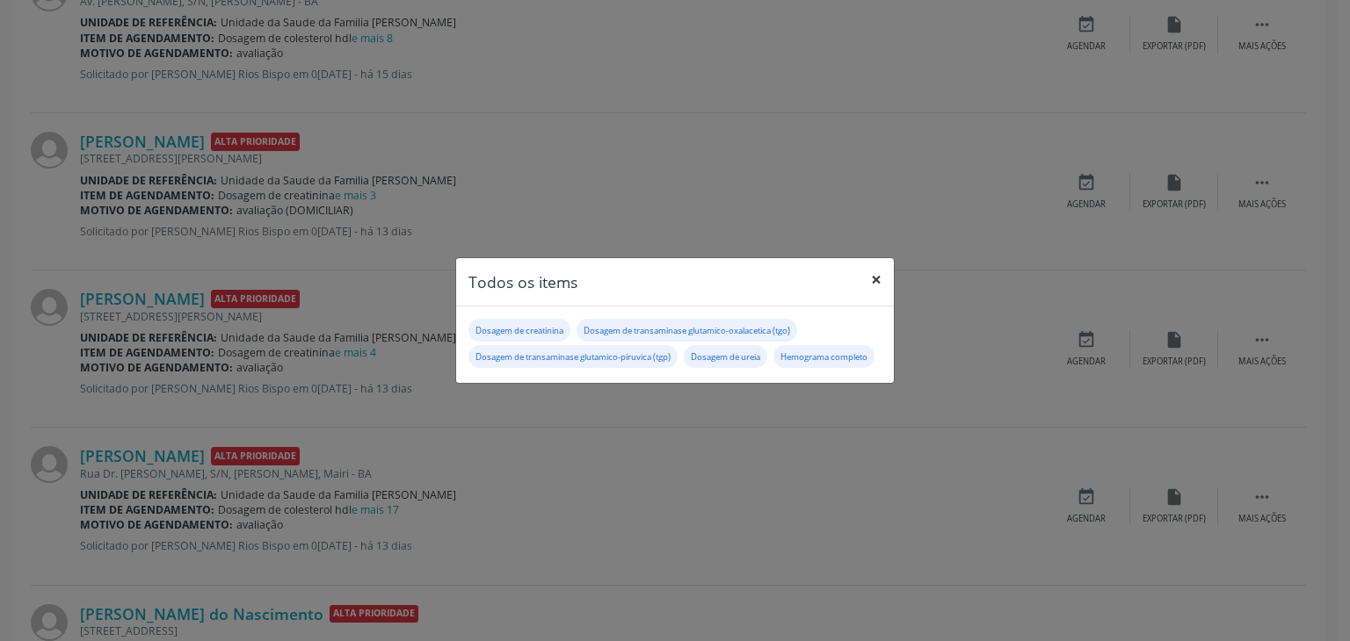
click at [872, 258] on button "×" at bounding box center [875, 279] width 35 height 43
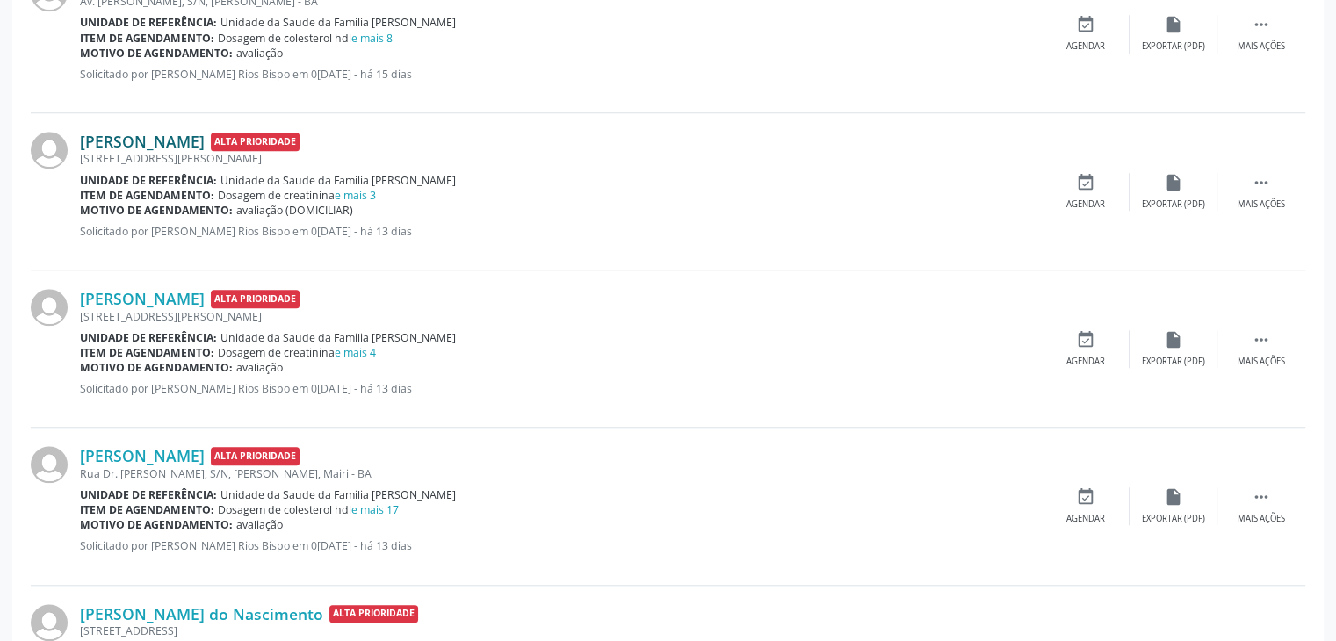
click at [119, 140] on link "[PERSON_NAME]" at bounding box center [142, 141] width 125 height 19
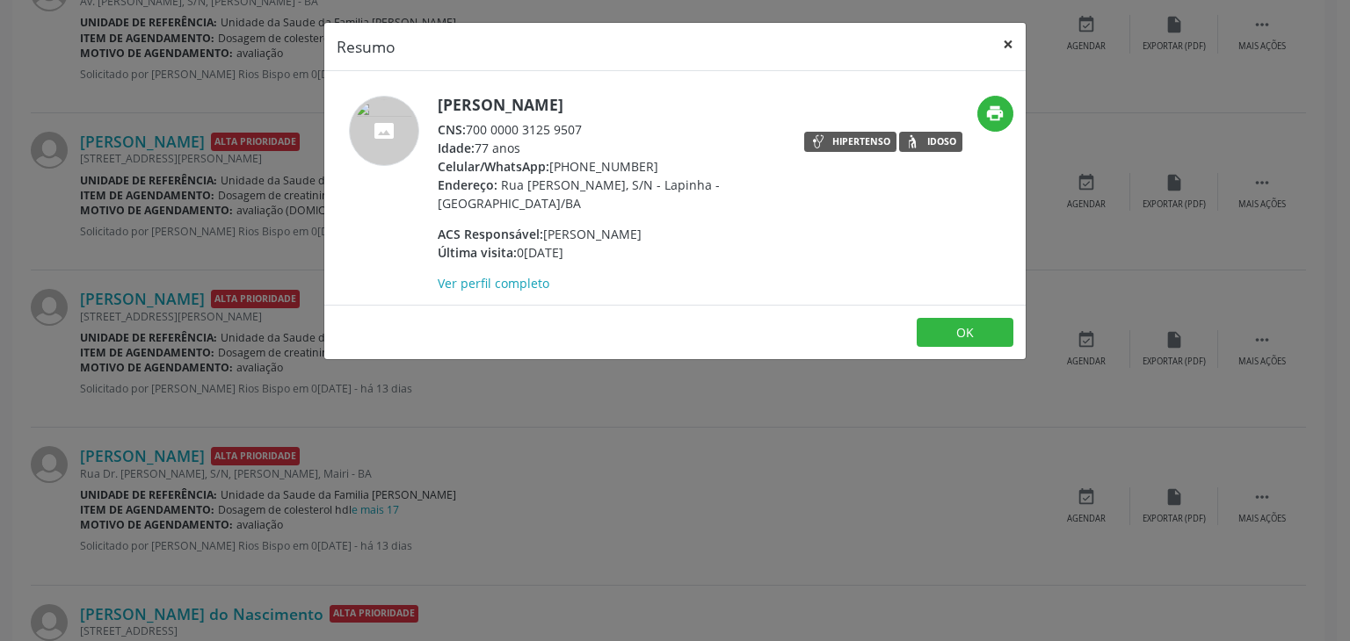
click at [1015, 47] on button "×" at bounding box center [1007, 44] width 35 height 43
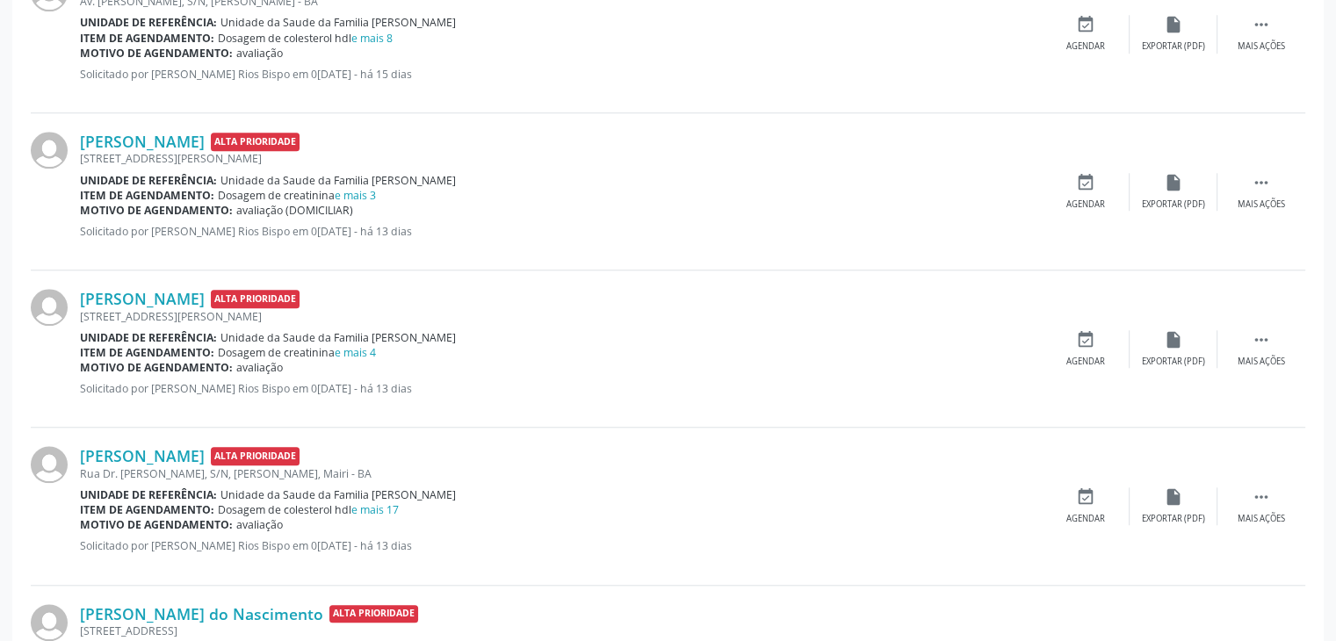
click at [1255, 216] on div "[PERSON_NAME] Alta Prioridade [STREET_ADDRESS][PERSON_NAME] Unidade de referênc…" at bounding box center [668, 191] width 1275 height 157
click at [1255, 203] on div "Mais ações" at bounding box center [1261, 205] width 47 height 12
click at [1206, 203] on div "edit Editar" at bounding box center [1174, 192] width 88 height 38
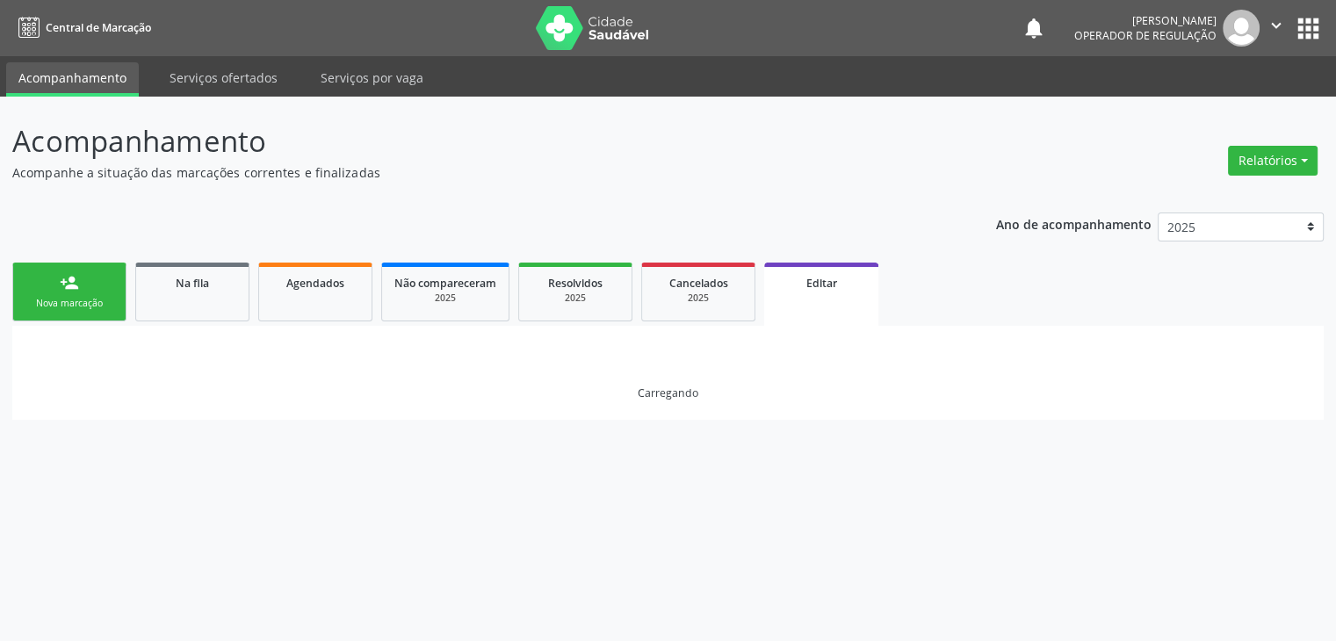
scroll to position [0, 0]
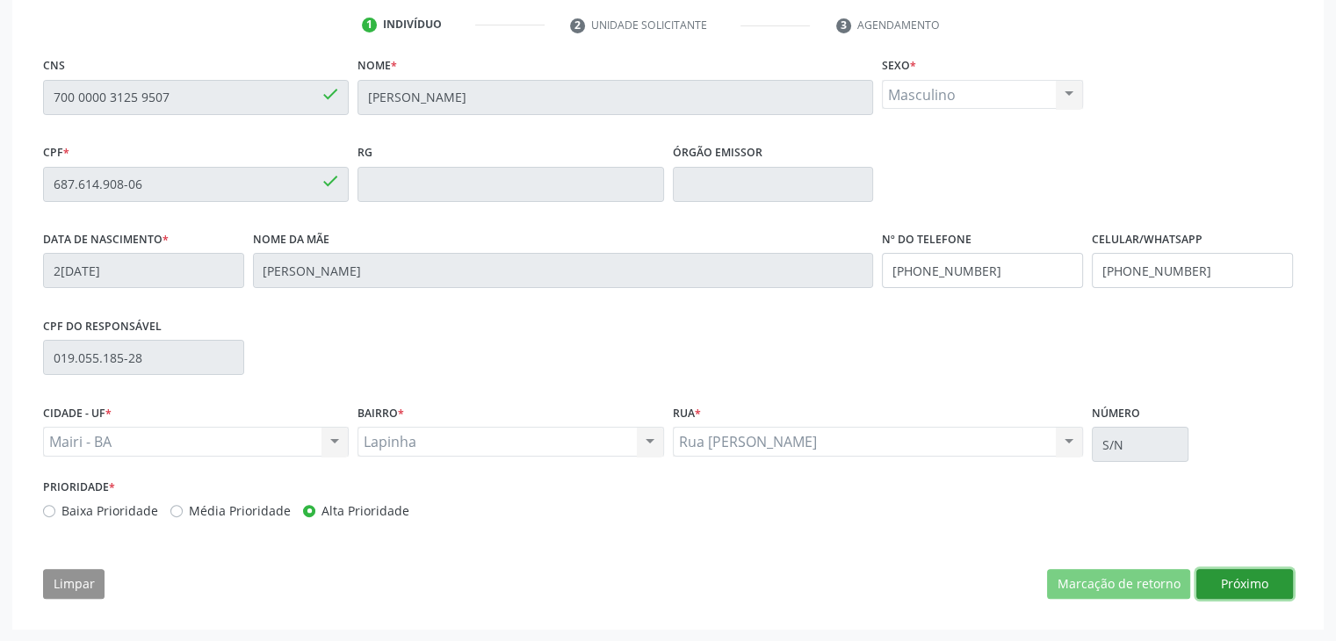
click at [1271, 577] on button "Próximo" at bounding box center [1245, 584] width 97 height 30
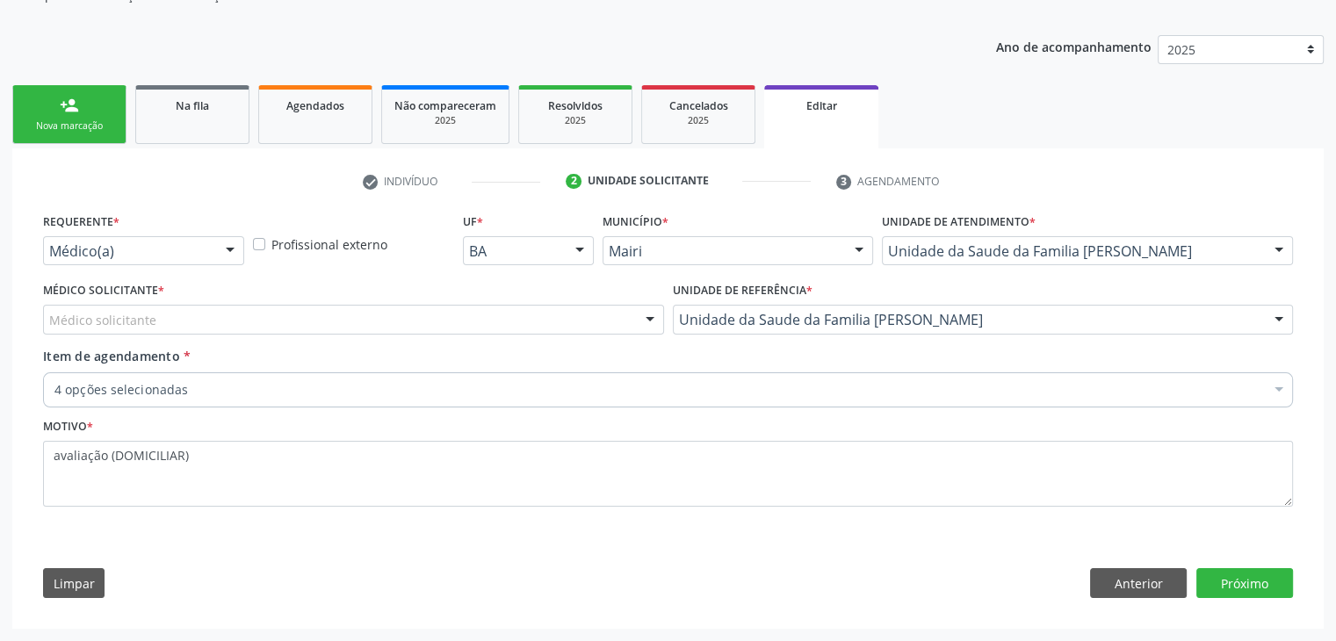
scroll to position [176, 0]
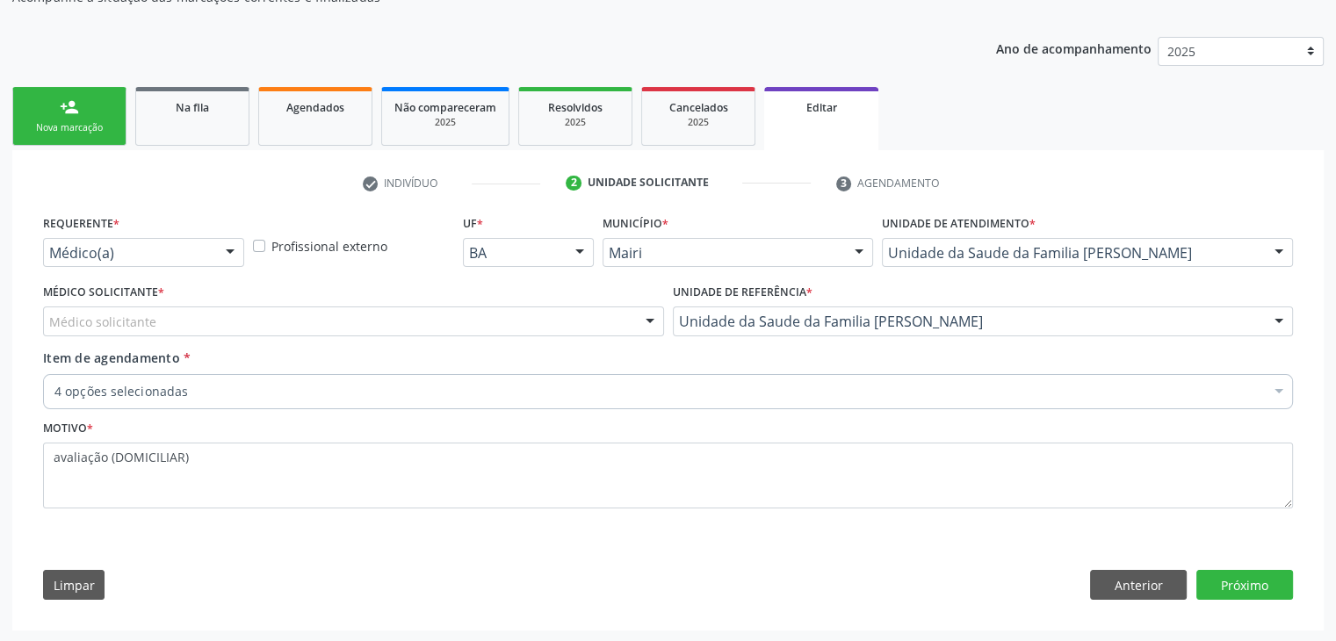
click at [160, 322] on div "Médico solicitante" at bounding box center [353, 322] width 621 height 30
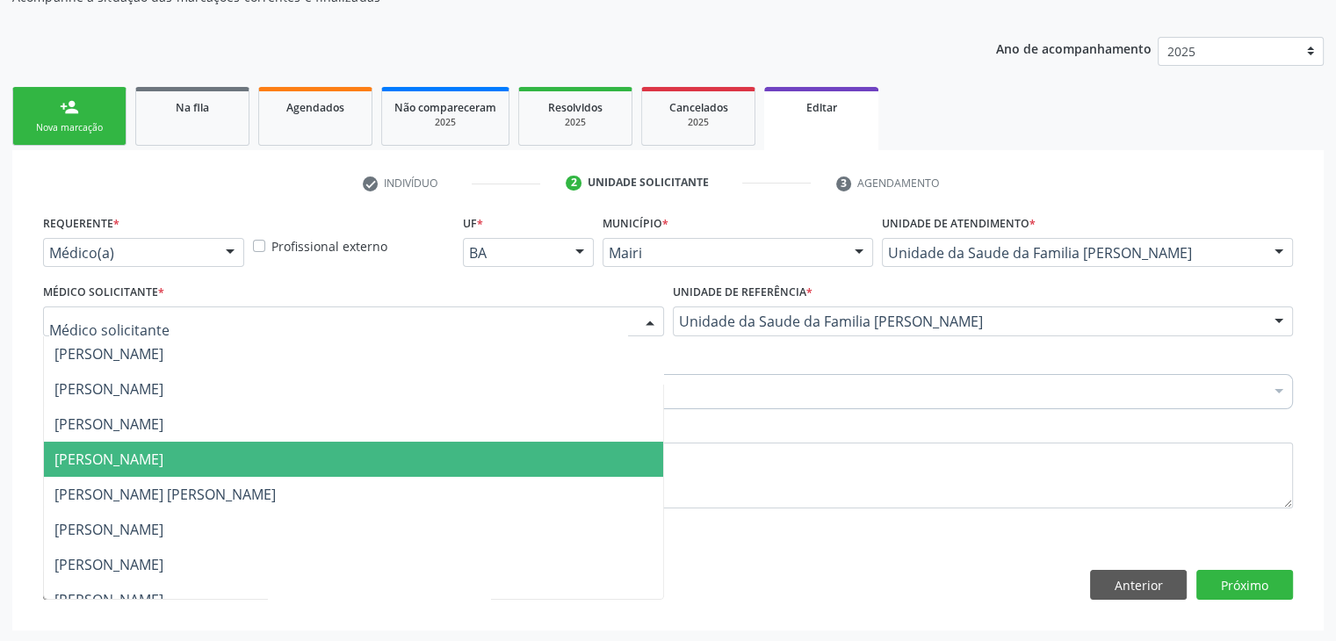
scroll to position [0, 0]
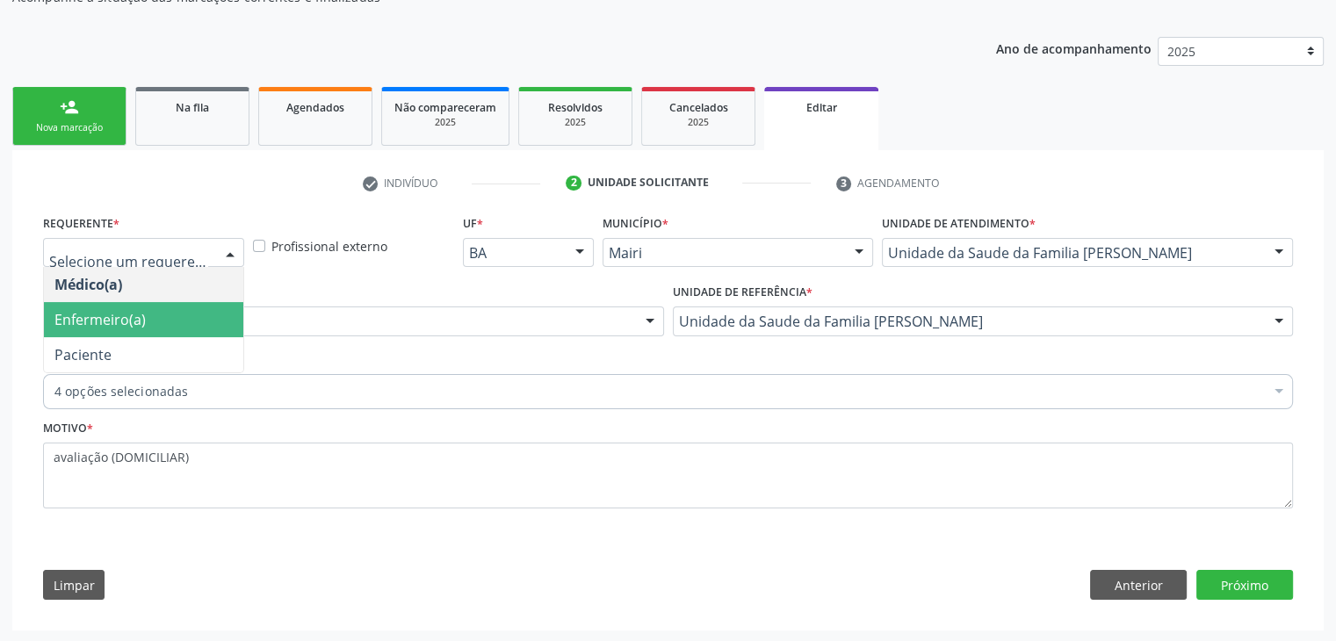
click at [135, 321] on span "Enfermeiro(a)" at bounding box center [99, 319] width 91 height 19
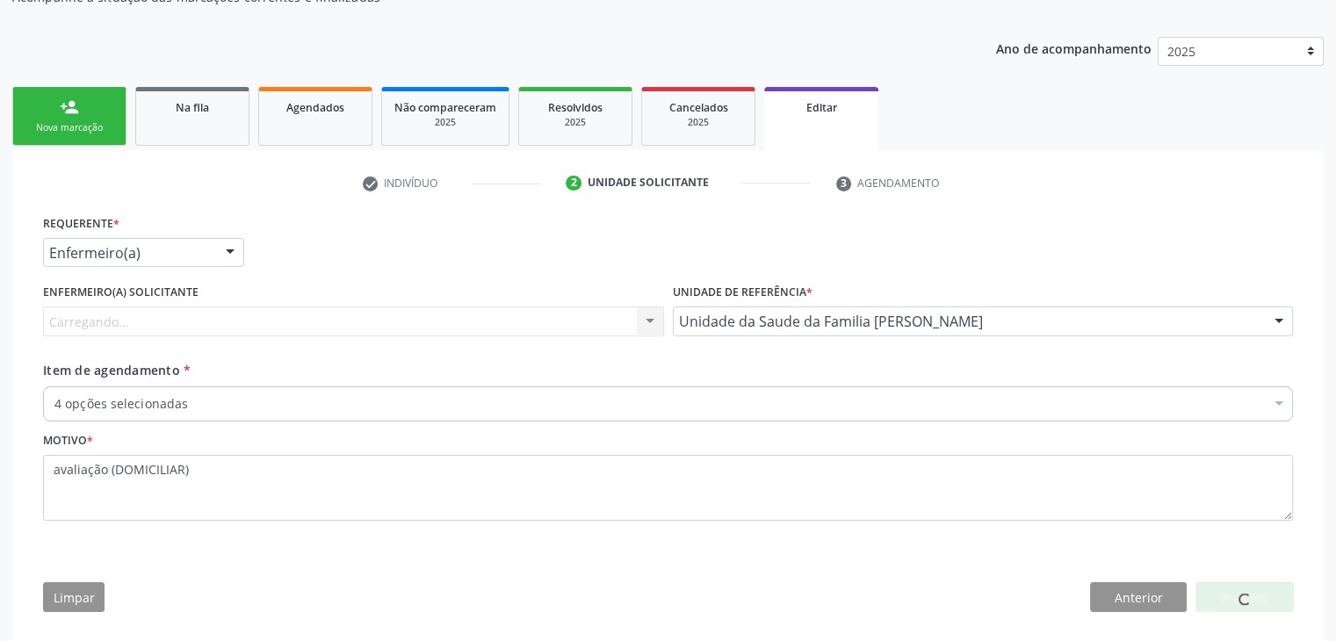
click at [176, 320] on div "Carregando... Nenhum resultado encontrado para: " " Não há nenhuma opção para s…" at bounding box center [353, 322] width 621 height 30
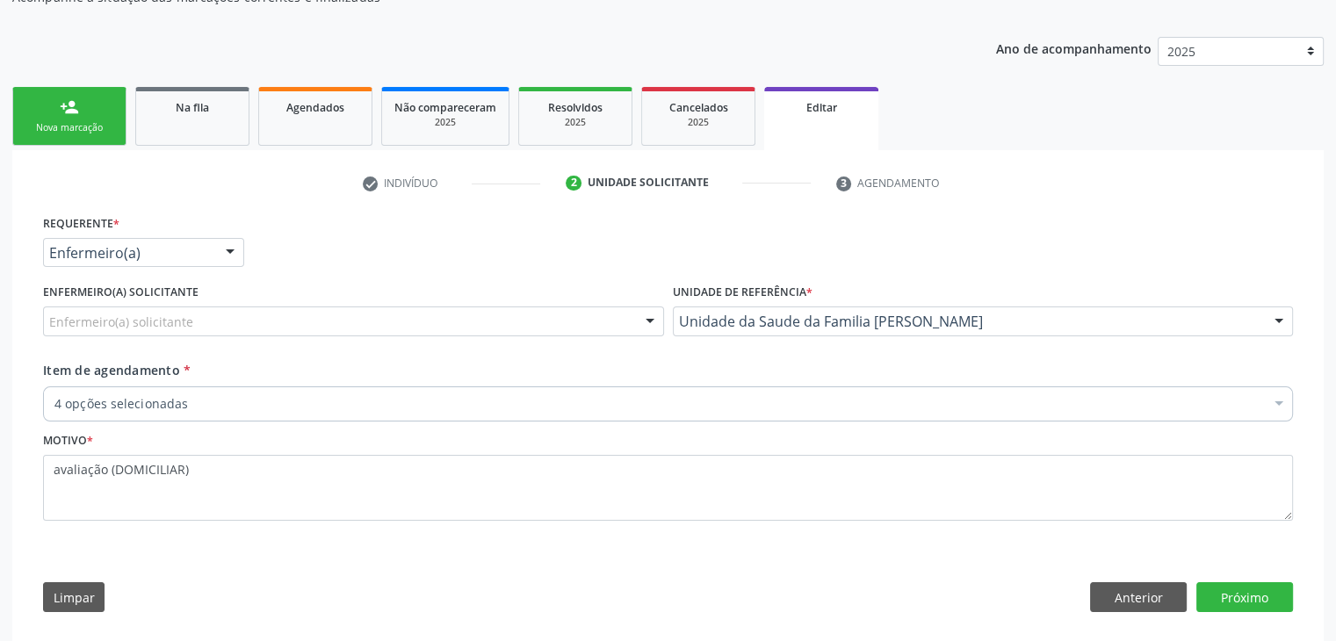
click at [272, 317] on div "Enfermeiro(a) solicitante" at bounding box center [353, 322] width 621 height 30
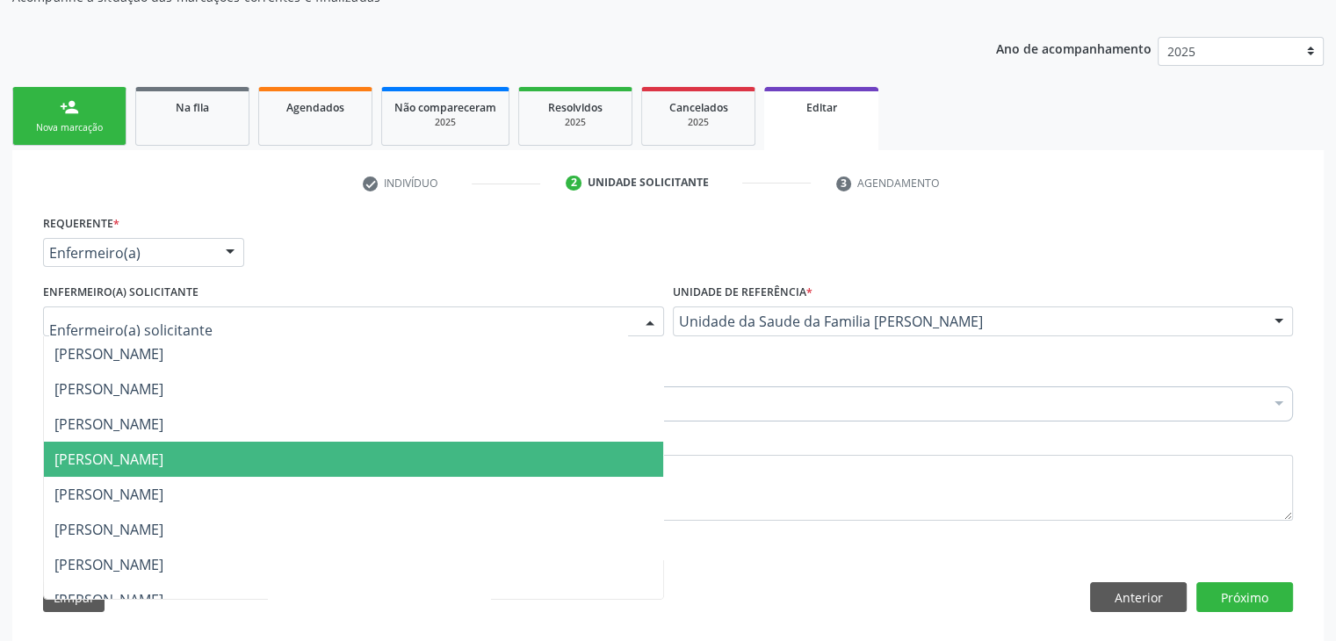
scroll to position [88, 0]
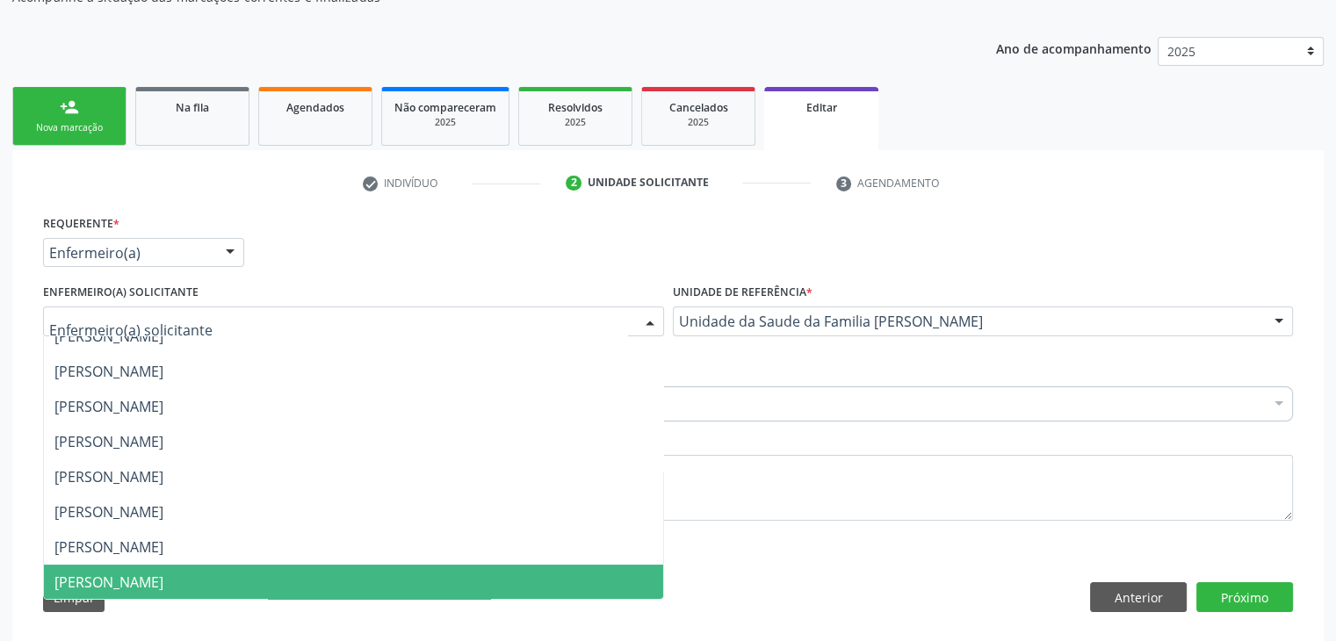
click at [163, 573] on span "[PERSON_NAME]" at bounding box center [108, 582] width 109 height 19
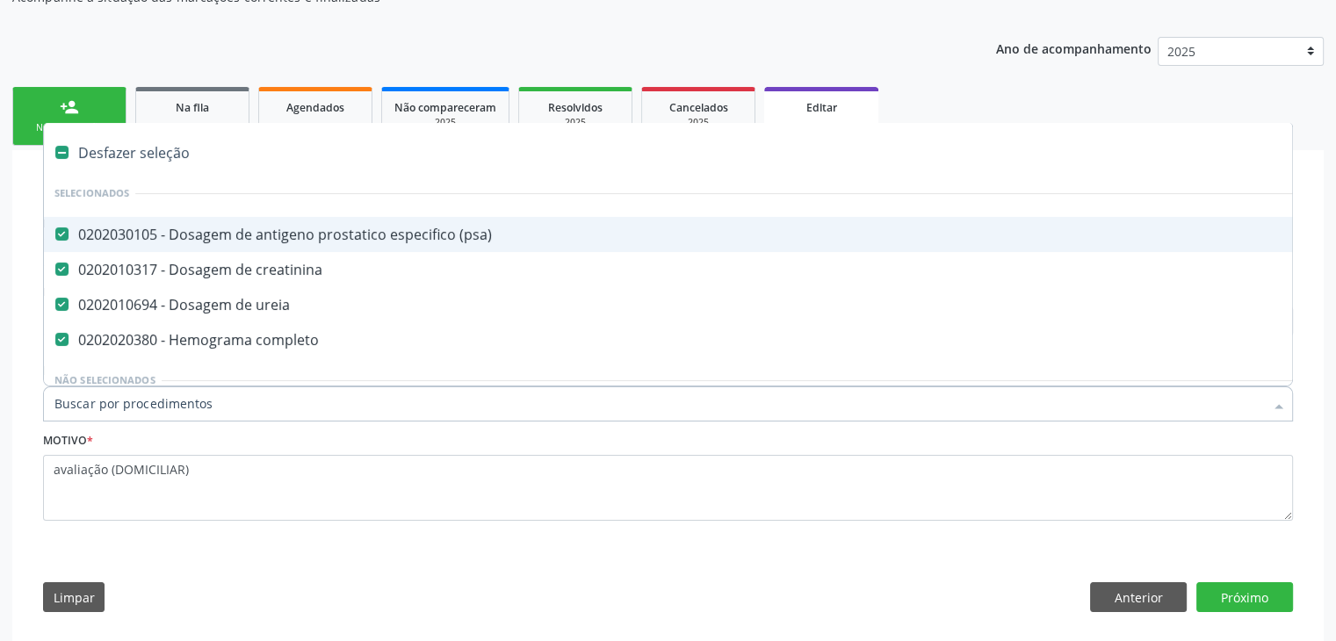
click at [151, 153] on div "Desfazer seleção" at bounding box center [730, 152] width 1373 height 35
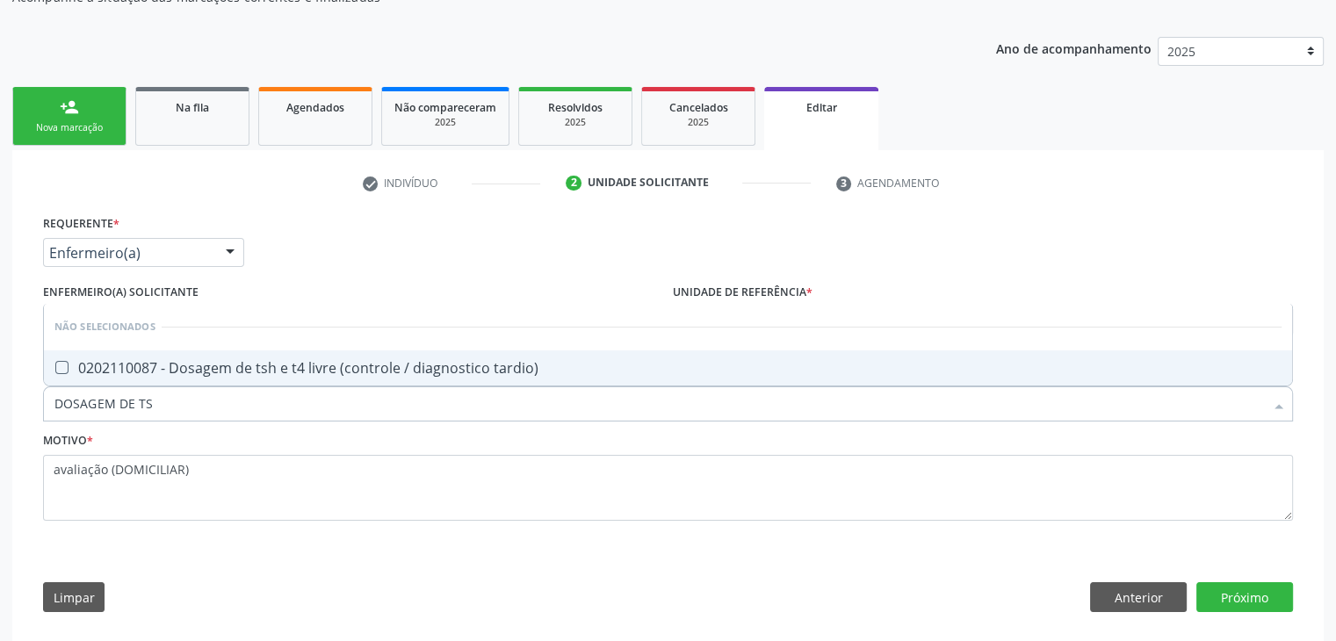
click at [277, 351] on span "0202110087 - Dosagem de tsh e t4 livre (controle / diagnostico tardio)" at bounding box center [668, 368] width 1249 height 35
click at [1260, 590] on button "Próximo" at bounding box center [1245, 598] width 97 height 30
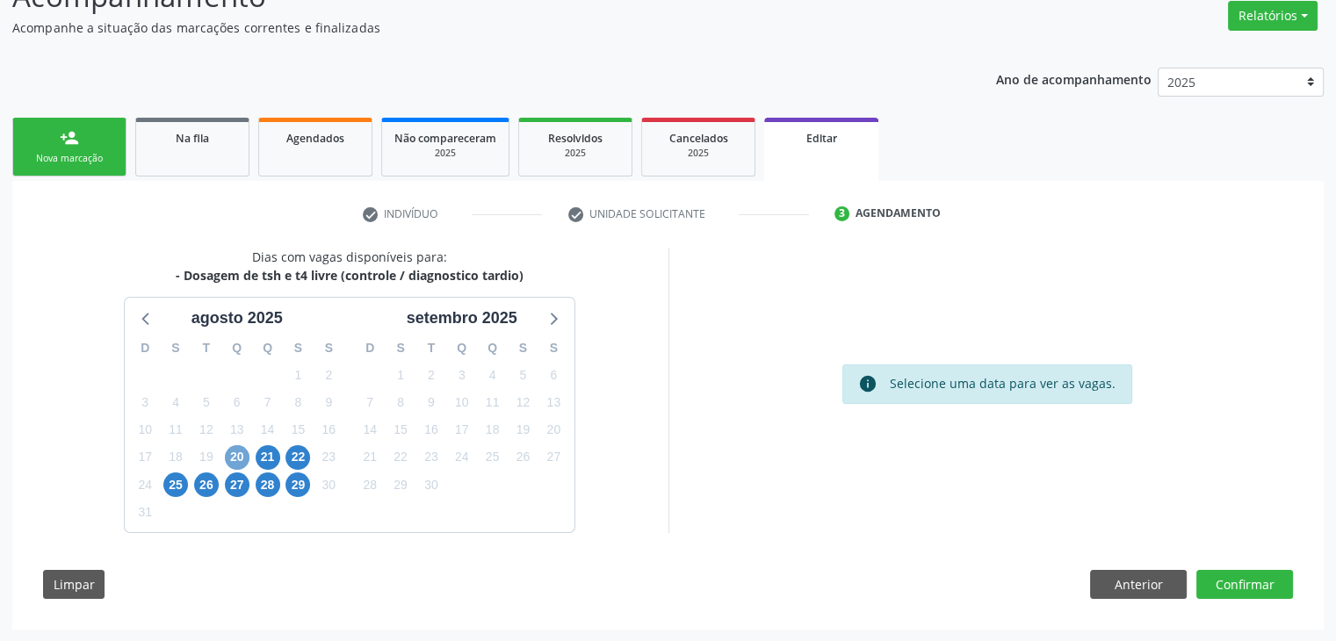
click at [239, 463] on span "20" at bounding box center [237, 457] width 25 height 25
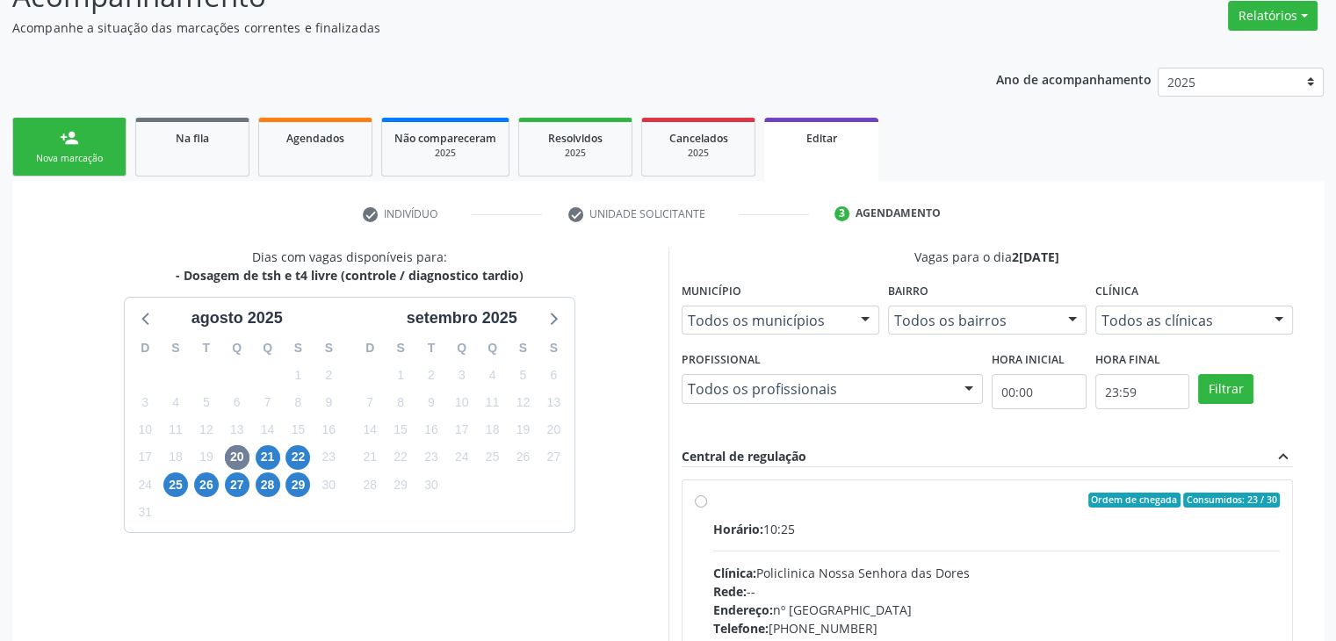
click at [853, 560] on div "Horário: 10:25 Clínica: Policlinica Nossa Senhora das Dores Rede: -- Endereço: …" at bounding box center [997, 641] width 568 height 242
click at [707, 509] on input "Ordem de chegada Consumidos: 23 / 30 Horário: 10:25 Clínica: Policlinica Nossa …" at bounding box center [701, 501] width 12 height 16
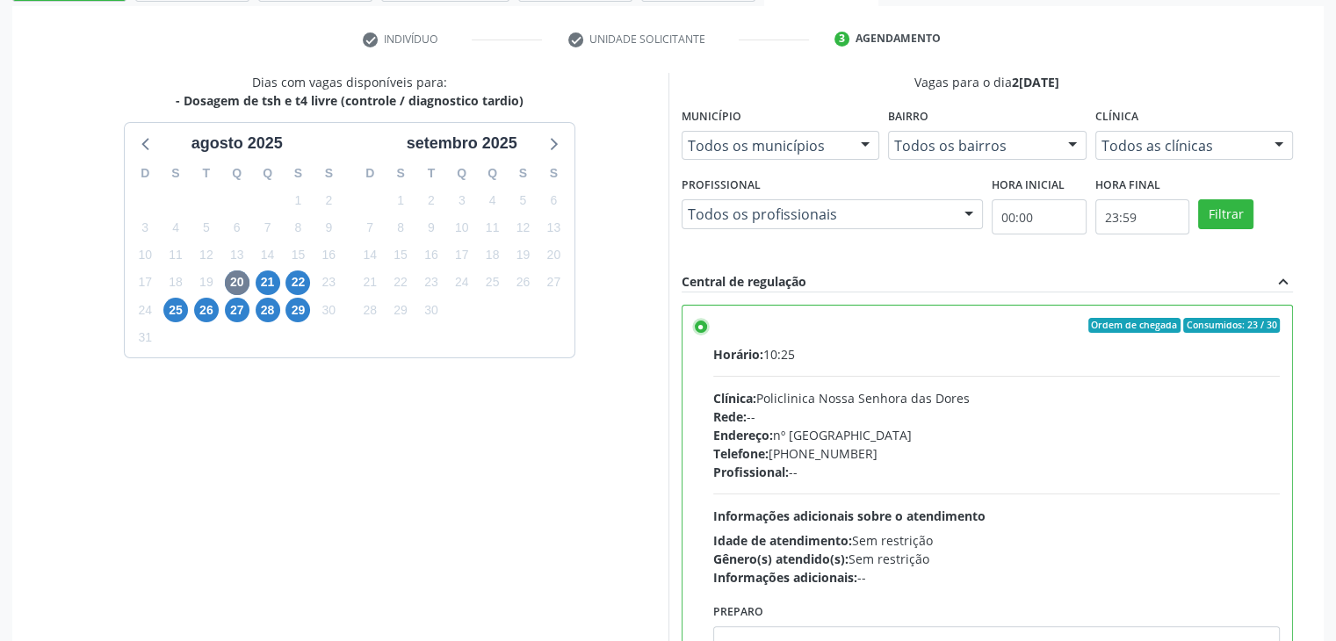
scroll to position [431, 0]
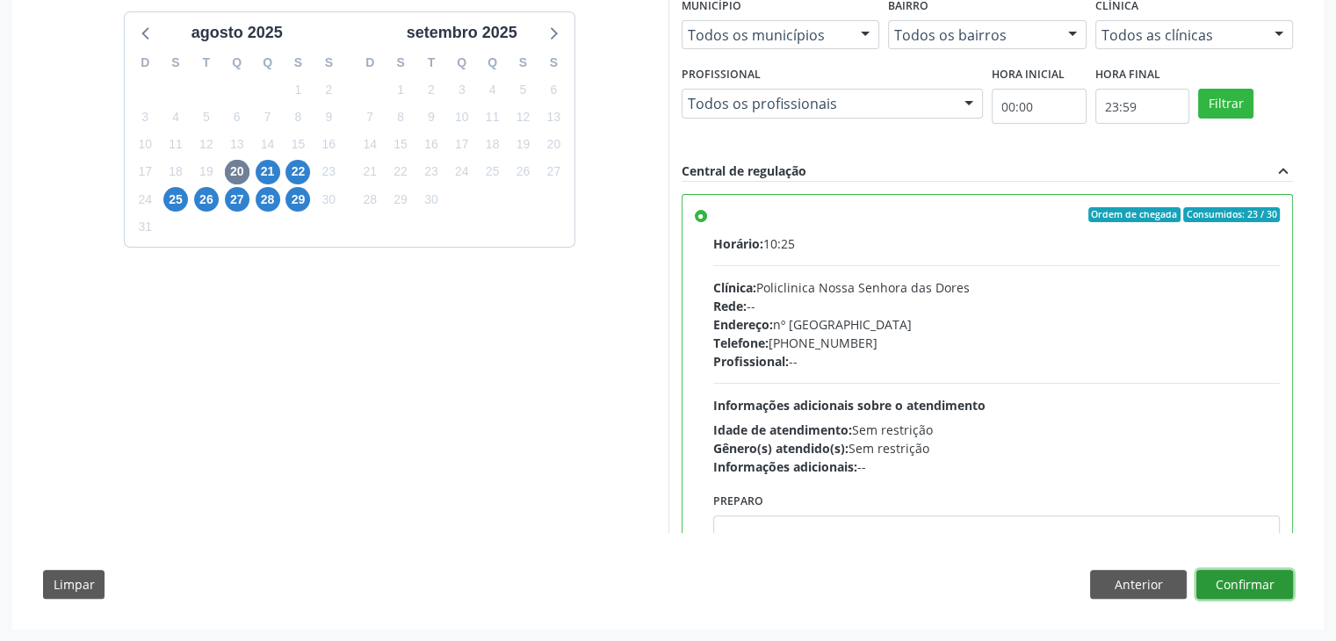
click at [1243, 581] on button "Confirmar" at bounding box center [1245, 585] width 97 height 30
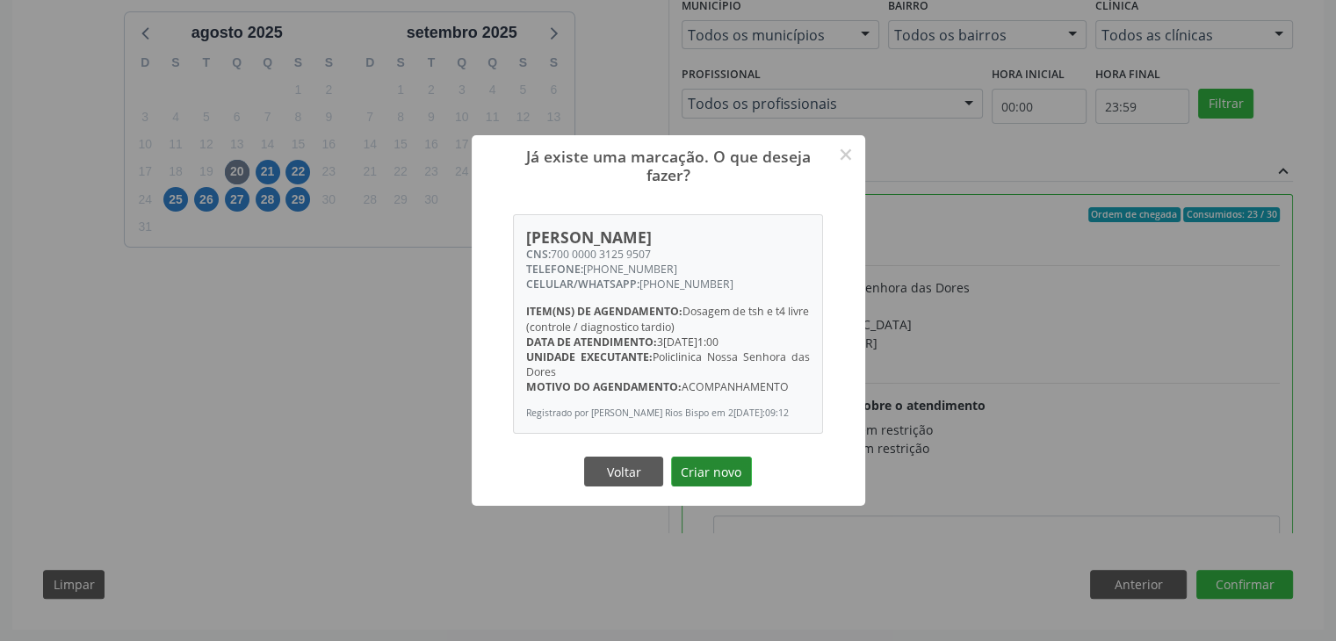
click at [738, 474] on button "Criar novo" at bounding box center [711, 472] width 81 height 30
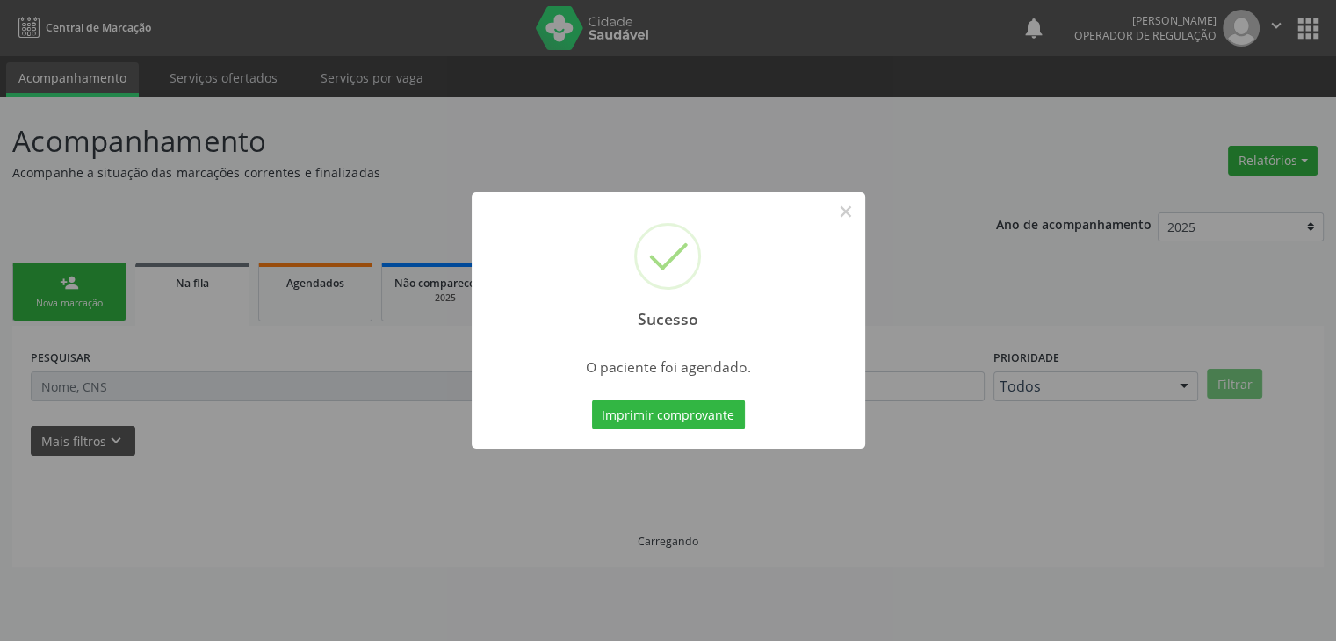
scroll to position [0, 0]
click at [858, 219] on button "×" at bounding box center [852, 212] width 30 height 30
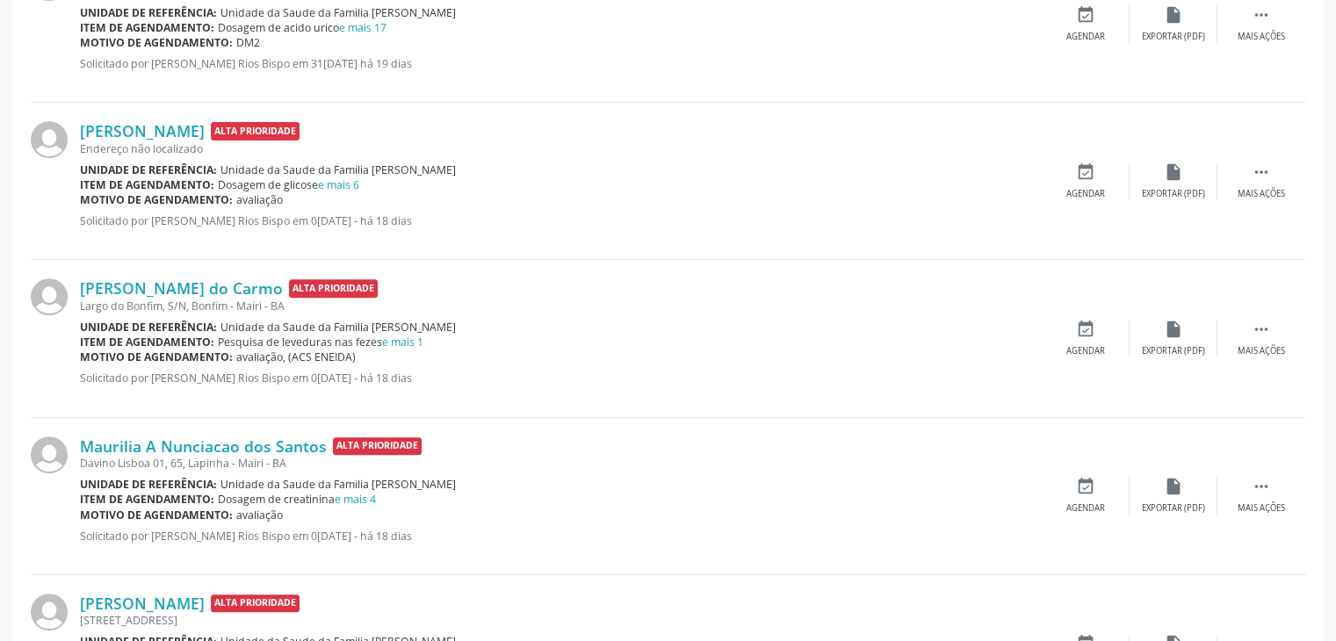
scroll to position [615, 0]
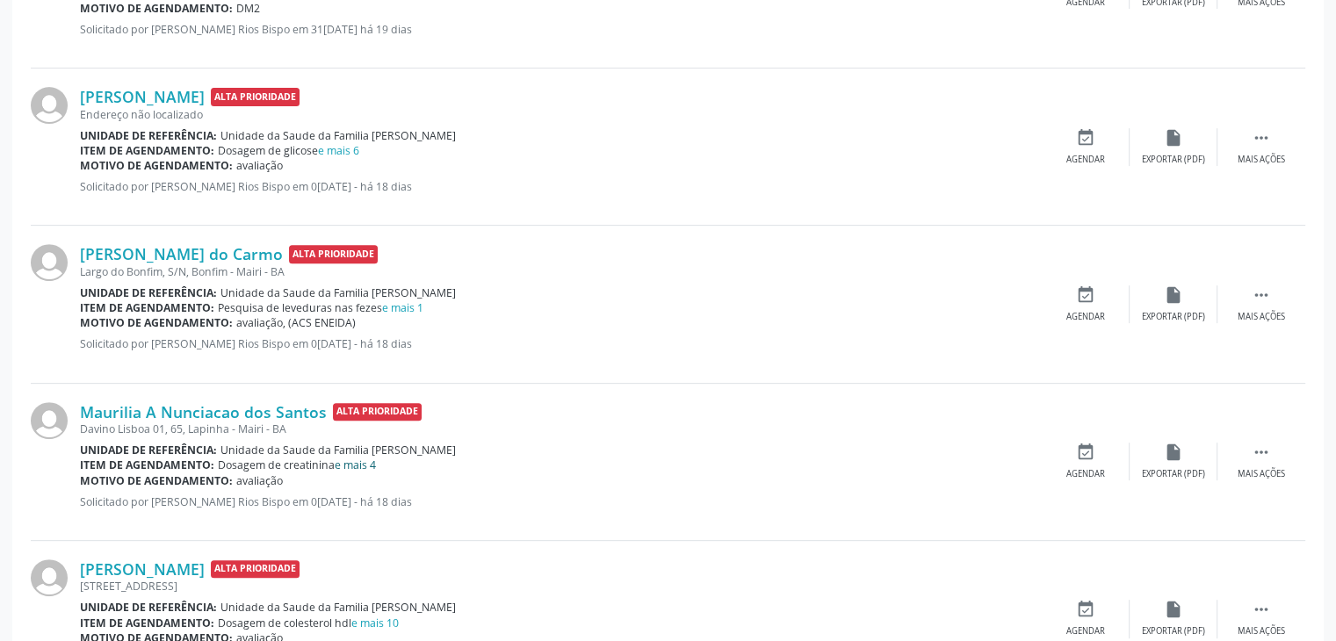
click at [358, 467] on link "e mais 4" at bounding box center [355, 465] width 41 height 15
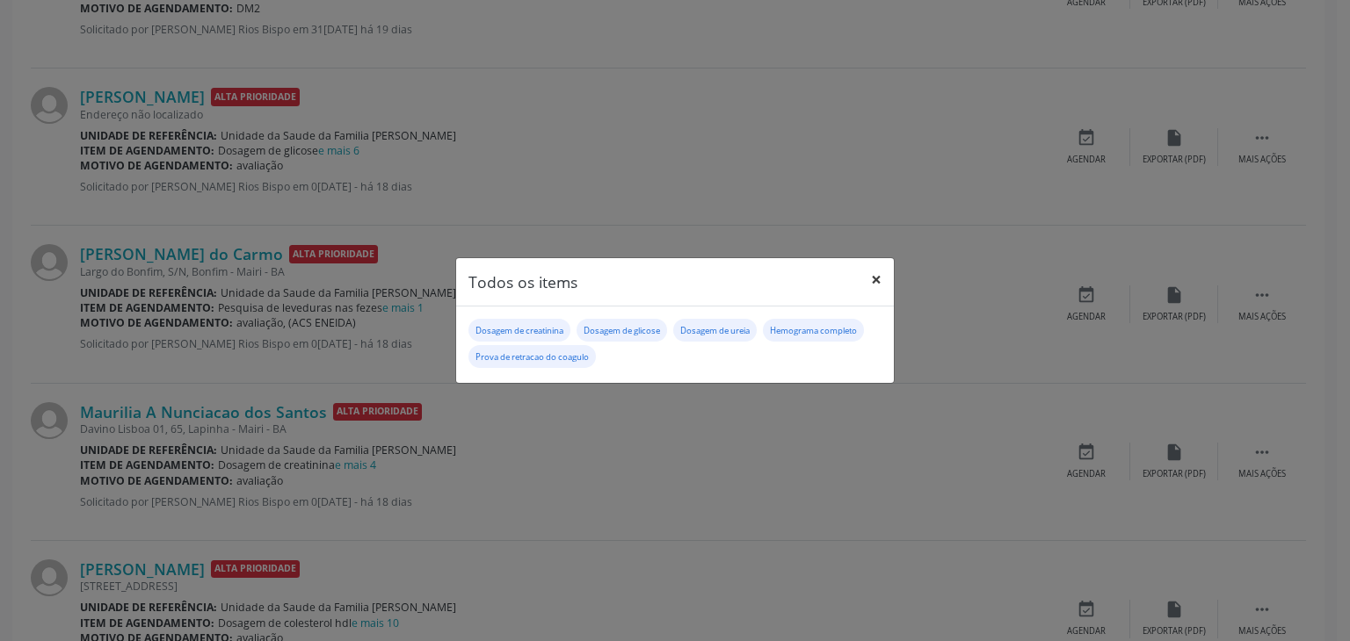
click at [876, 291] on button "×" at bounding box center [875, 279] width 35 height 43
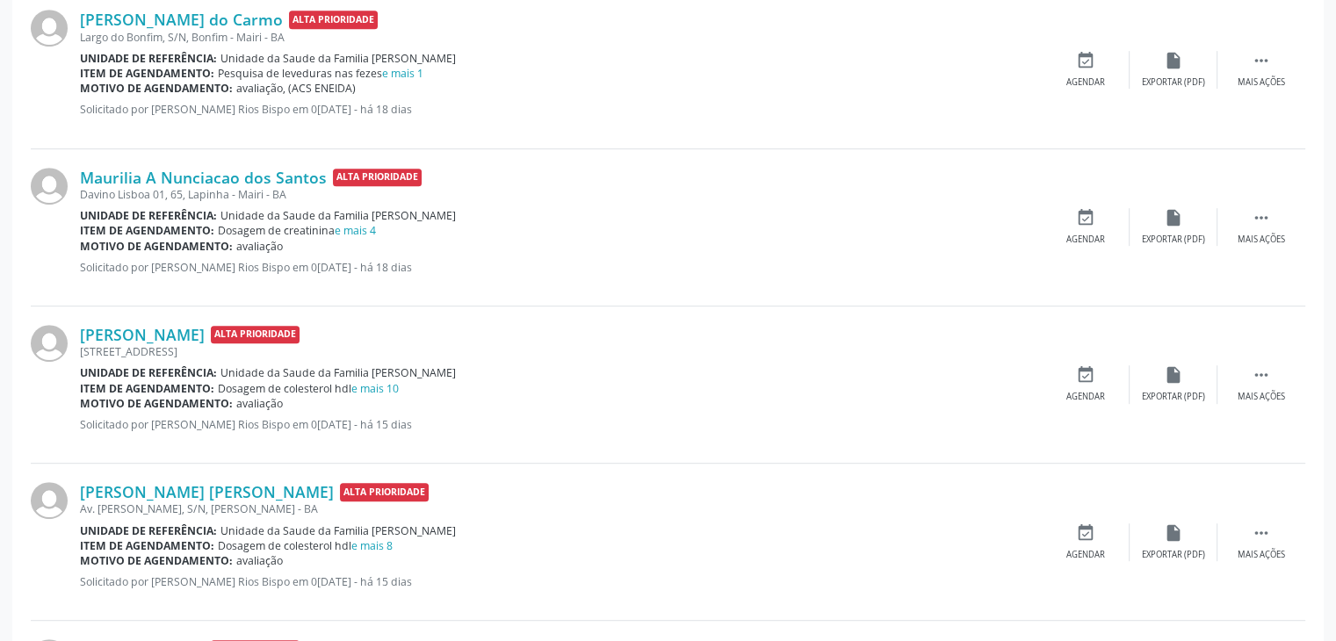
scroll to position [967, 0]
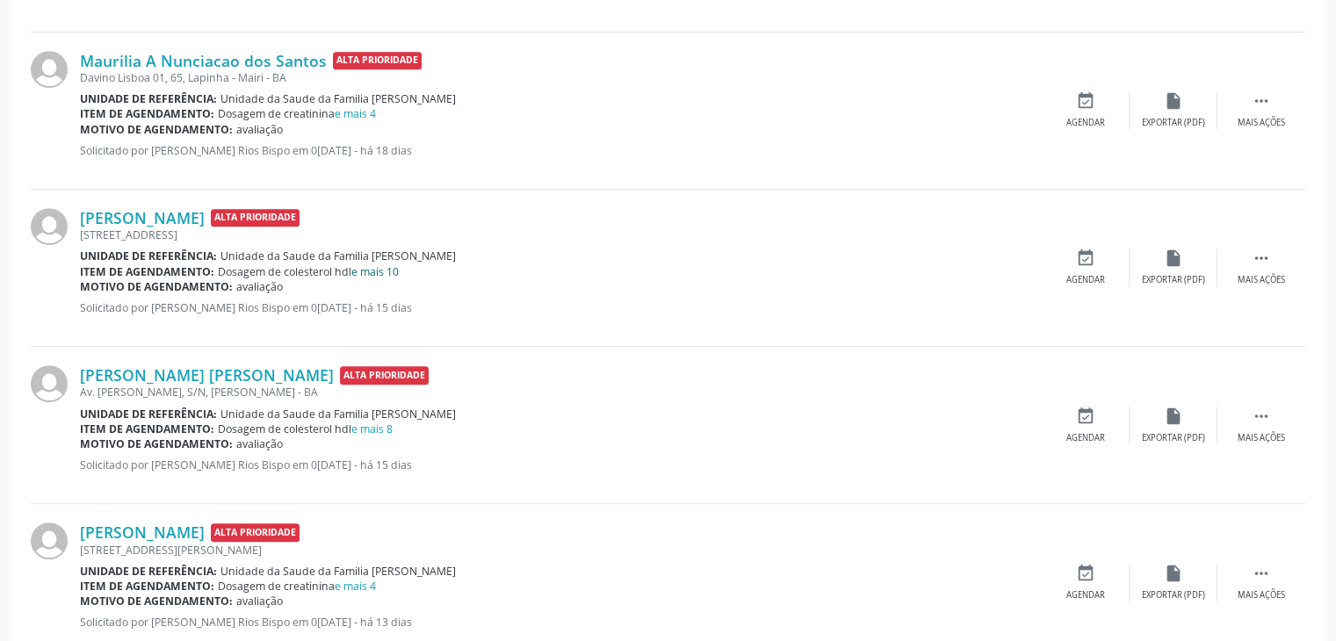
click at [392, 273] on link "e mais 10" at bounding box center [374, 271] width 47 height 15
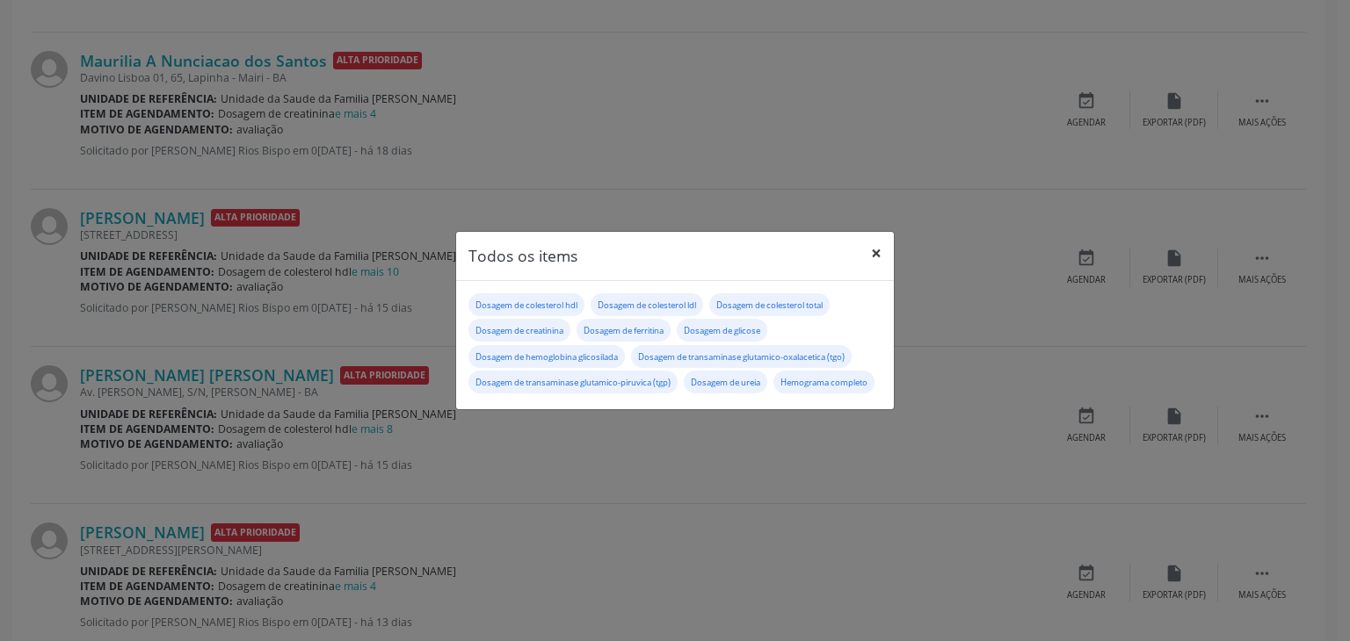
click at [880, 240] on button "×" at bounding box center [875, 253] width 35 height 43
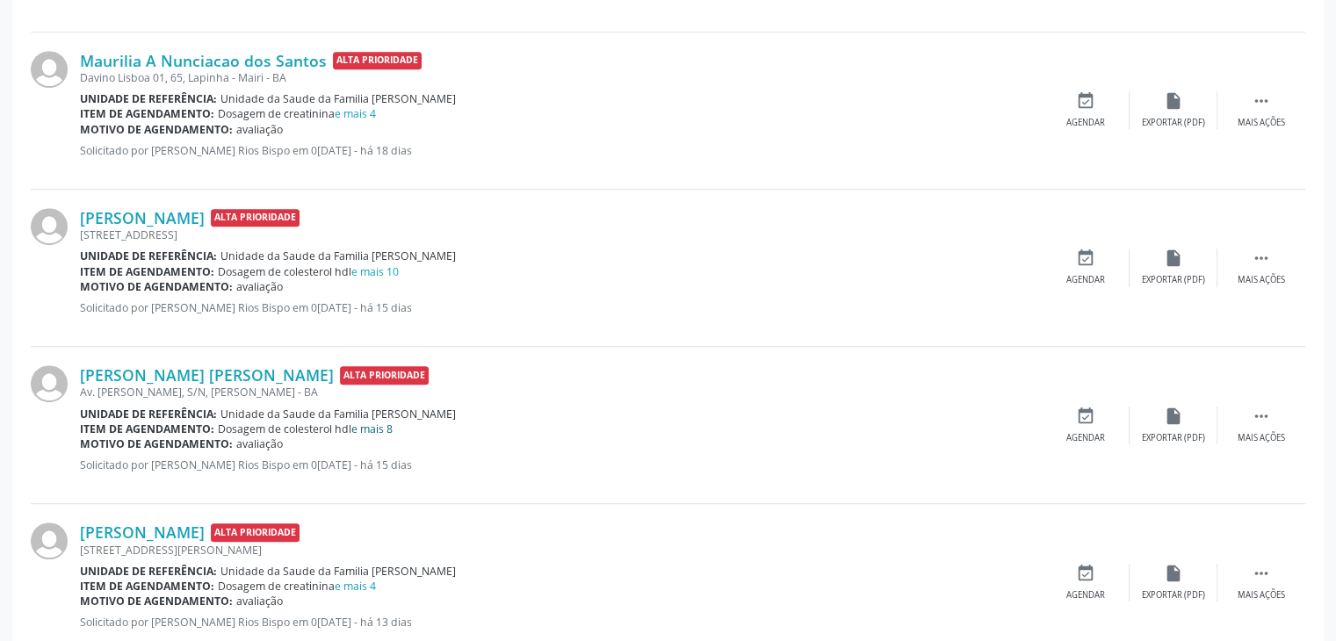
click at [390, 422] on link "e mais 8" at bounding box center [371, 429] width 41 height 15
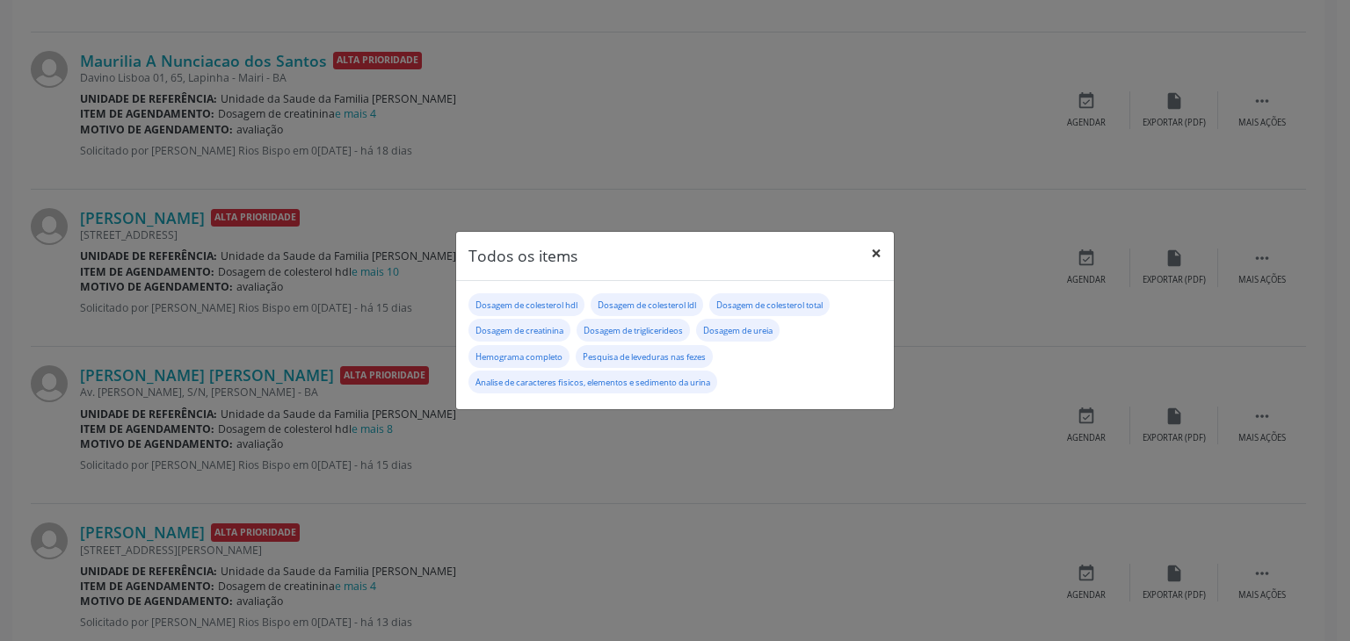
click at [878, 257] on button "×" at bounding box center [875, 253] width 35 height 43
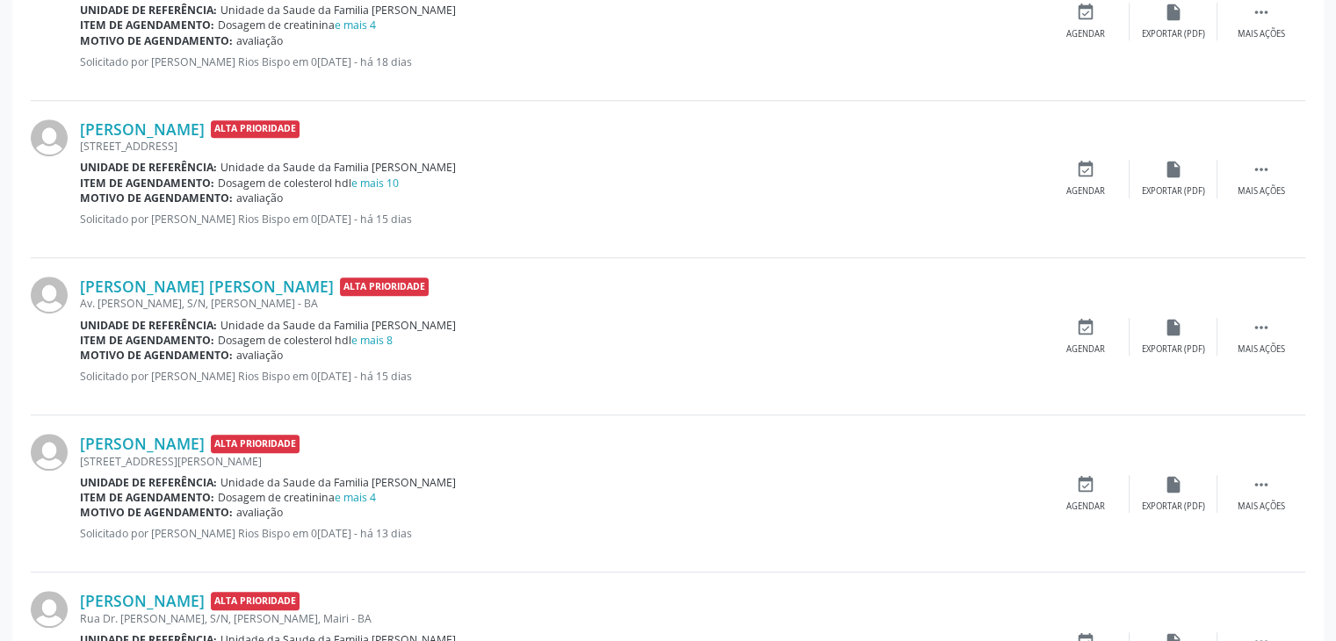
scroll to position [1142, 0]
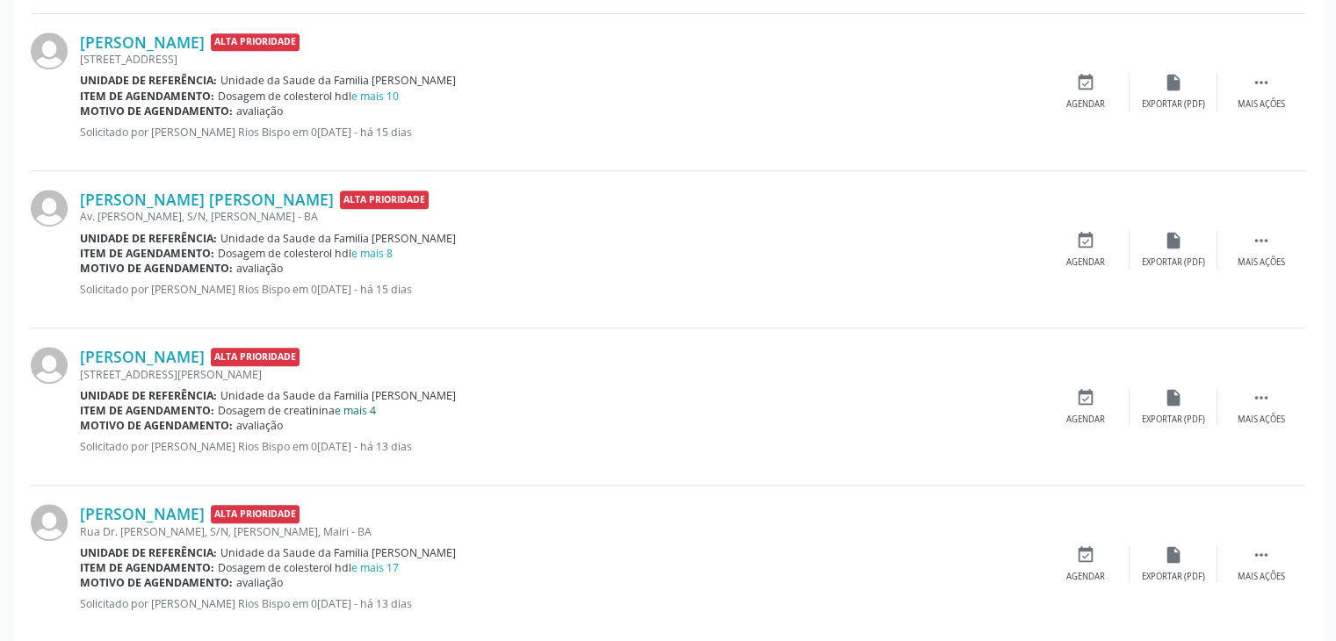
click at [373, 408] on link "e mais 4" at bounding box center [355, 410] width 41 height 15
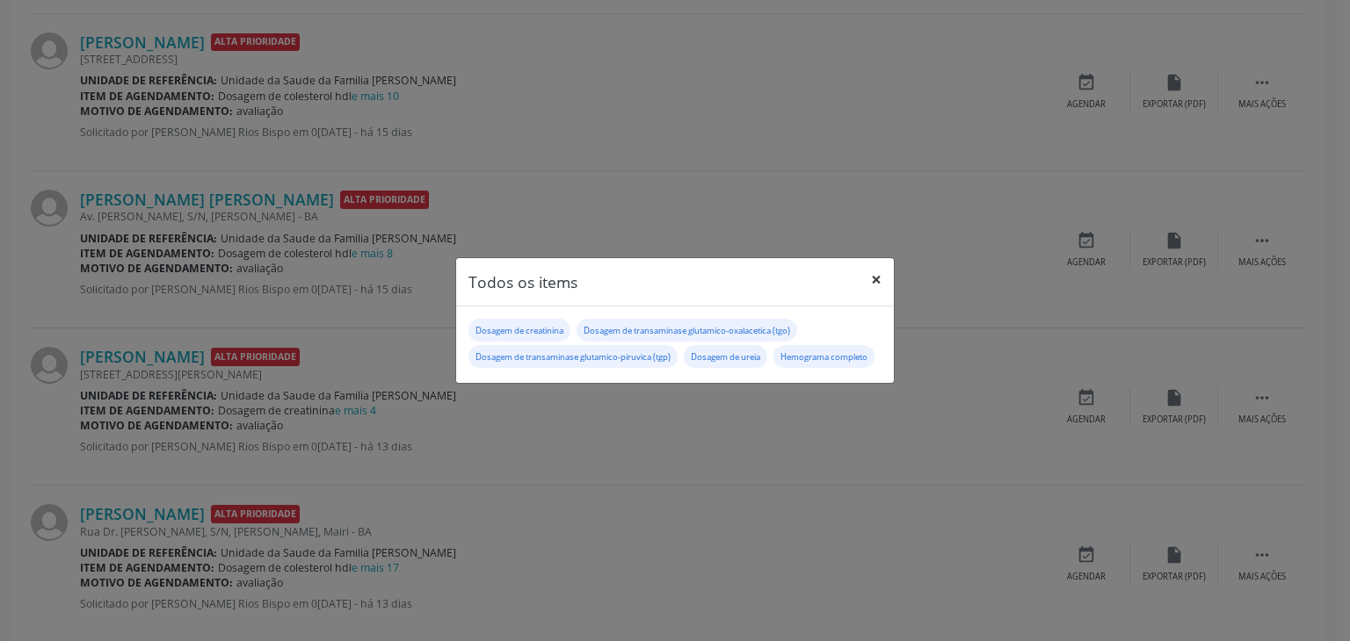
click at [875, 258] on button "×" at bounding box center [875, 279] width 35 height 43
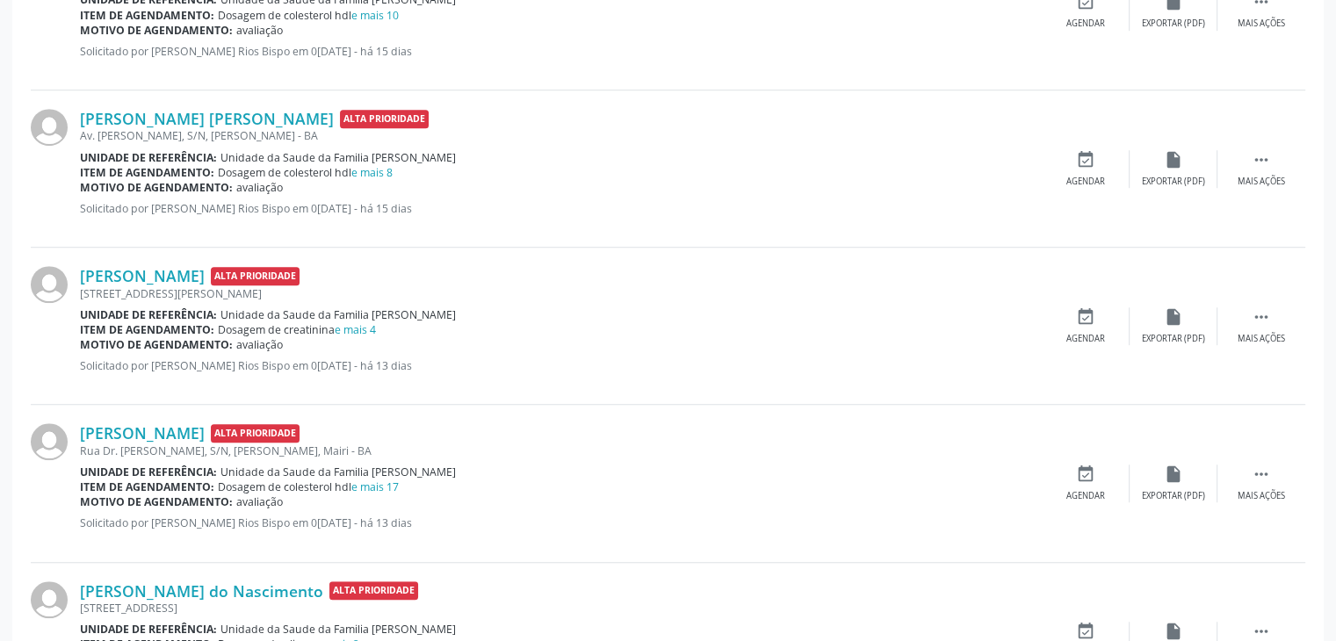
scroll to position [1318, 0]
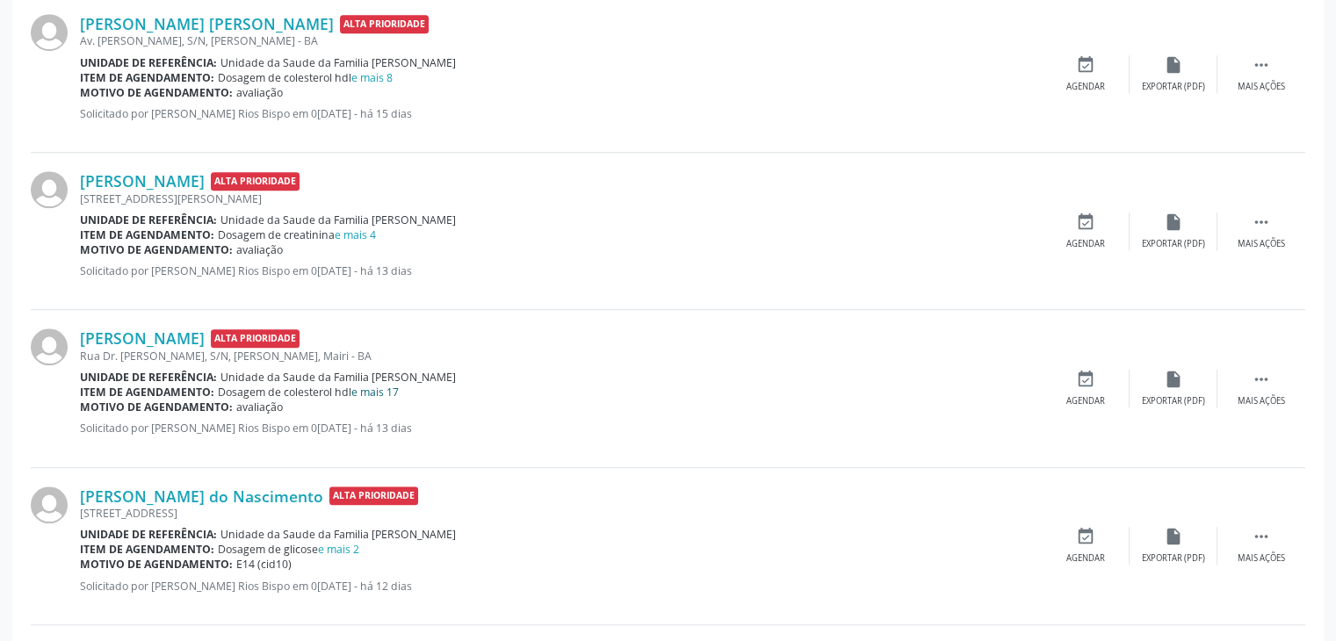
click at [387, 385] on link "e mais 17" at bounding box center [374, 392] width 47 height 15
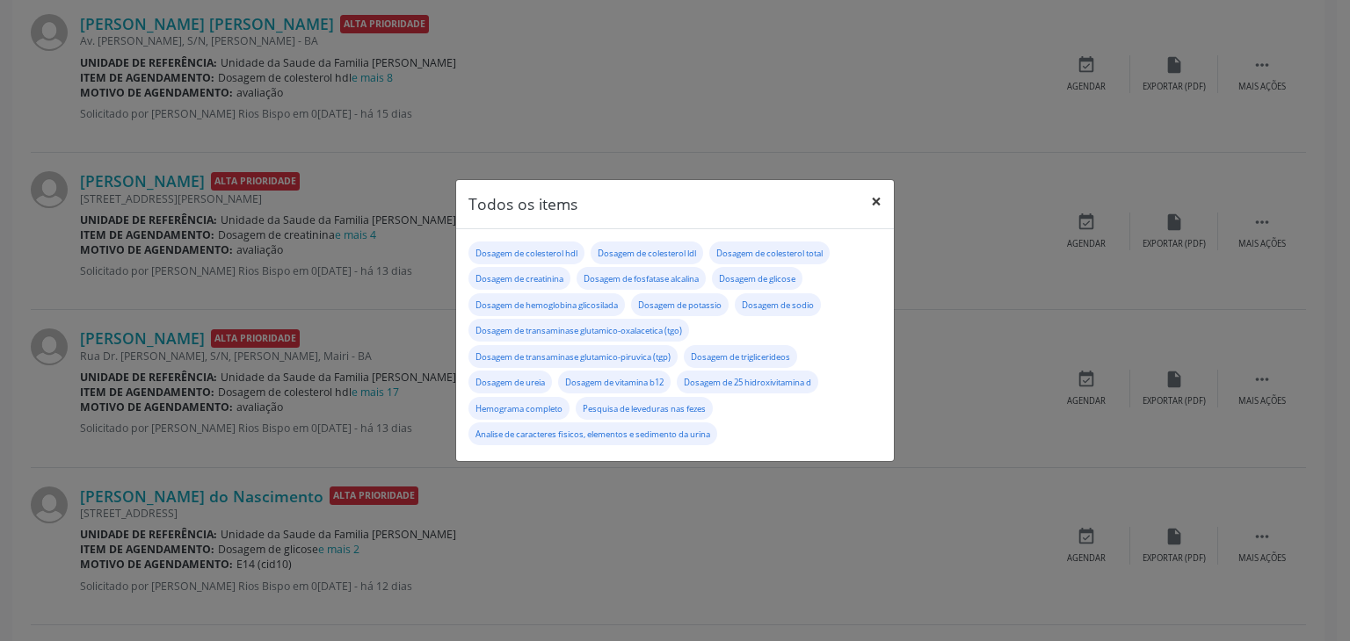
click at [879, 192] on button "×" at bounding box center [875, 201] width 35 height 43
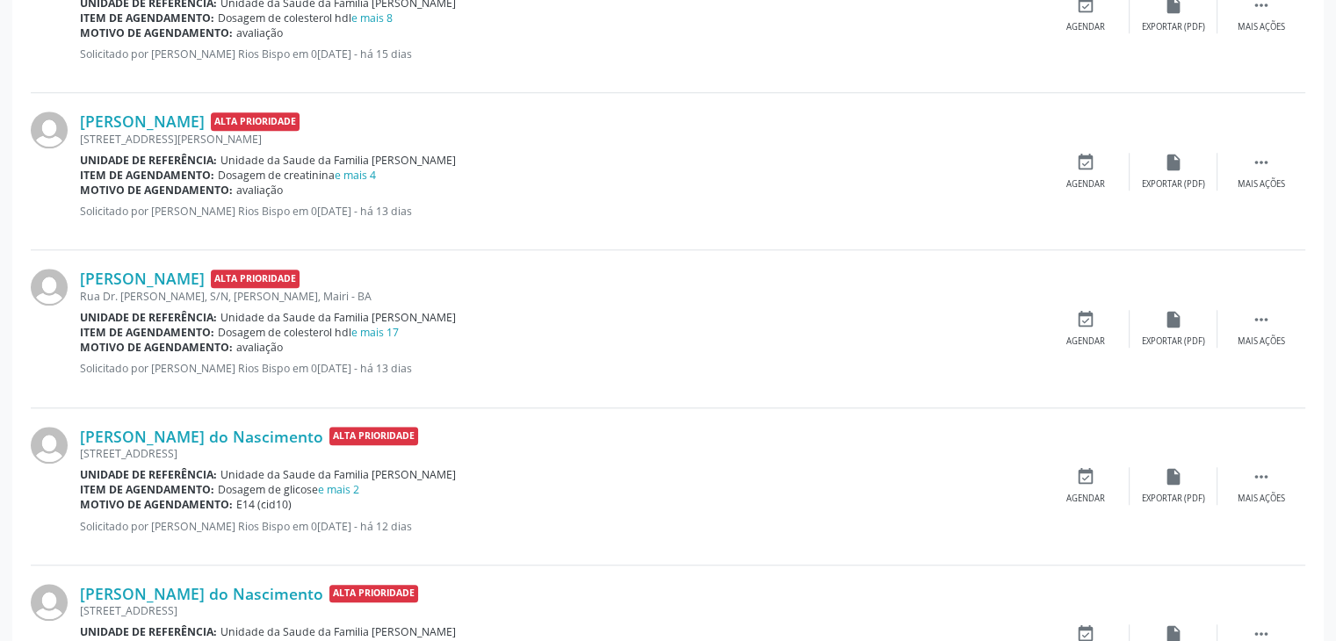
scroll to position [1406, 0]
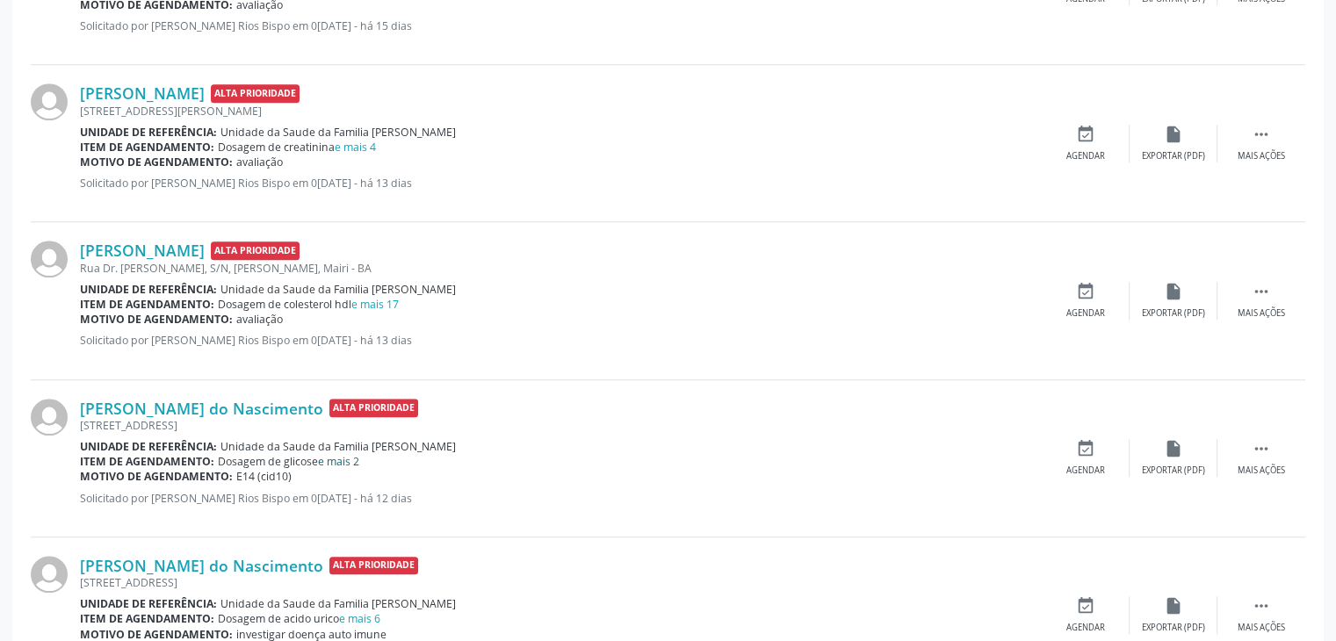
click at [347, 455] on link "e mais 2" at bounding box center [338, 461] width 41 height 15
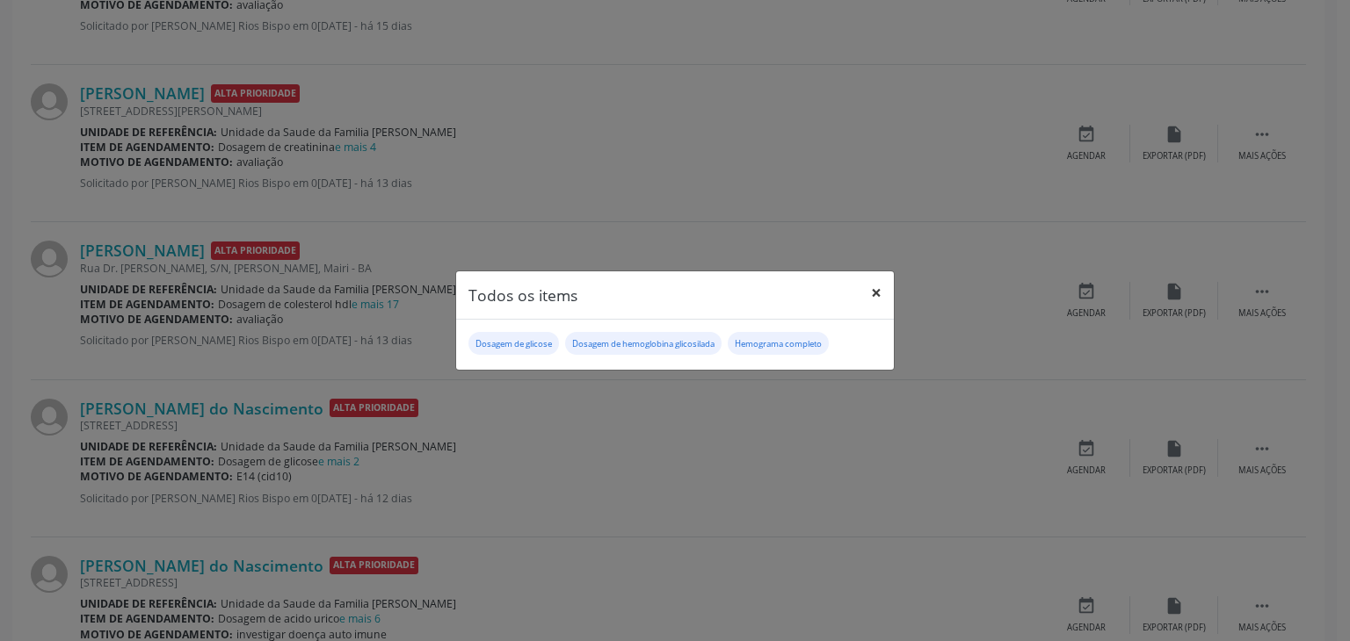
click at [887, 285] on button "×" at bounding box center [875, 293] width 35 height 43
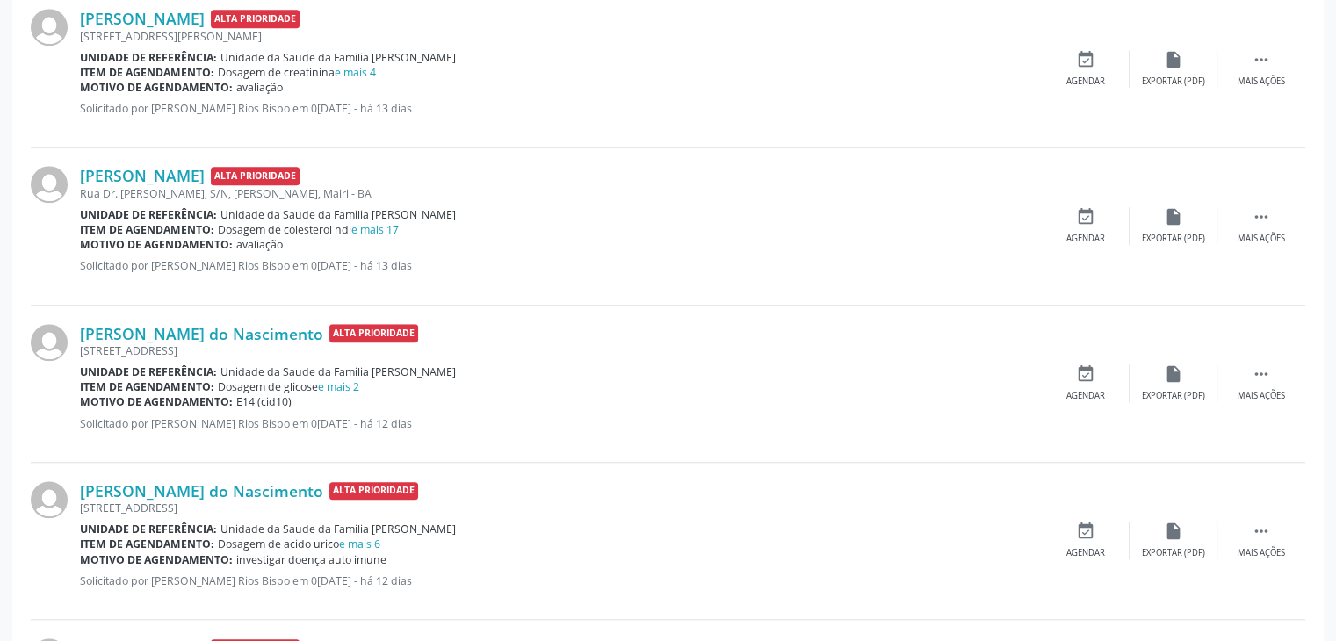
scroll to position [1669, 0]
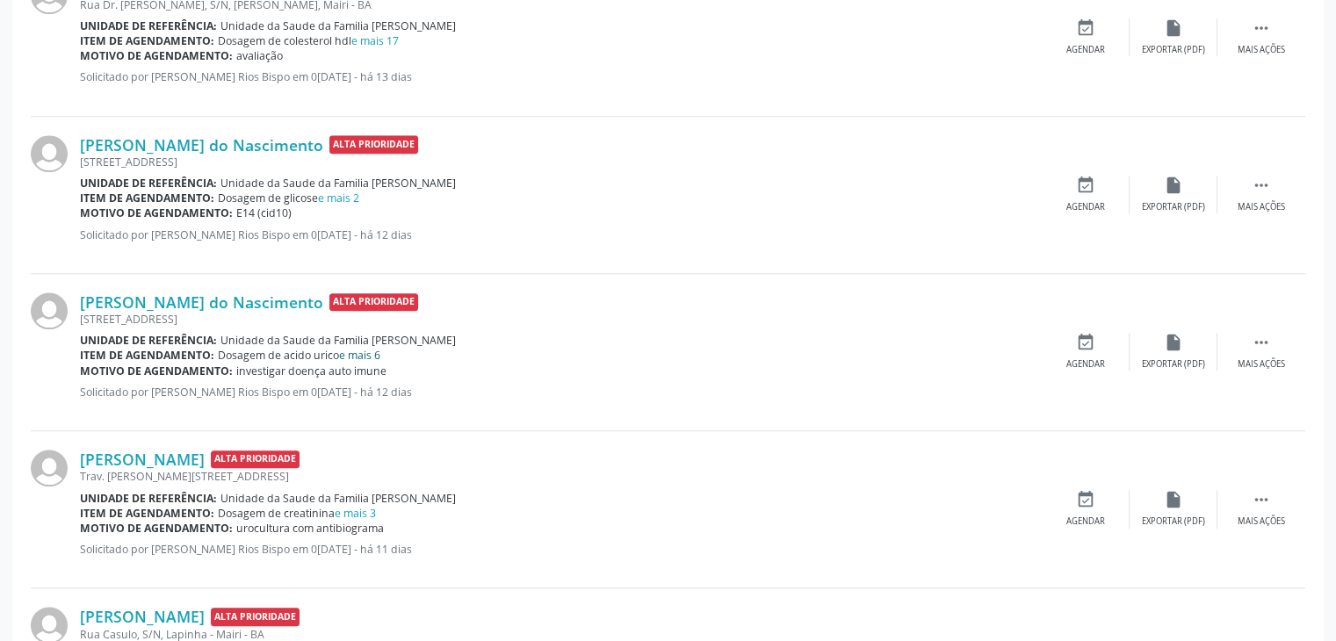
click at [377, 355] on link "e mais 6" at bounding box center [359, 355] width 41 height 15
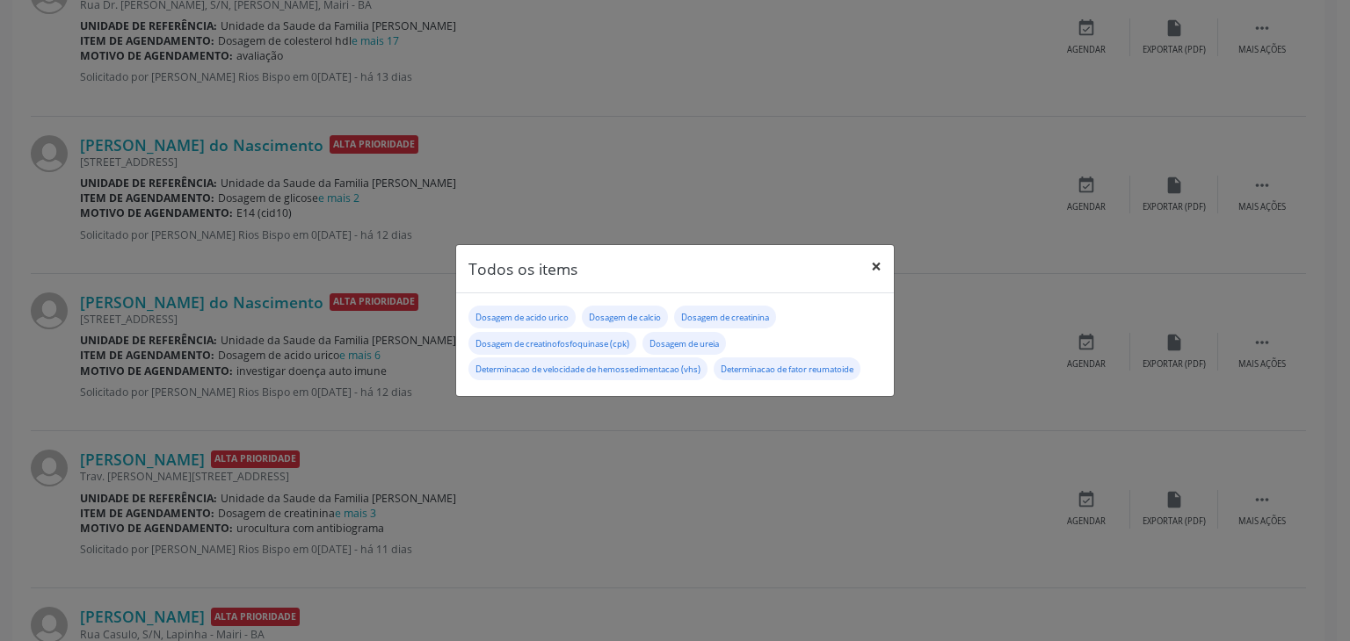
click at [881, 258] on button "×" at bounding box center [875, 266] width 35 height 43
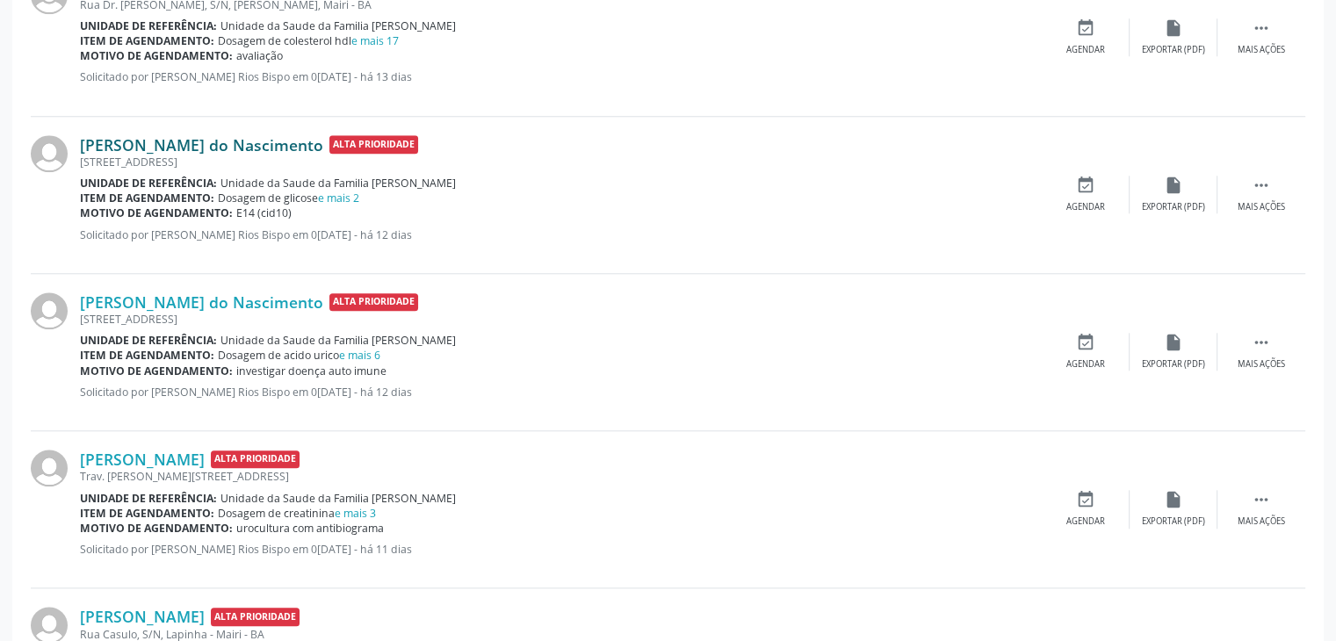
click at [125, 148] on link "[PERSON_NAME] do Nascimento" at bounding box center [201, 144] width 243 height 19
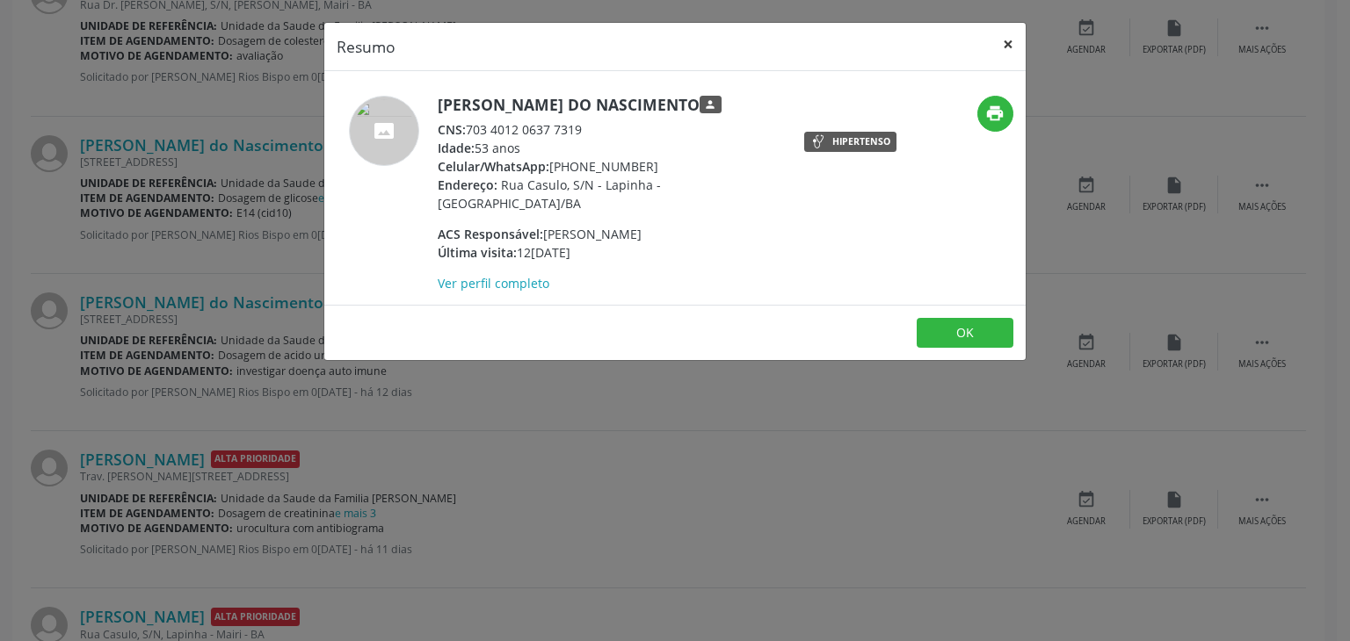
click at [1009, 48] on button "×" at bounding box center [1007, 44] width 35 height 43
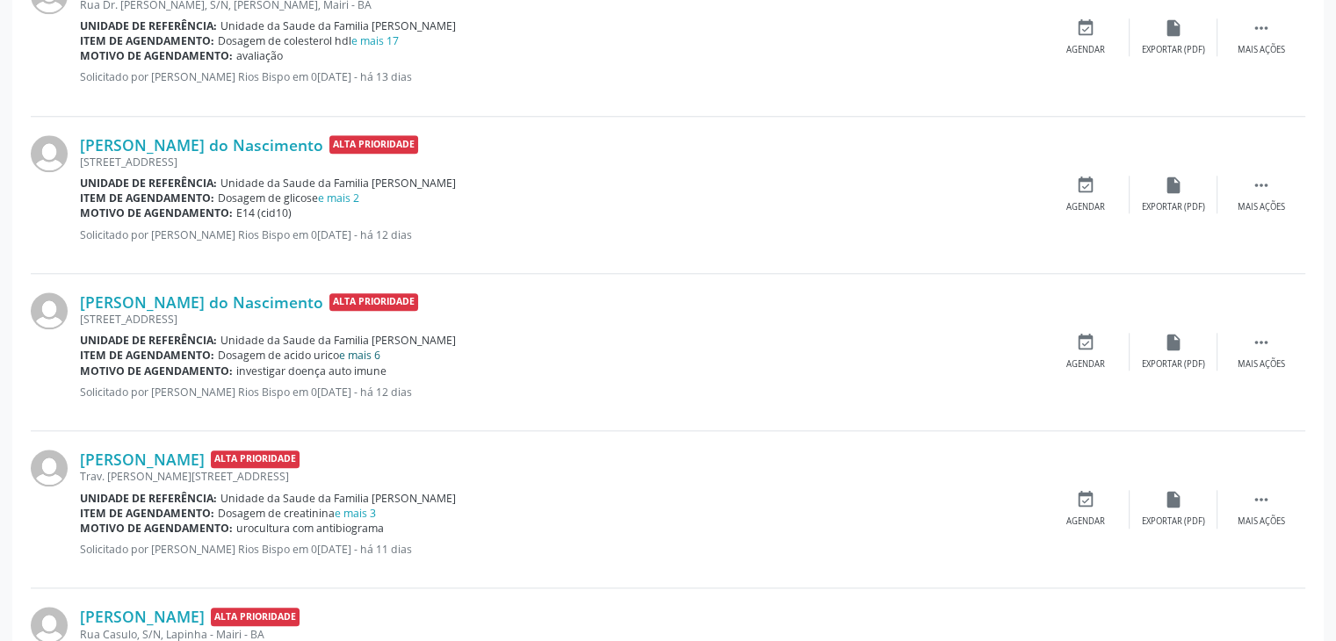
click at [366, 350] on link "e mais 6" at bounding box center [359, 355] width 41 height 15
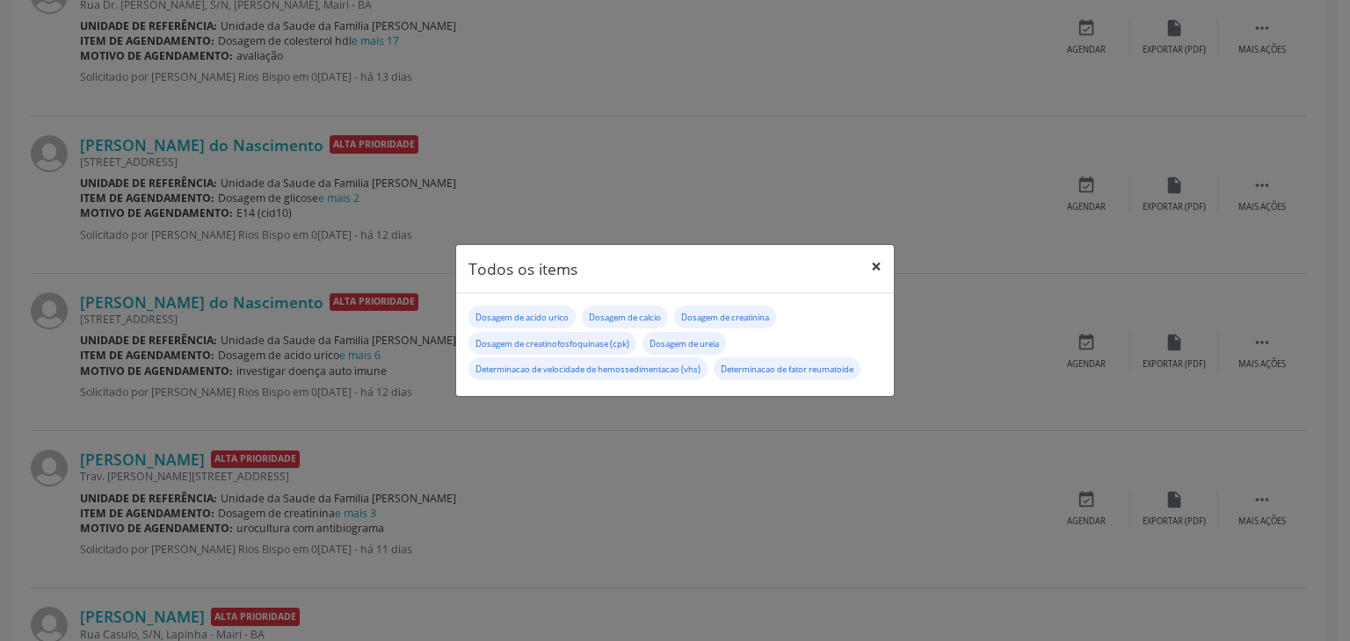
click at [870, 260] on button "×" at bounding box center [875, 266] width 35 height 43
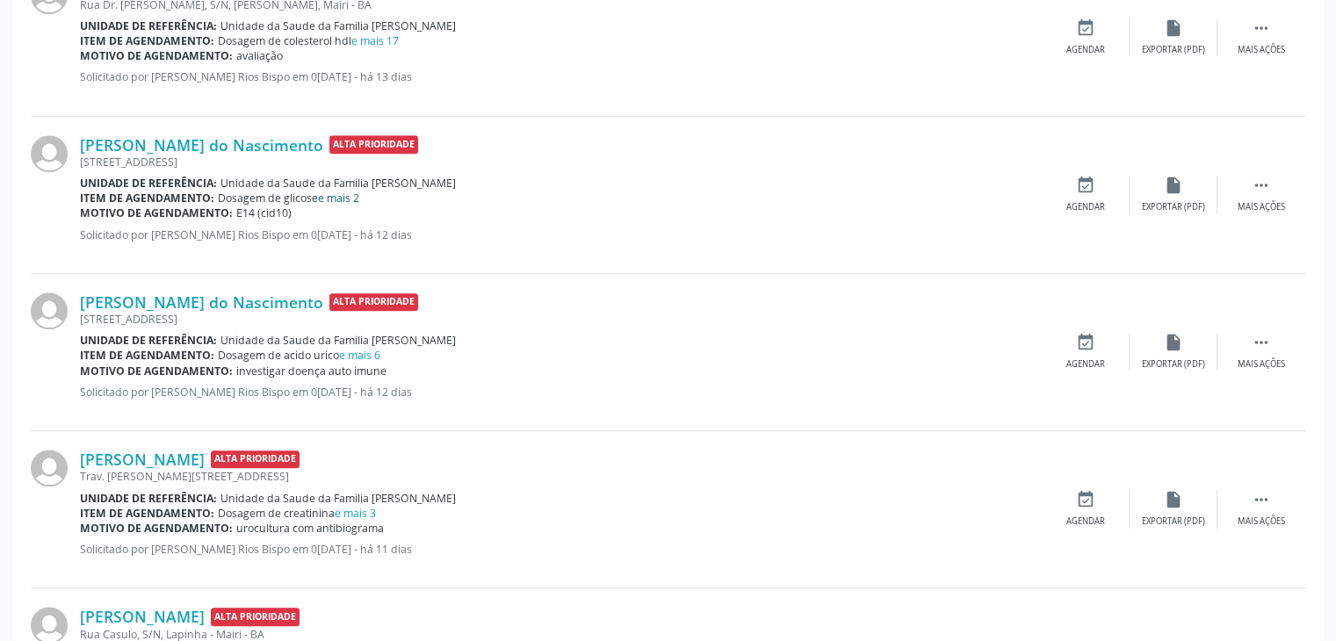
click at [352, 191] on link "e mais 2" at bounding box center [338, 198] width 41 height 15
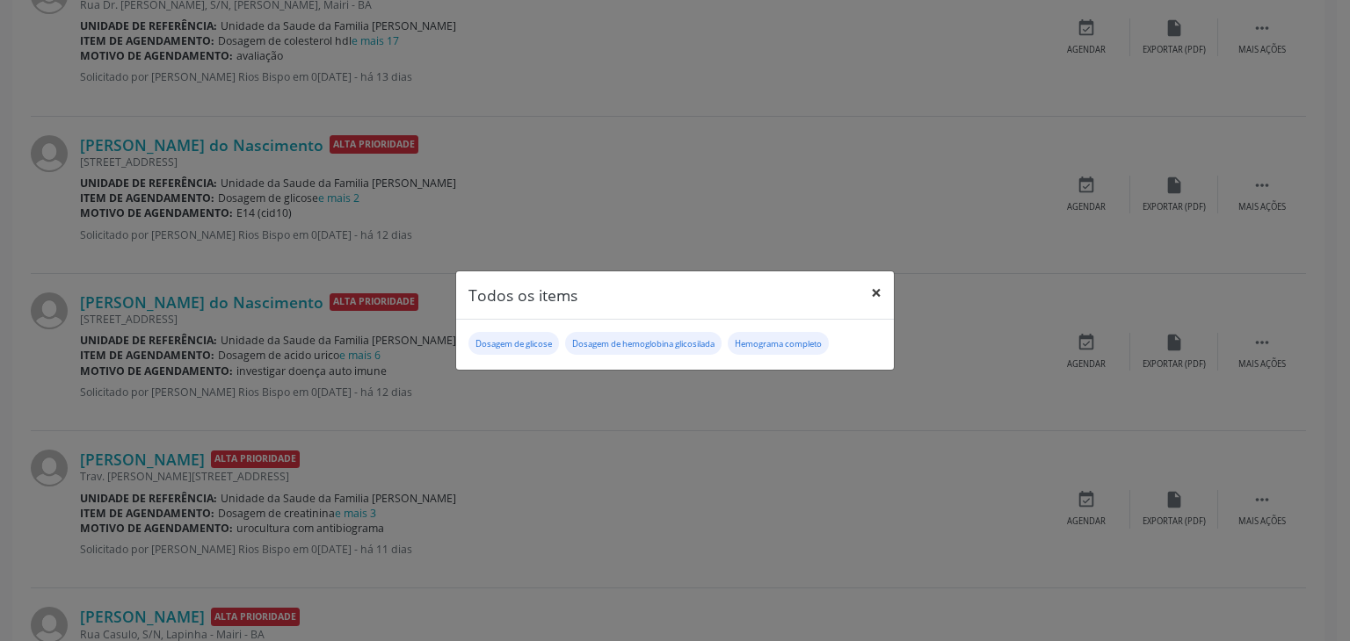
click at [867, 291] on button "×" at bounding box center [875, 293] width 35 height 43
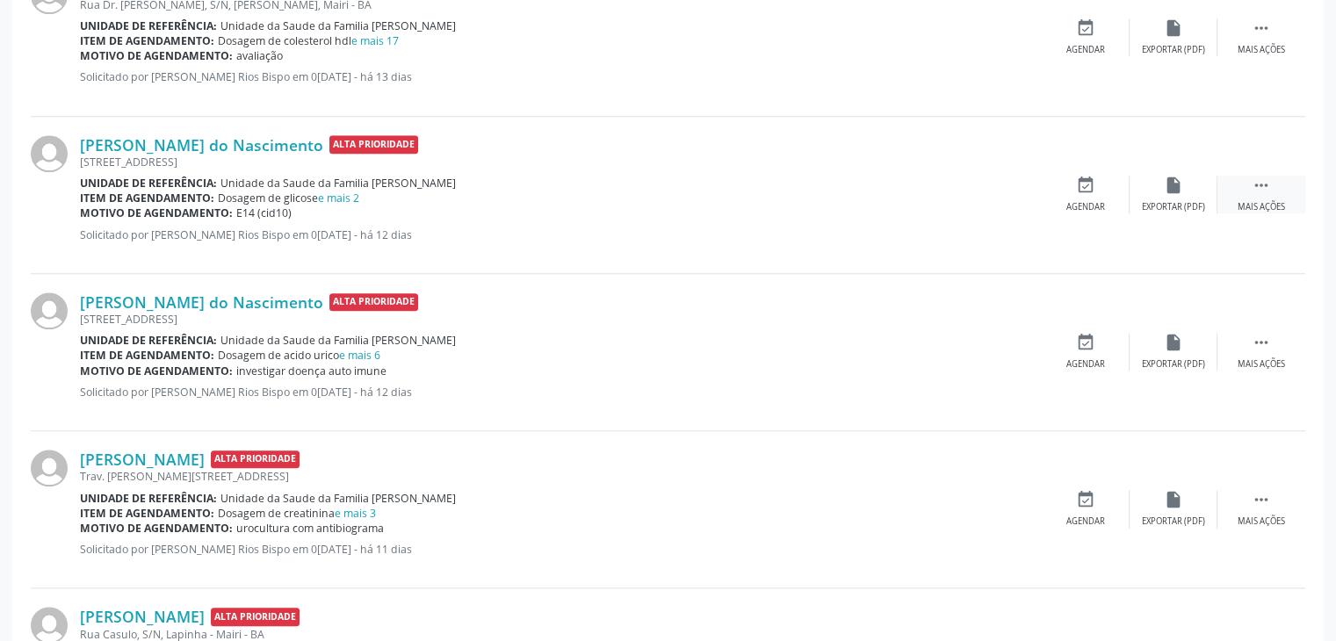
click at [1290, 194] on div " Mais ações" at bounding box center [1262, 195] width 88 height 38
click at [1151, 208] on div "edit Editar" at bounding box center [1174, 195] width 88 height 38
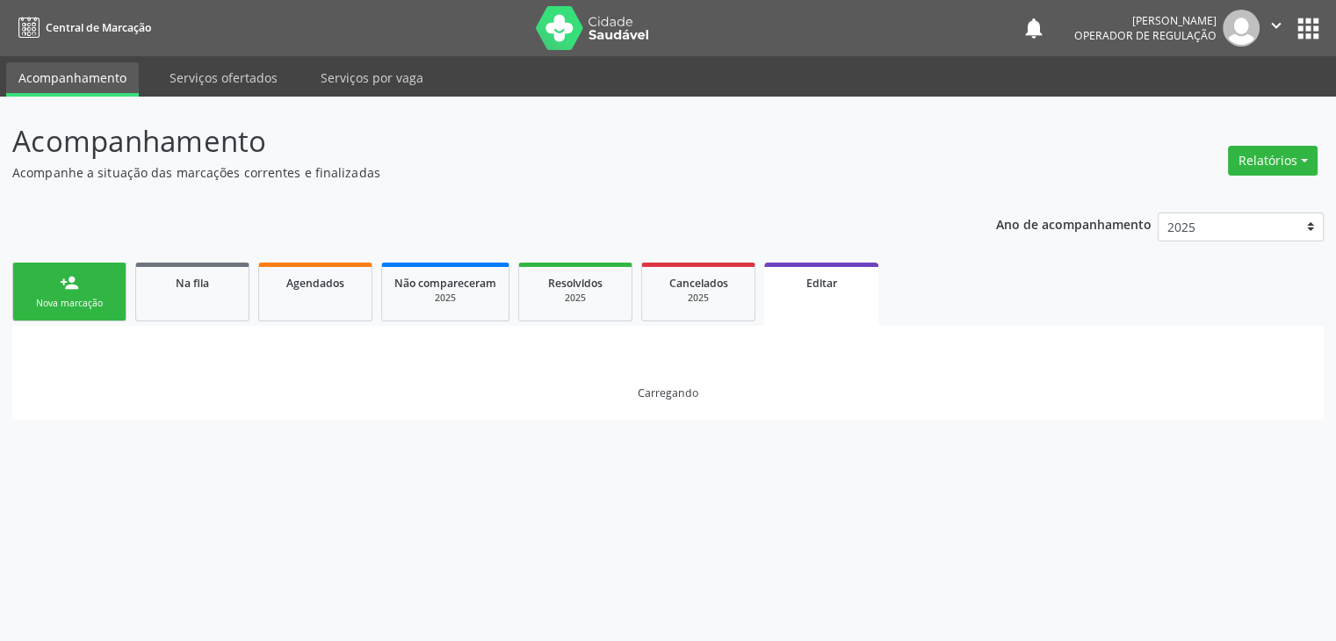
scroll to position [0, 0]
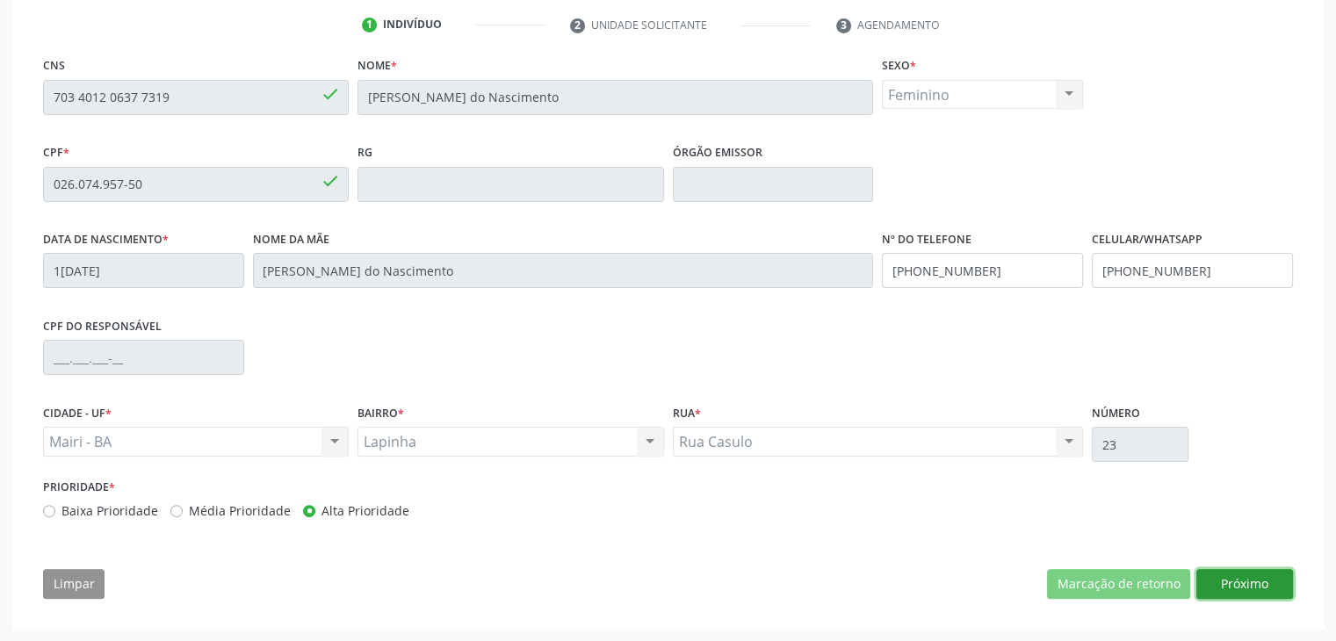
click at [1231, 581] on button "Próximo" at bounding box center [1245, 584] width 97 height 30
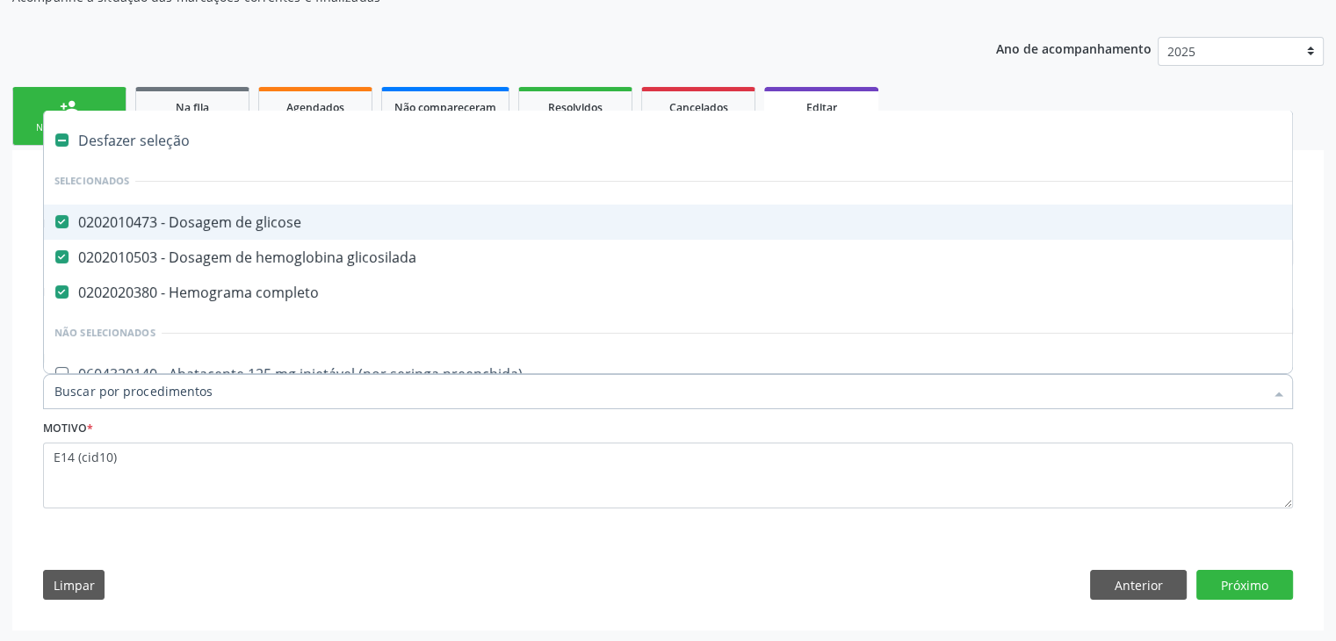
click at [178, 127] on div "Desfazer seleção" at bounding box center [730, 140] width 1373 height 35
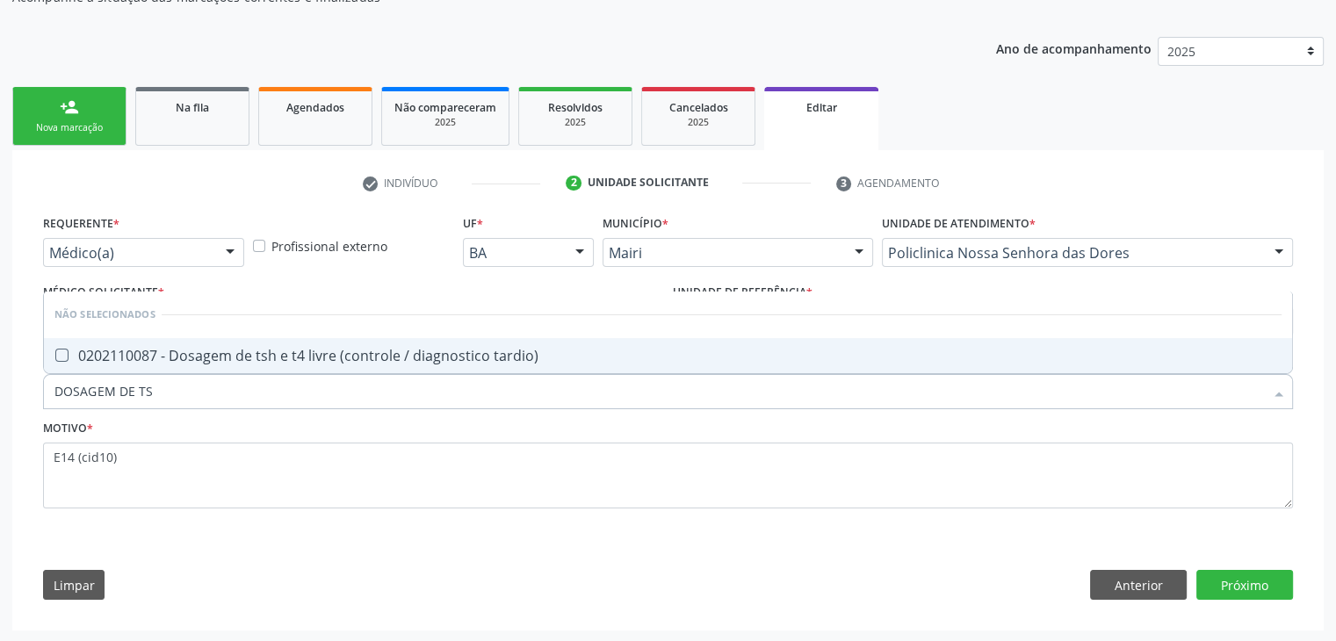
click at [460, 351] on div "0202110087 - Dosagem de tsh e t4 livre (controle / diagnostico tardio)" at bounding box center [667, 356] width 1227 height 14
click at [1244, 586] on button "Próximo" at bounding box center [1245, 585] width 97 height 30
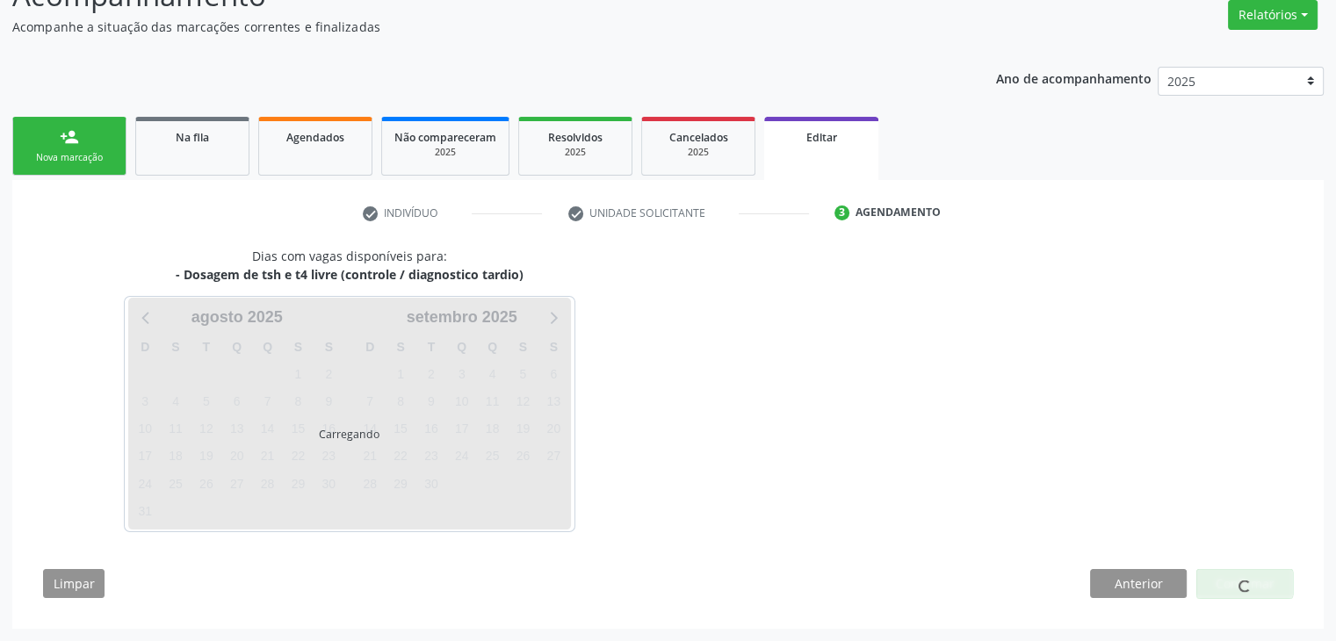
scroll to position [145, 0]
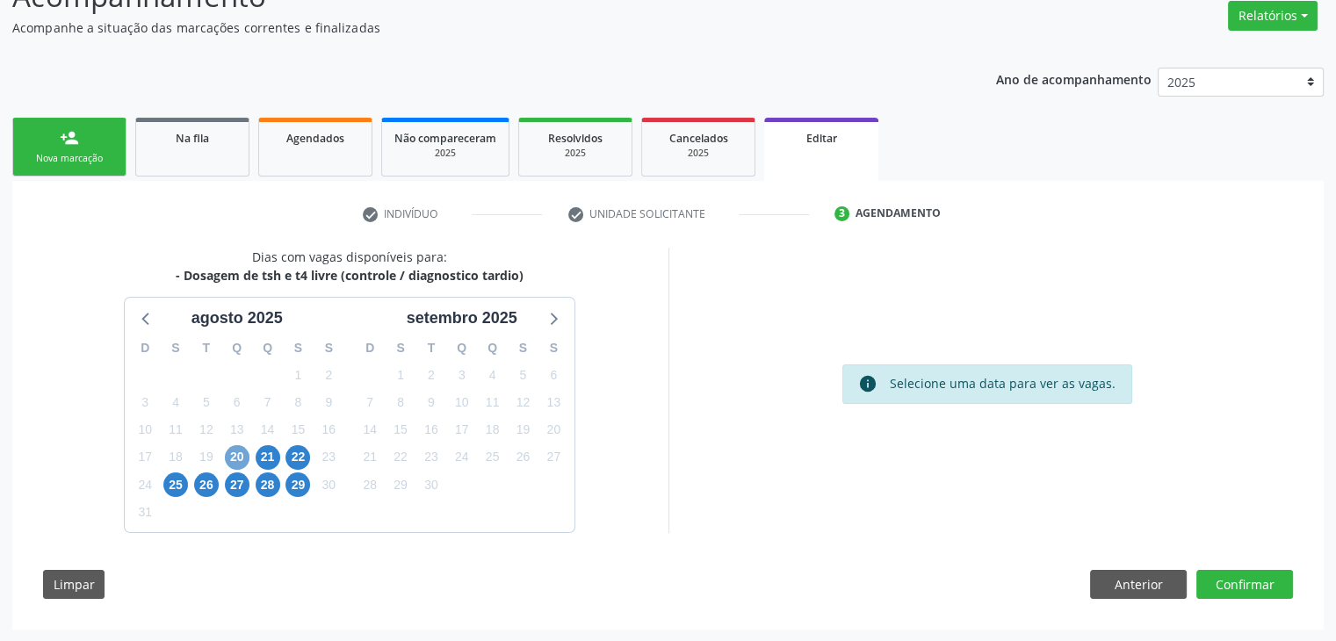
click at [236, 459] on span "20" at bounding box center [237, 457] width 25 height 25
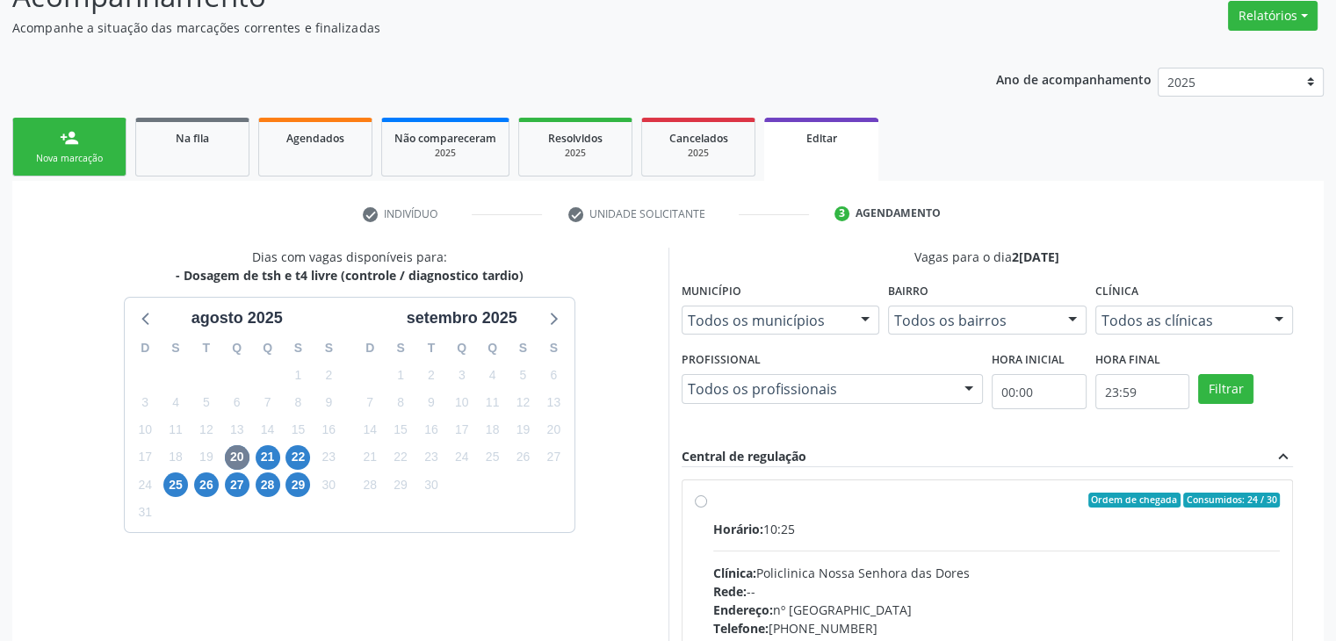
click at [777, 535] on div "Horário: 10:25" at bounding box center [997, 529] width 568 height 18
click at [707, 509] on input "Ordem de chegada Consumidos: 24 / 30 Horário: 10:25 Clínica: Policlinica [GEOGR…" at bounding box center [701, 501] width 12 height 16
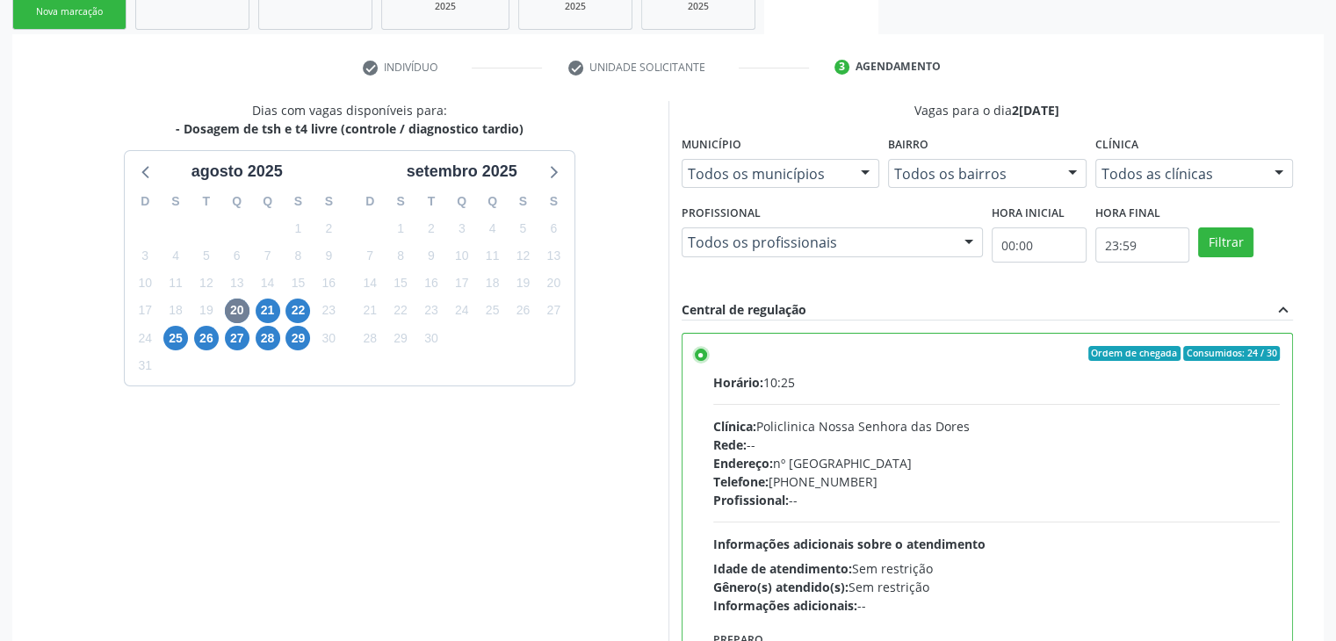
scroll to position [431, 0]
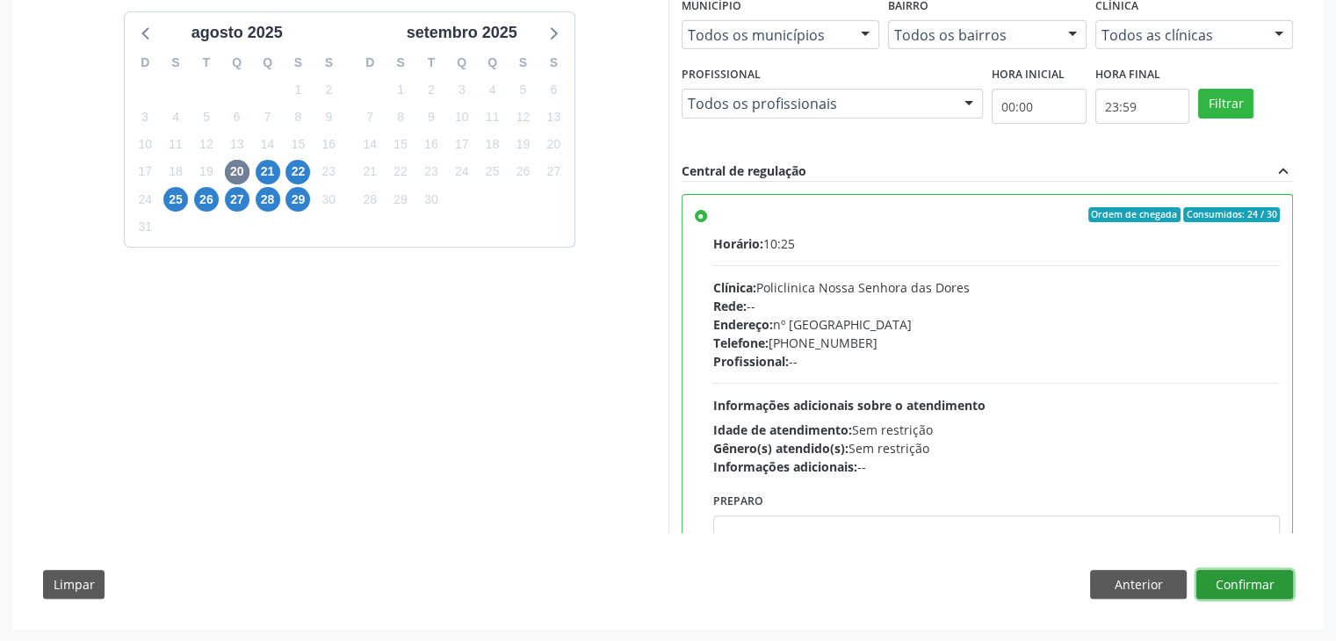
click at [1258, 583] on button "Confirmar" at bounding box center [1245, 585] width 97 height 30
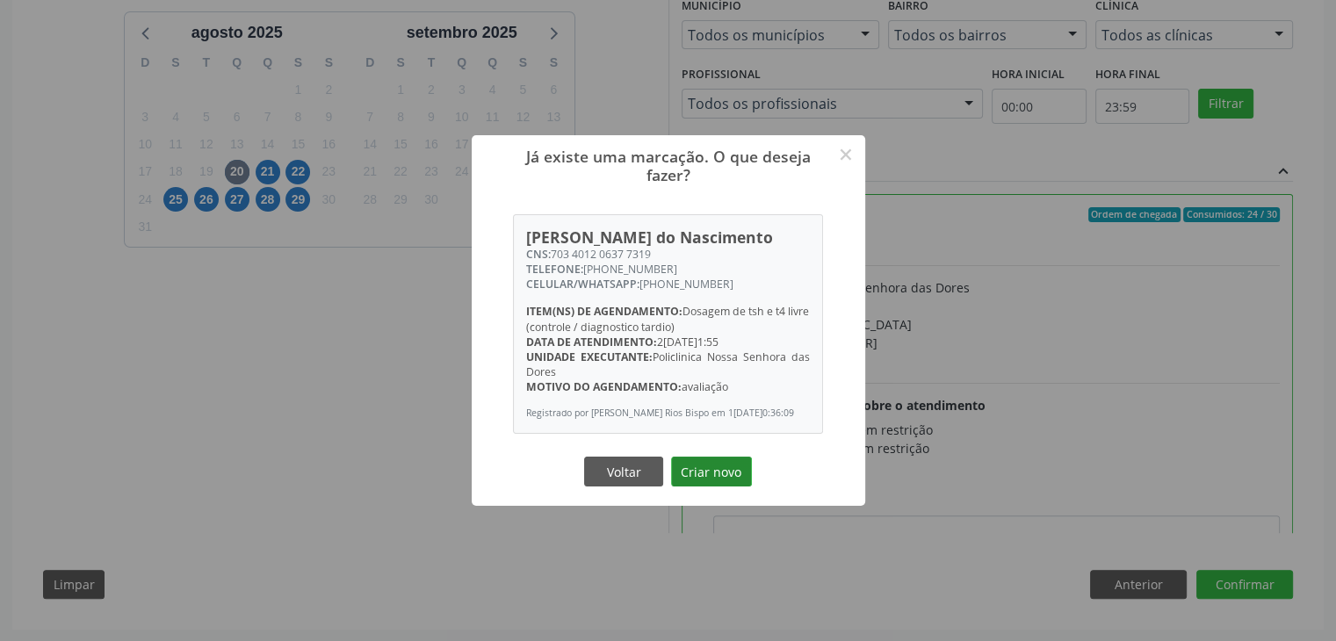
click at [702, 475] on button "Criar novo" at bounding box center [711, 472] width 81 height 30
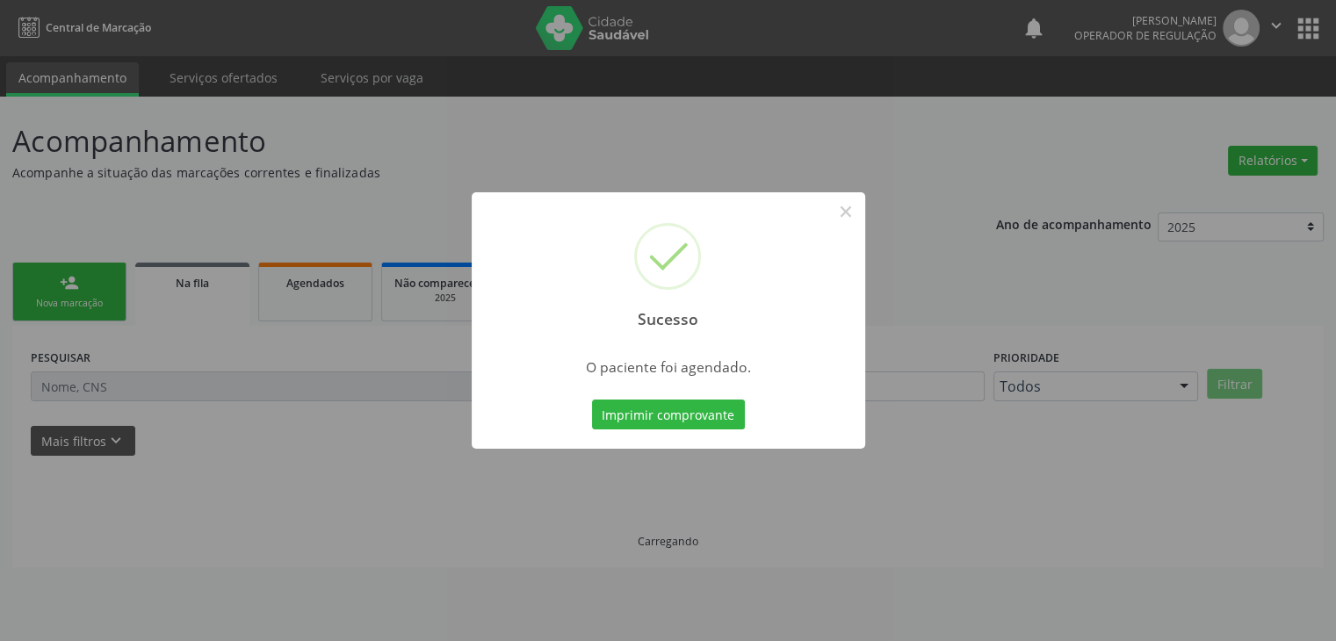
scroll to position [0, 0]
click at [847, 207] on button "×" at bounding box center [852, 212] width 30 height 30
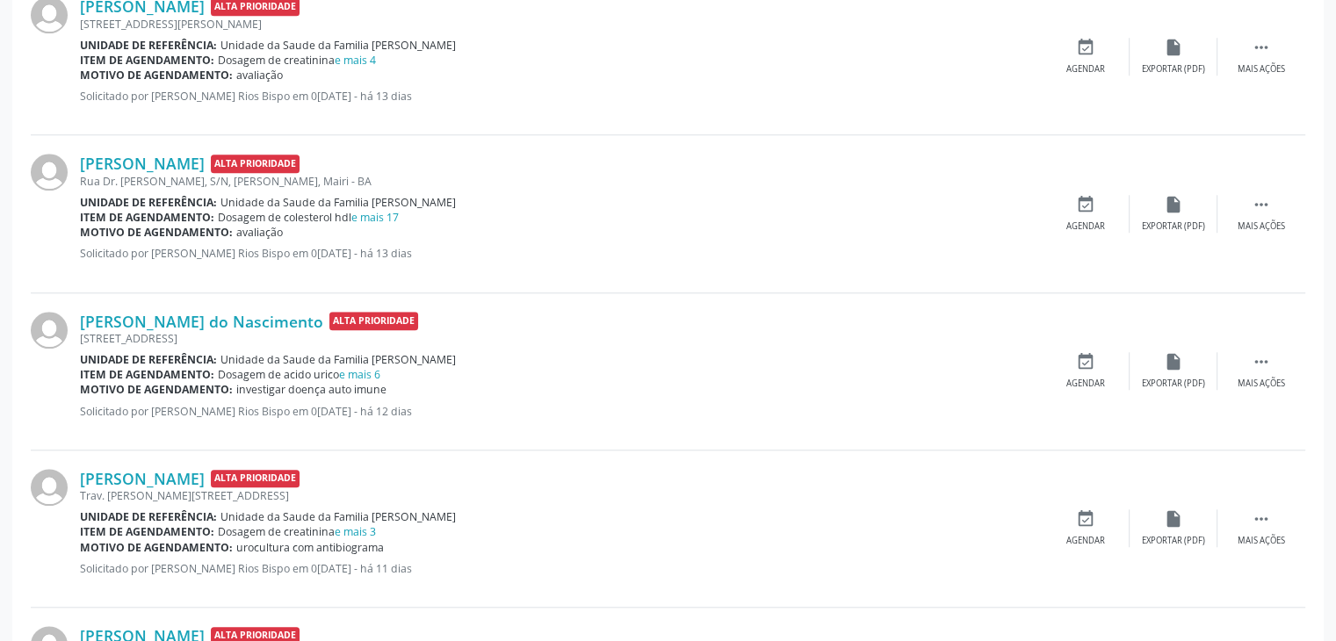
scroll to position [1494, 0]
click at [1256, 377] on div "Mais ações" at bounding box center [1261, 383] width 47 height 12
click at [1134, 373] on div "edit Editar" at bounding box center [1174, 370] width 88 height 38
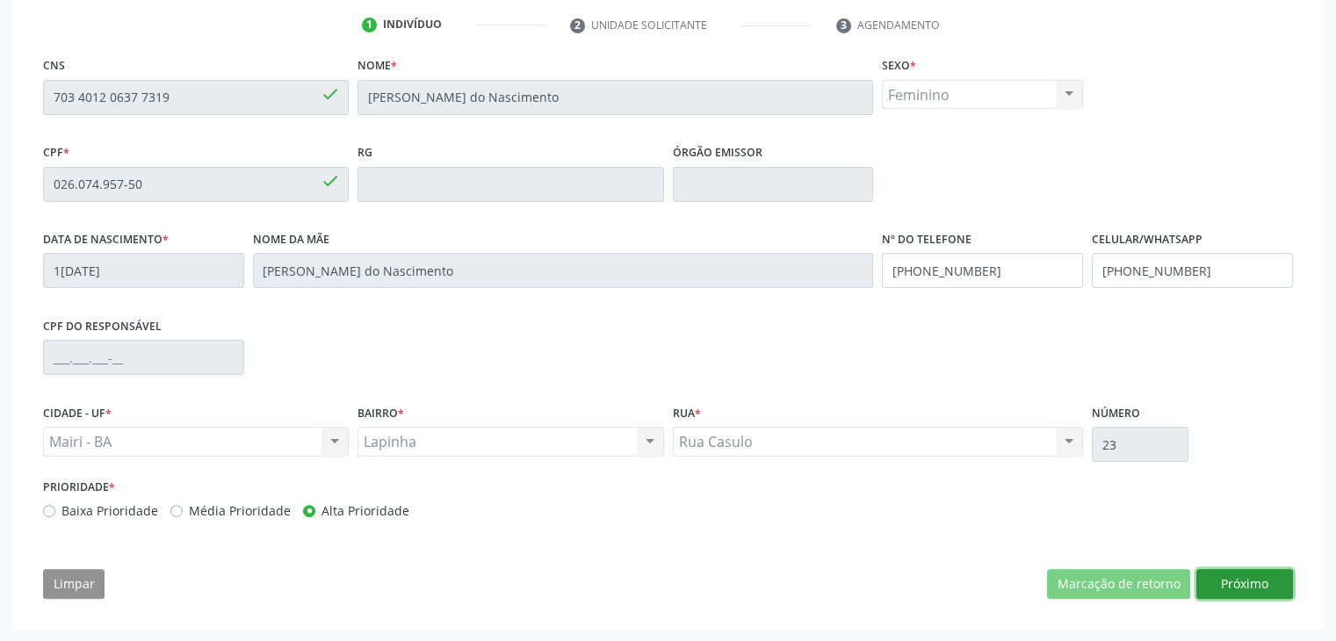
click at [1264, 583] on button "Próximo" at bounding box center [1245, 584] width 97 height 30
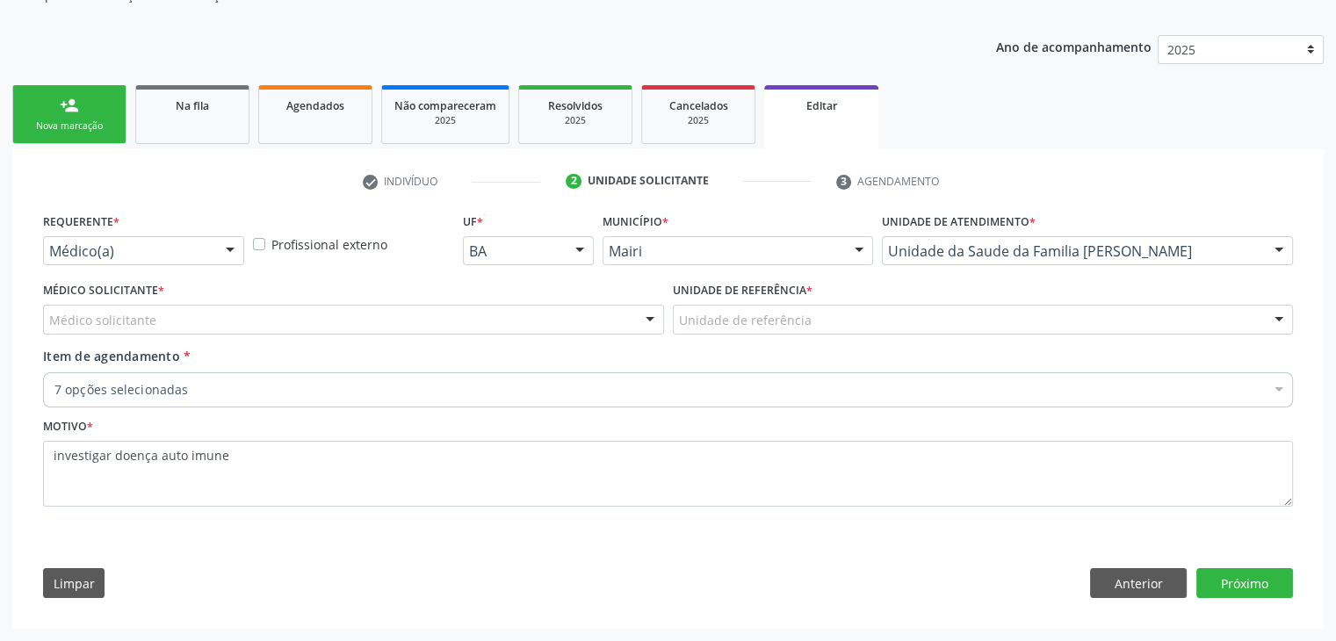
scroll to position [176, 0]
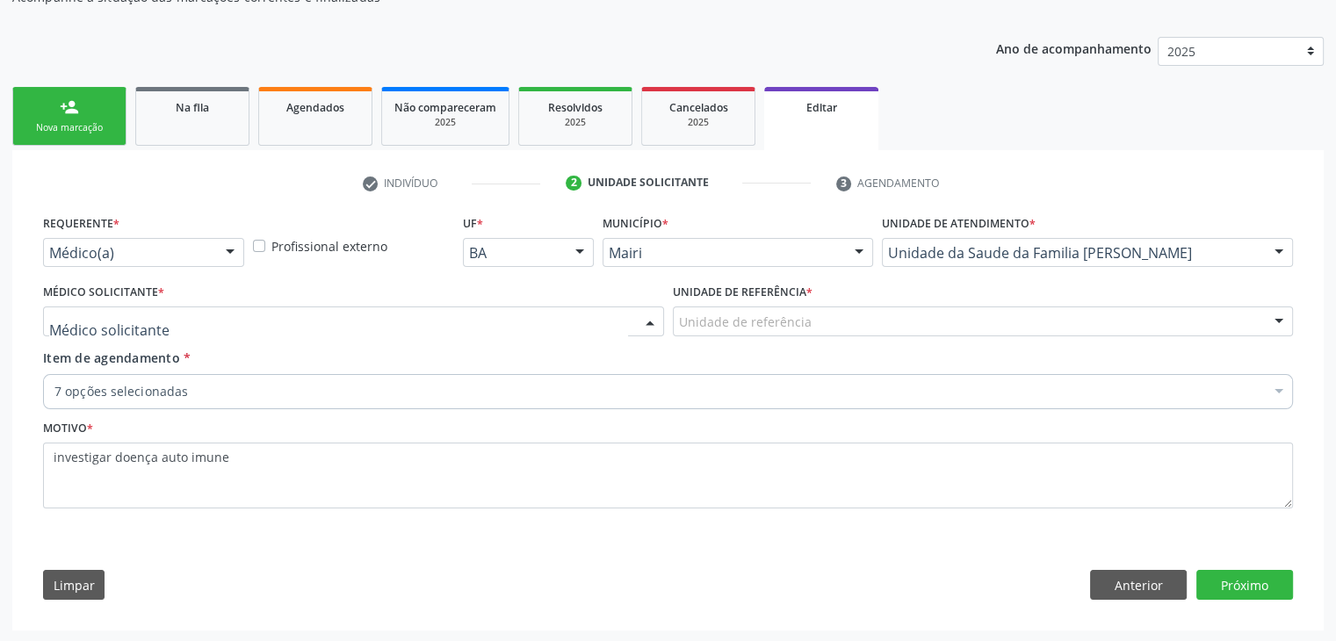
click at [225, 328] on div at bounding box center [353, 322] width 621 height 30
click at [105, 233] on label "Requerente *" at bounding box center [81, 224] width 76 height 27
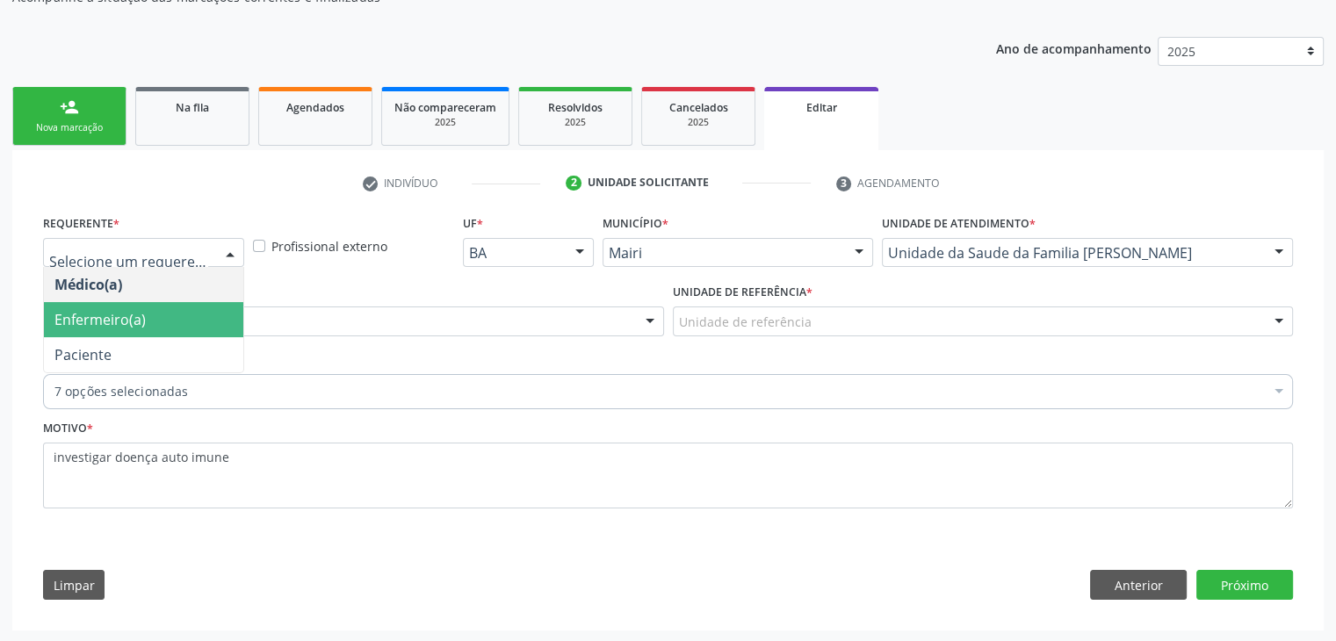
click at [115, 327] on span "Enfermeiro(a)" at bounding box center [99, 319] width 91 height 19
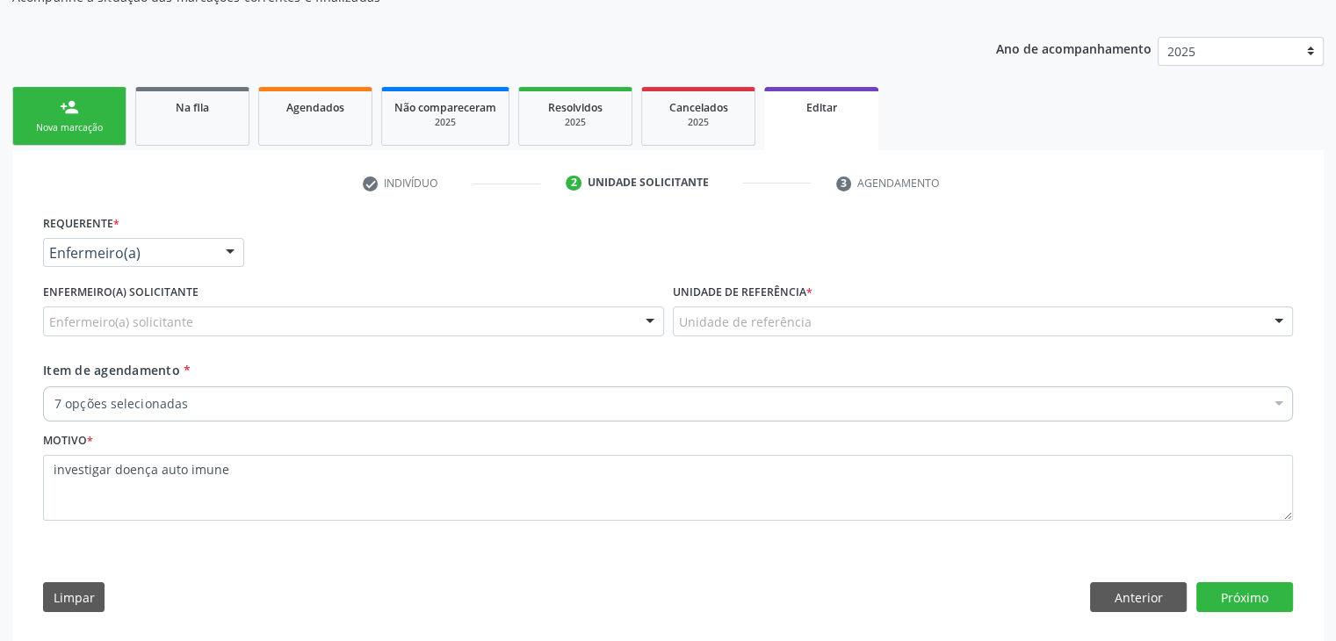
click at [286, 322] on div "Enfermeiro(a) solicitante" at bounding box center [353, 322] width 621 height 30
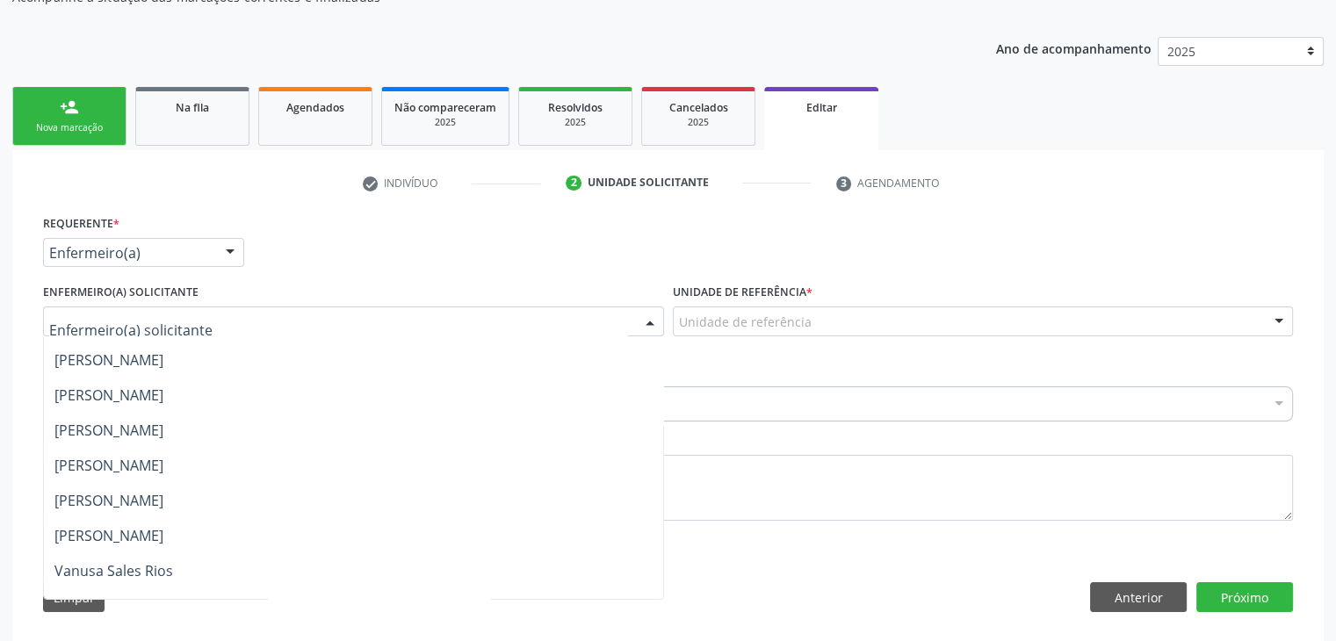
scroll to position [228, 0]
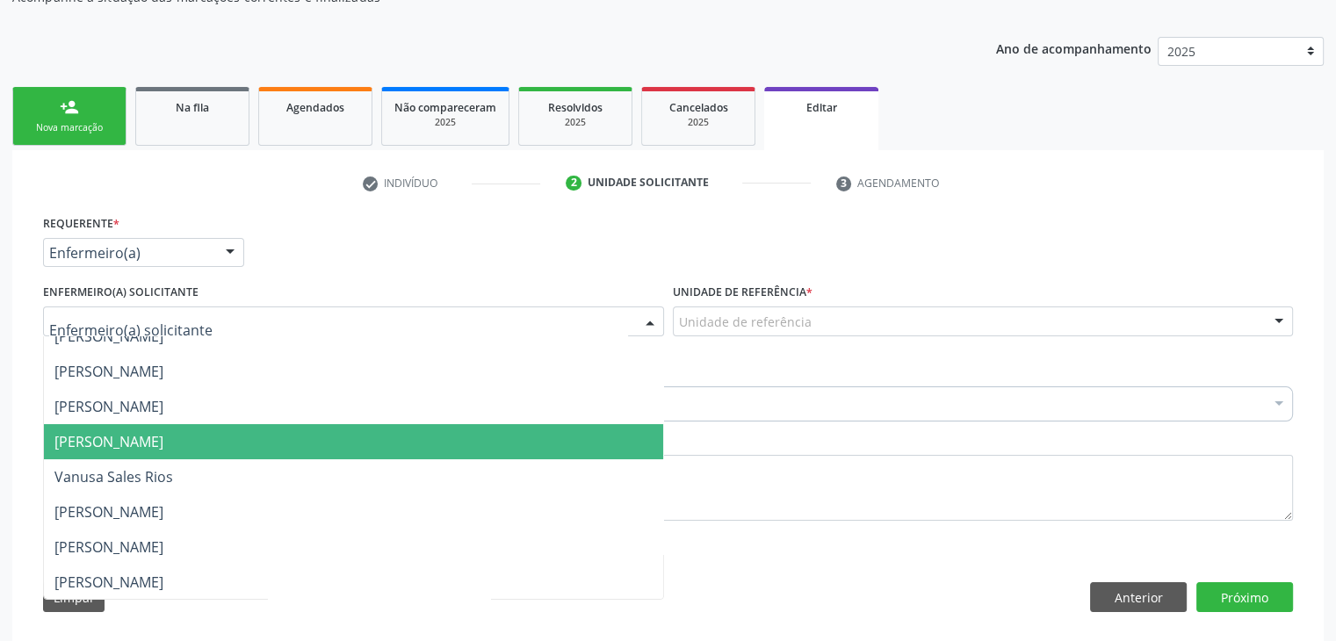
click at [185, 442] on span "[PERSON_NAME]" at bounding box center [353, 441] width 619 height 35
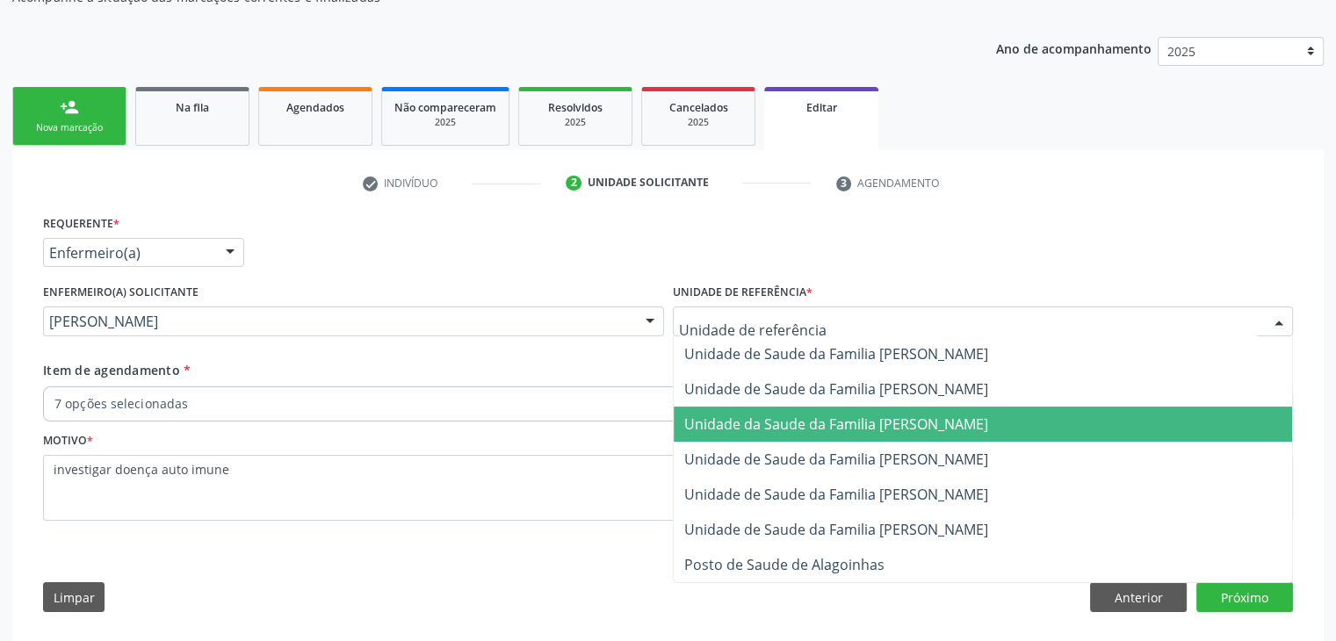
click at [837, 419] on span "Unidade da Saude da Familia [PERSON_NAME]" at bounding box center [836, 424] width 304 height 19
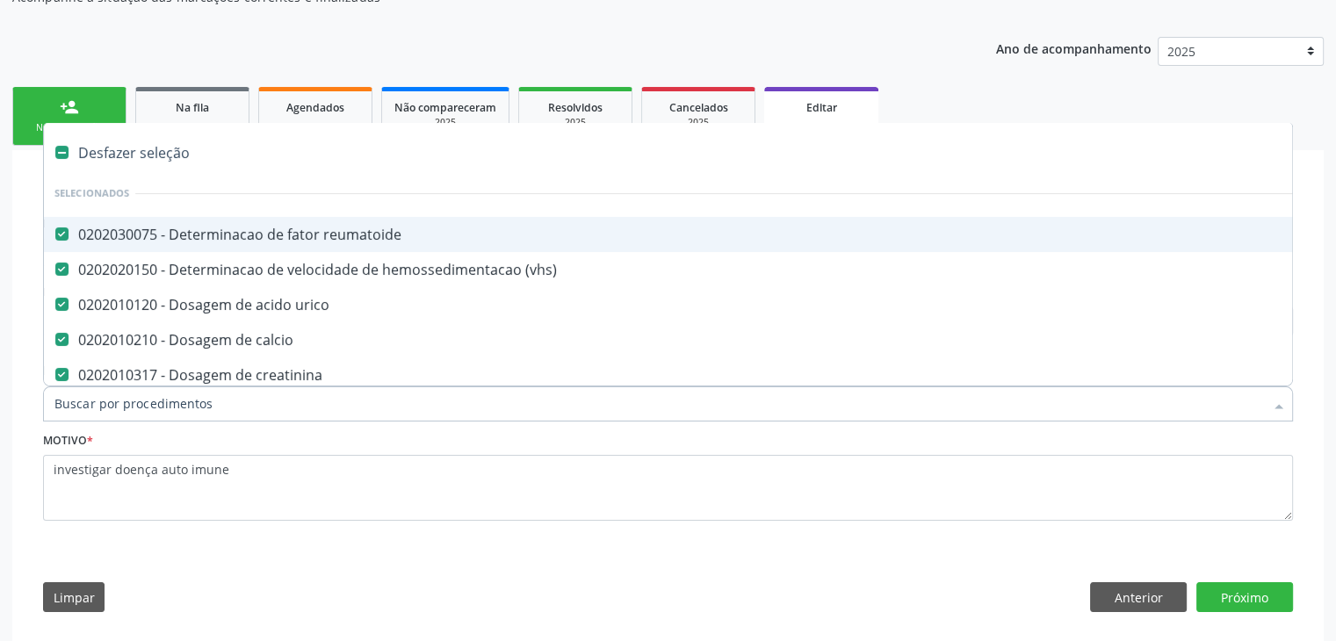
click at [144, 152] on div "Desfazer seleção" at bounding box center [730, 152] width 1373 height 35
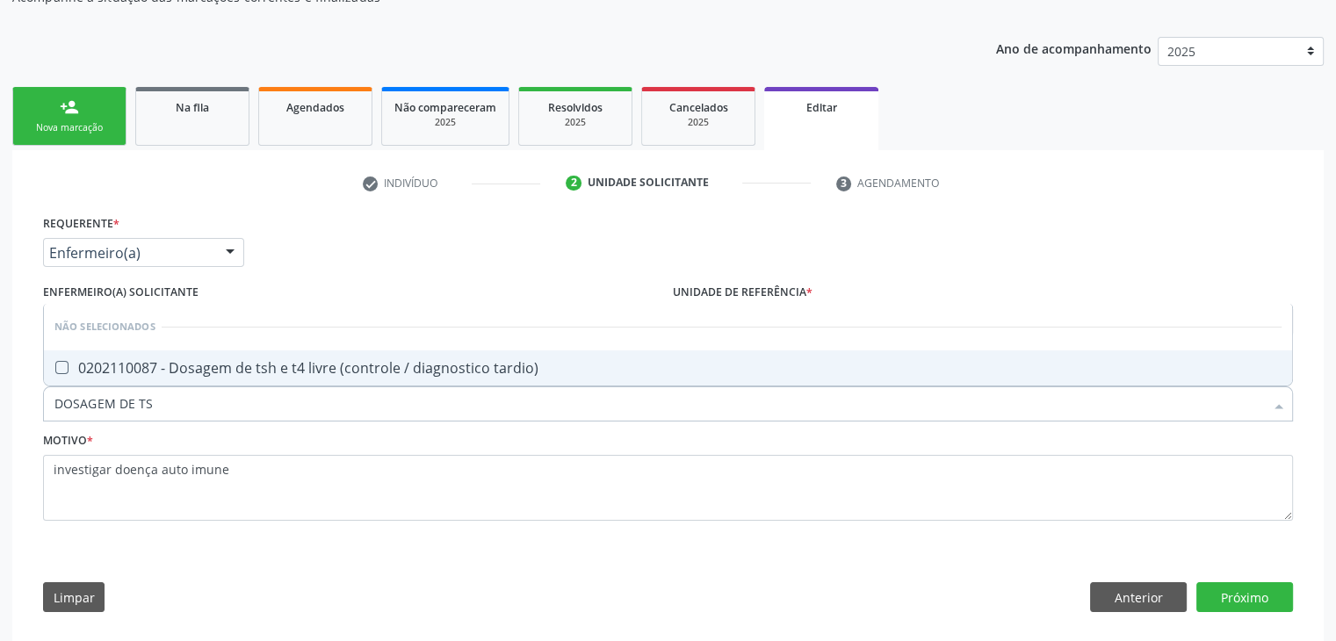
click at [225, 364] on div "0202110087 - Dosagem de tsh e t4 livre (controle / diagnostico tardio)" at bounding box center [667, 368] width 1227 height 14
click at [1228, 588] on button "Próximo" at bounding box center [1245, 598] width 97 height 30
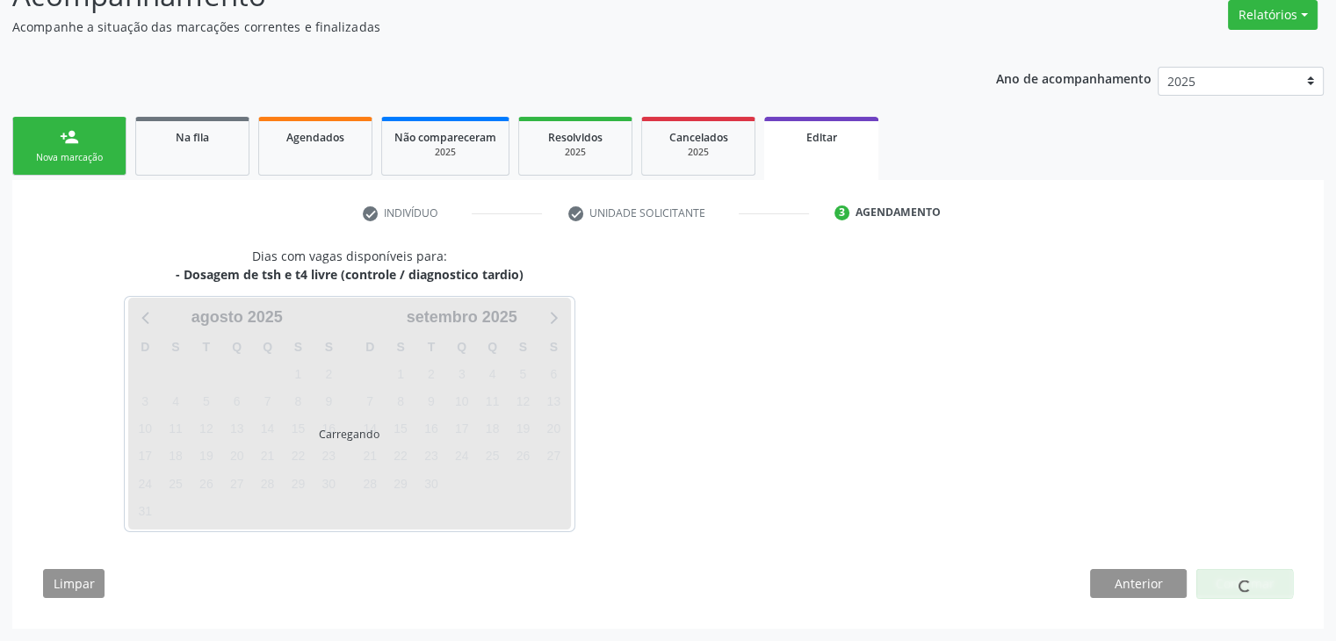
scroll to position [145, 0]
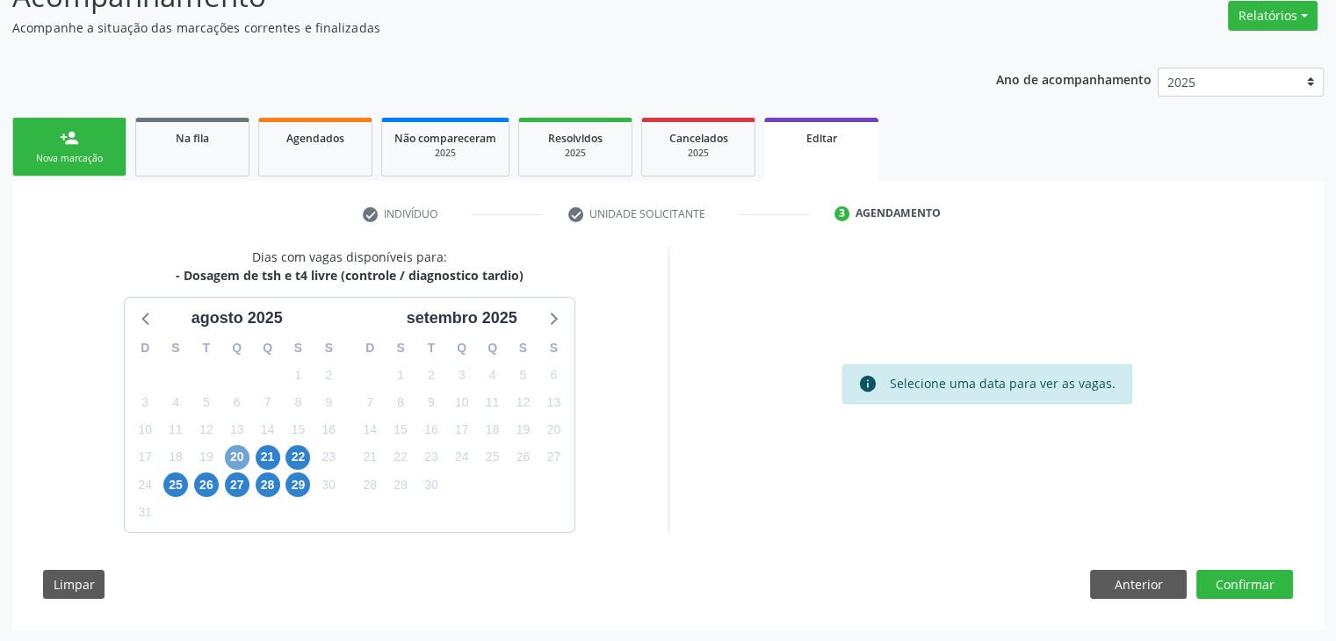
click at [240, 457] on span "20" at bounding box center [237, 457] width 25 height 25
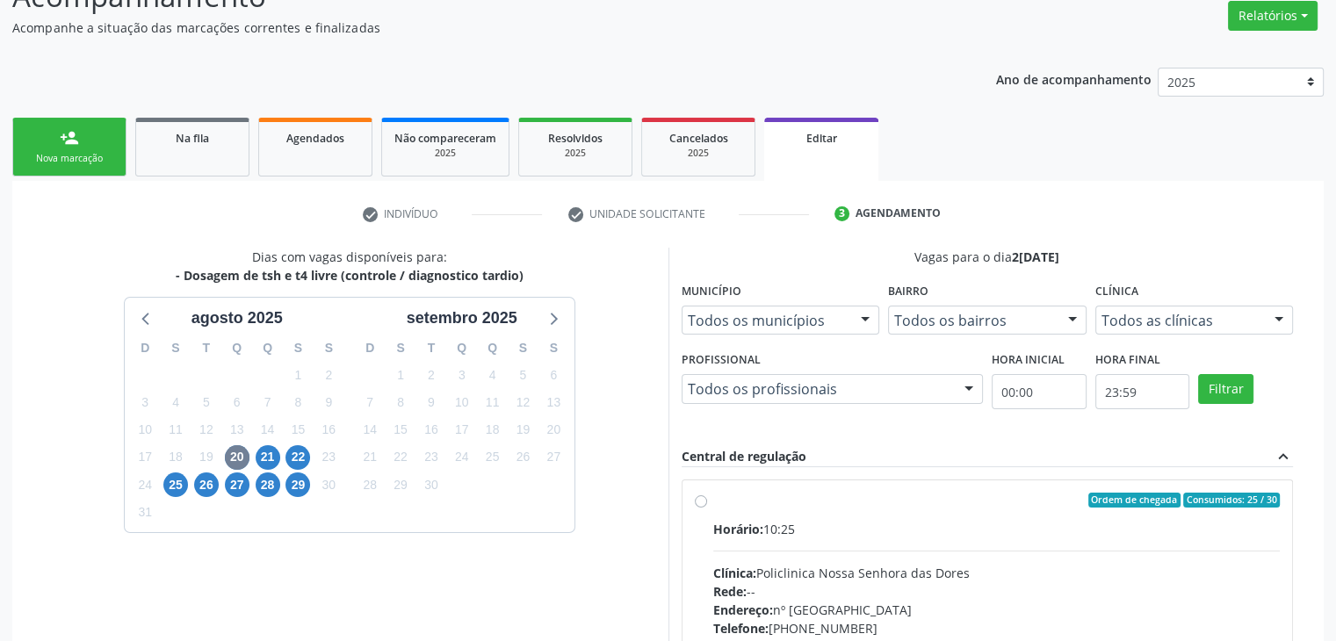
click at [941, 551] on hr at bounding box center [997, 551] width 568 height 1
click at [707, 509] on input "Ordem de chegada Consumidos: 25 / 30 Horário: 10:25 Clínica: Policlinica [GEOGR…" at bounding box center [701, 501] width 12 height 16
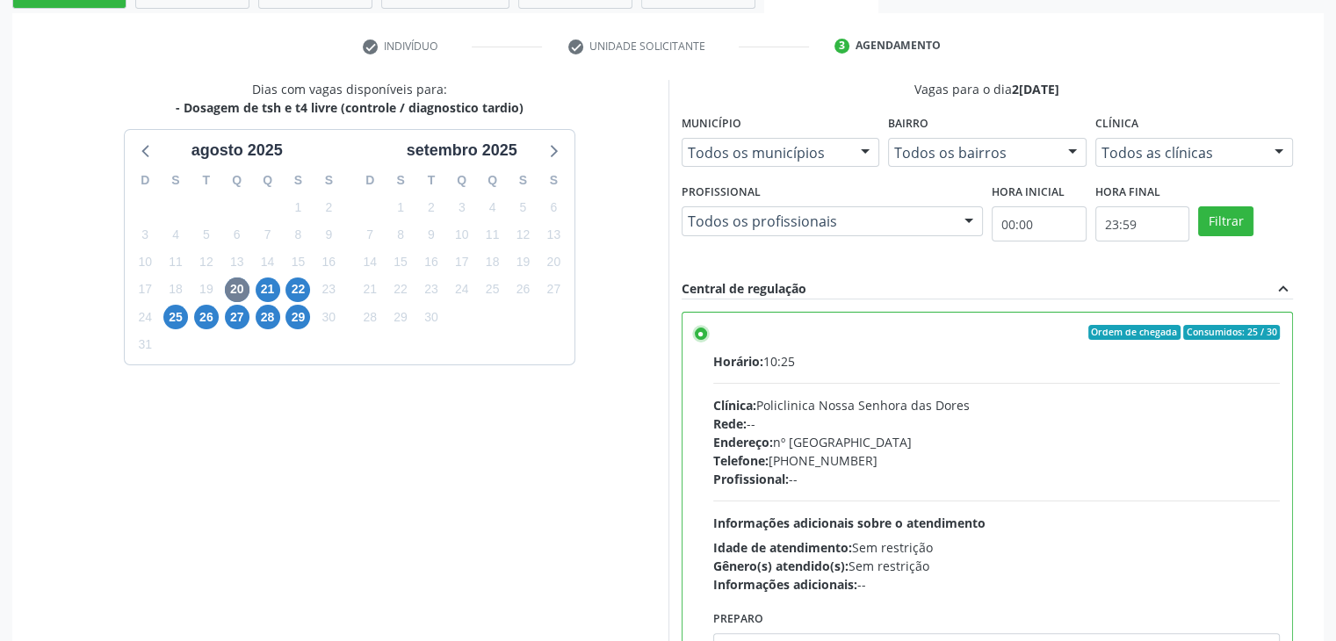
scroll to position [431, 0]
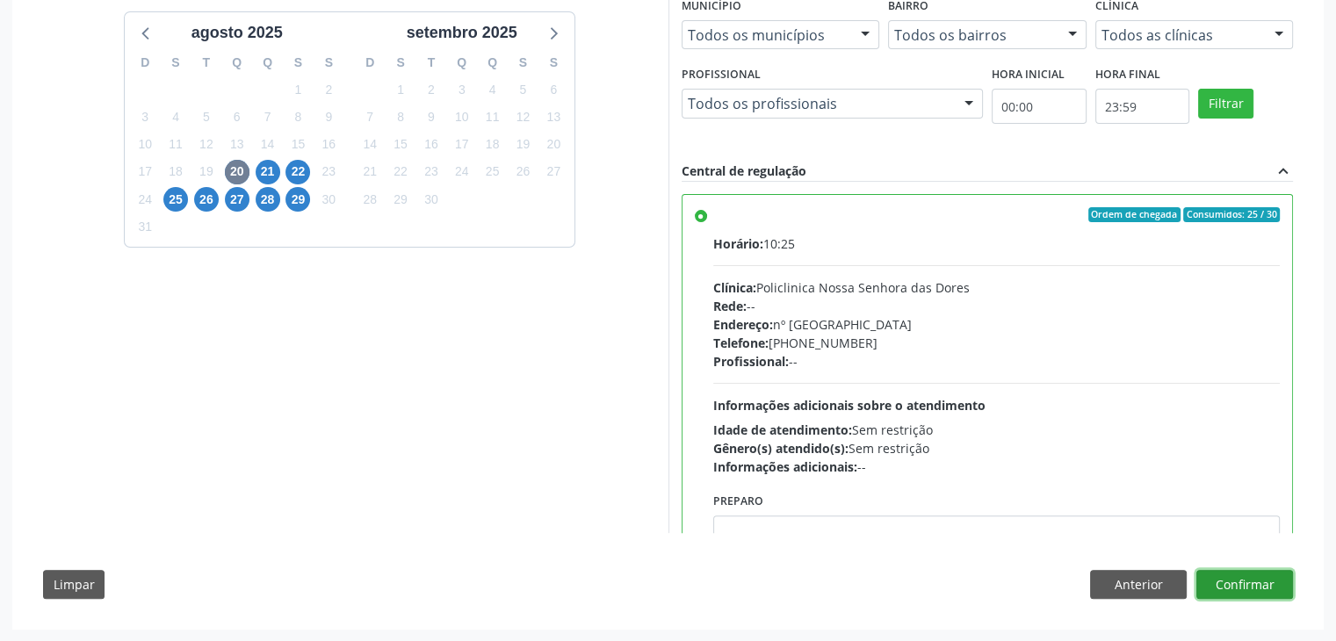
click at [1233, 585] on button "Confirmar" at bounding box center [1245, 585] width 97 height 30
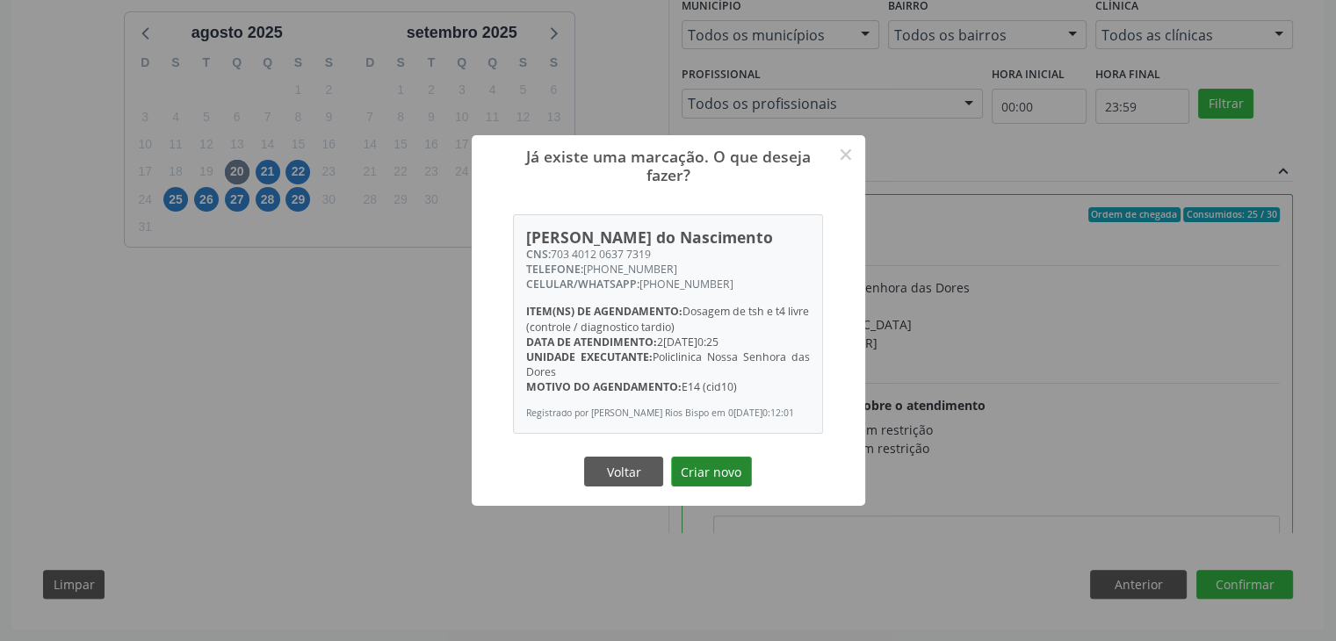
click at [712, 467] on button "Criar novo" at bounding box center [711, 472] width 81 height 30
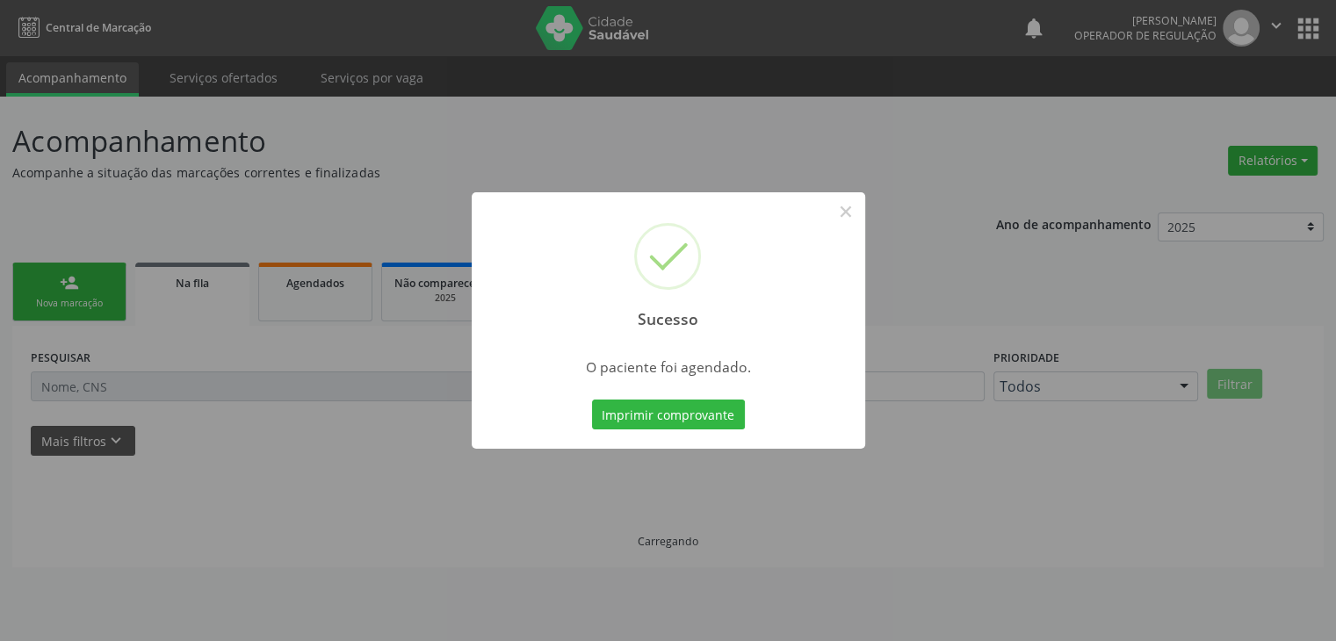
scroll to position [0, 0]
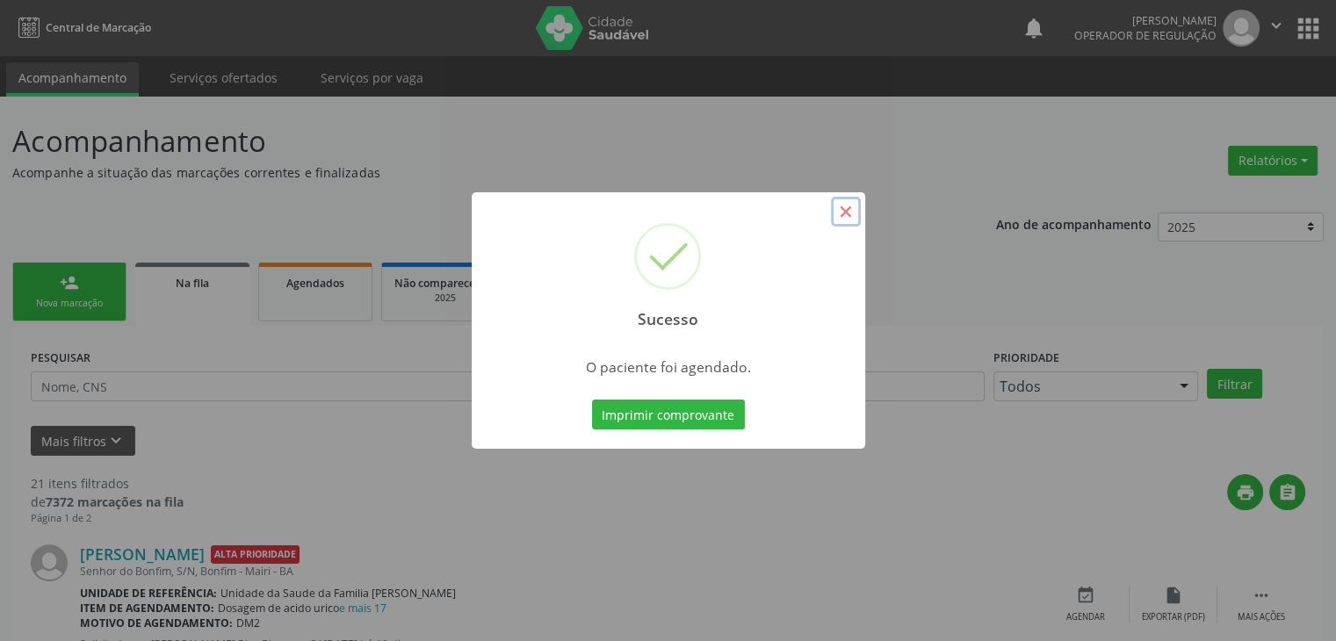
click at [847, 222] on button "×" at bounding box center [846, 212] width 30 height 30
